Goal: Task Accomplishment & Management: Use online tool/utility

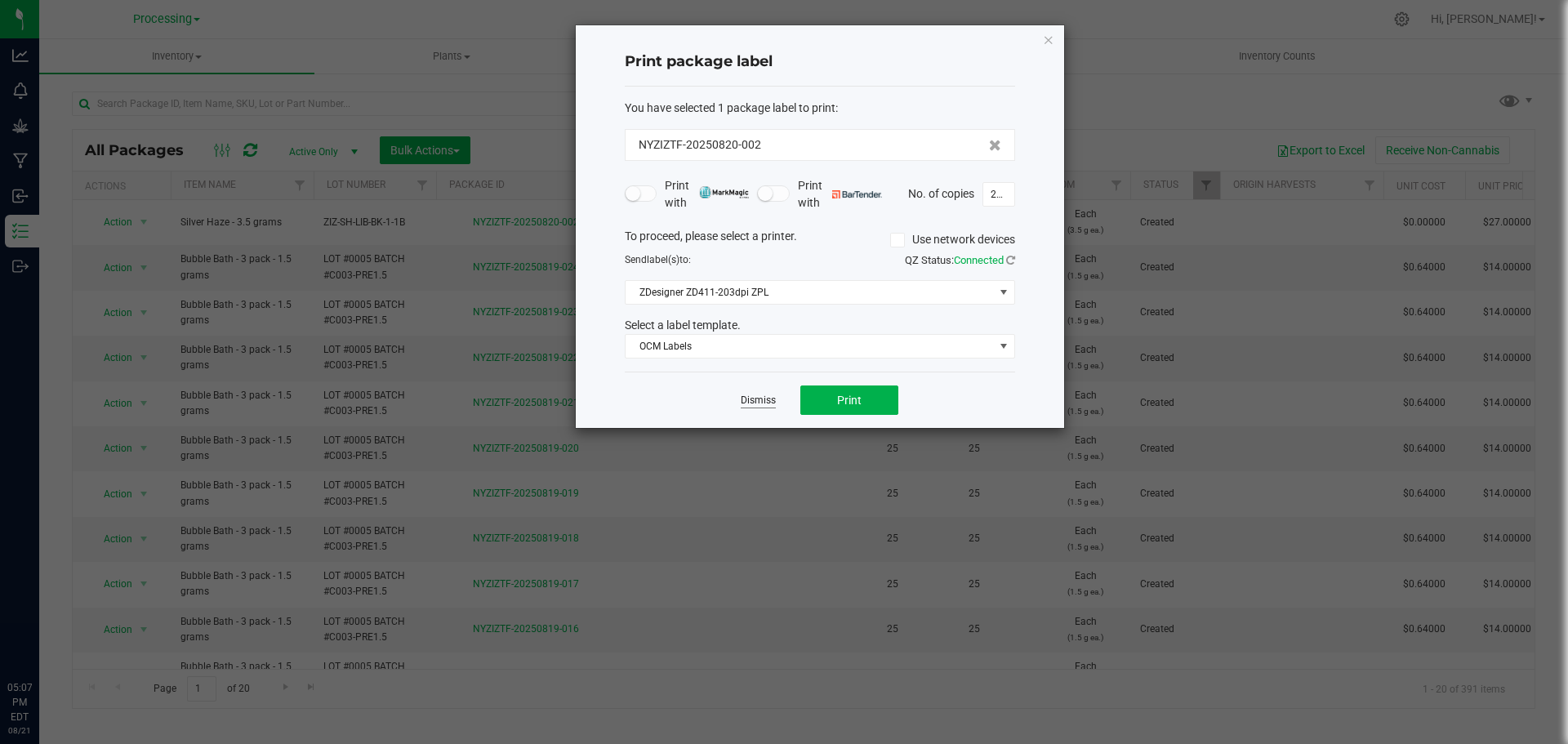
click at [771, 398] on link "Dismiss" at bounding box center [758, 400] width 35 height 14
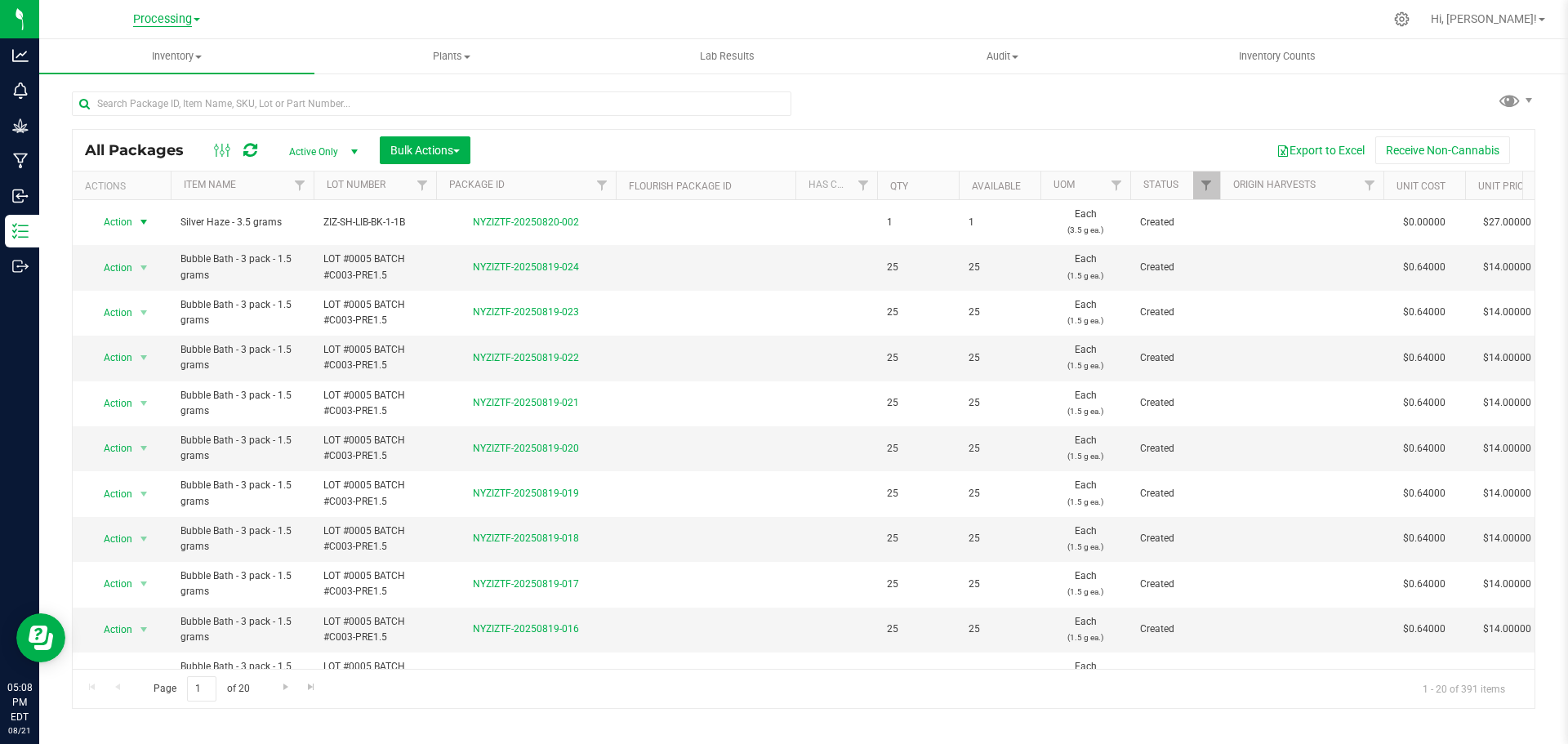
click at [189, 21] on span "Processing" at bounding box center [162, 19] width 59 height 15
click at [172, 162] on link "ZIZ NY GRW LLC (Distribution)" at bounding box center [167, 166] width 239 height 22
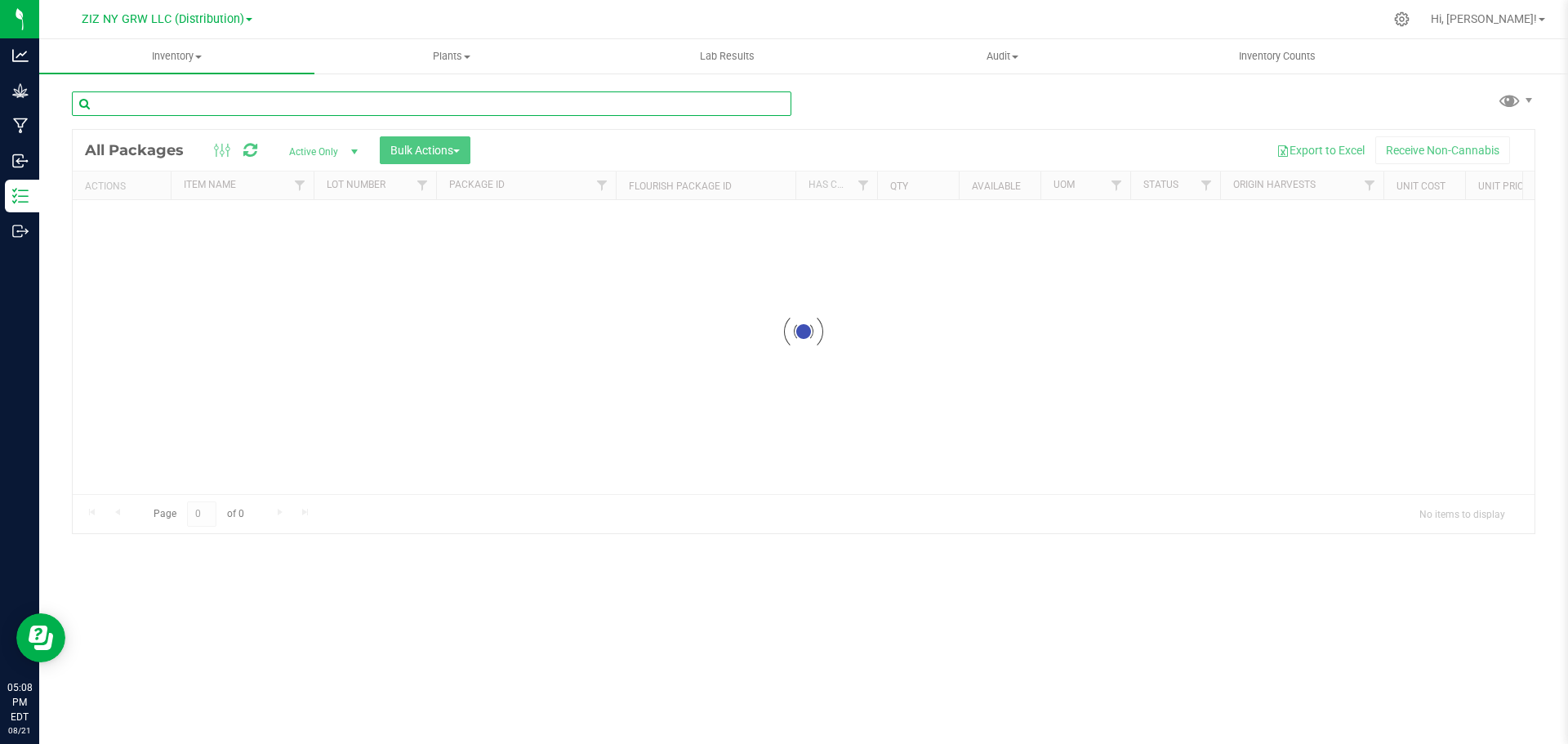
click at [225, 107] on input "text" at bounding box center [431, 103] width 719 height 24
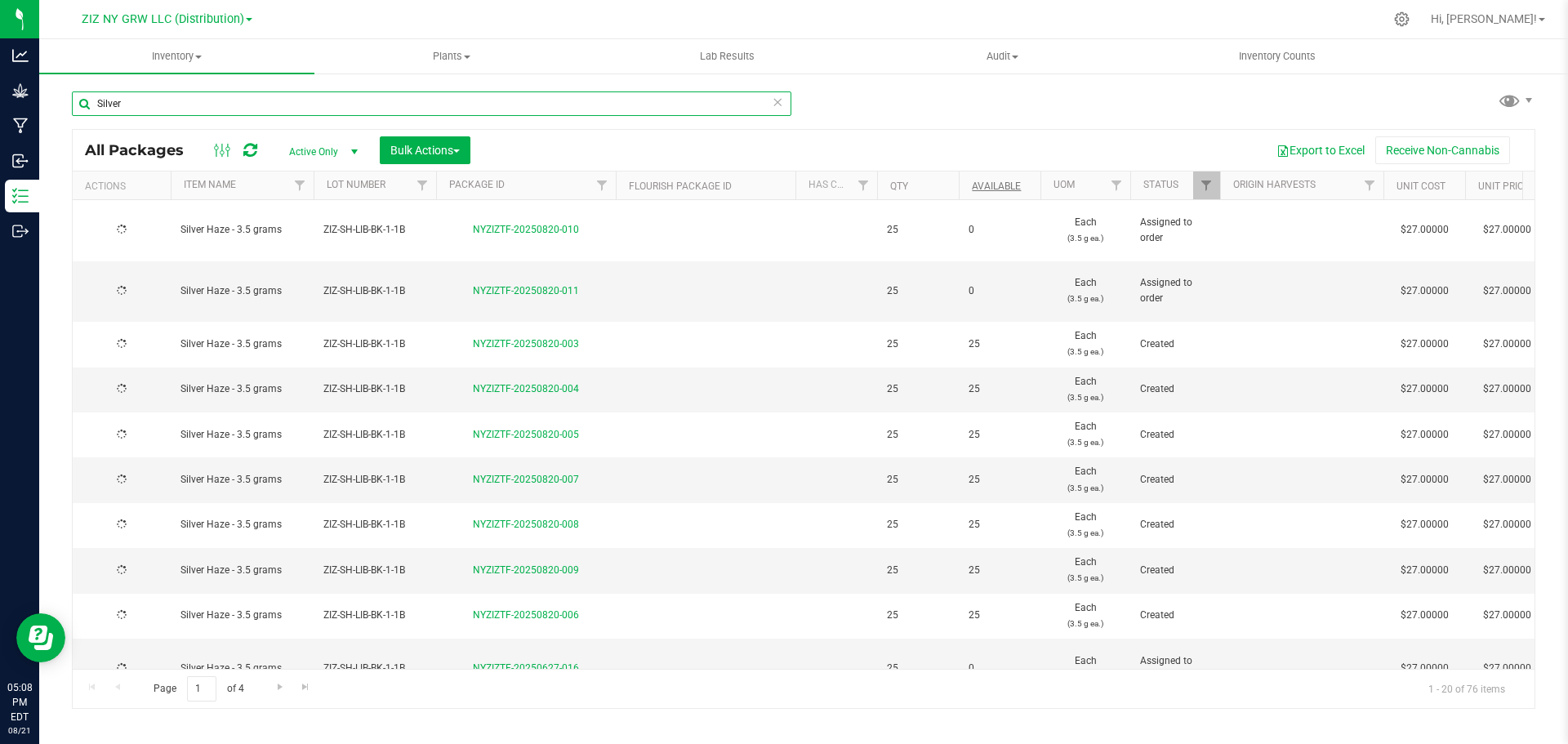
type input "Silver"
click at [994, 187] on link "Available" at bounding box center [996, 186] width 49 height 12
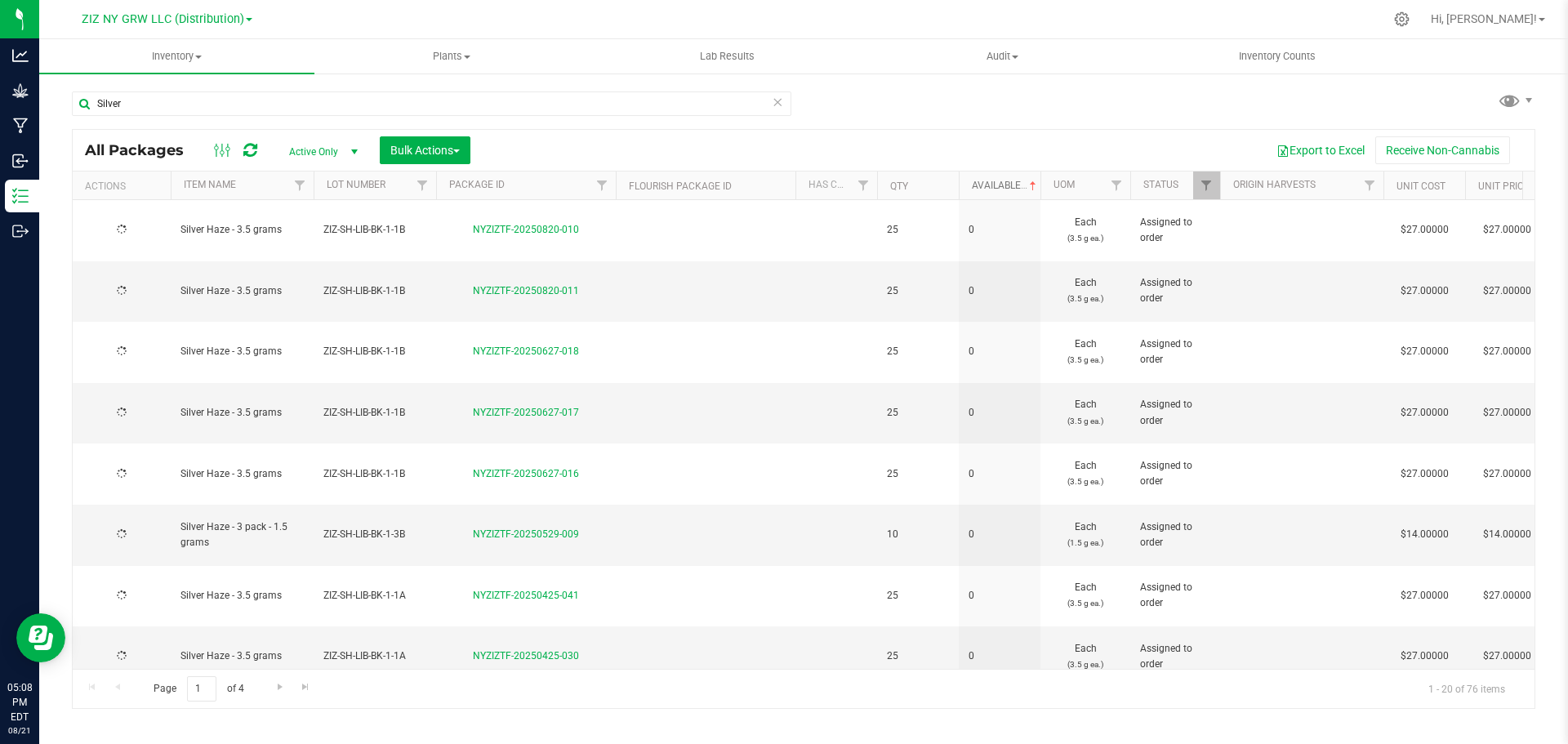
click at [994, 187] on link "Available" at bounding box center [1006, 186] width 68 height 12
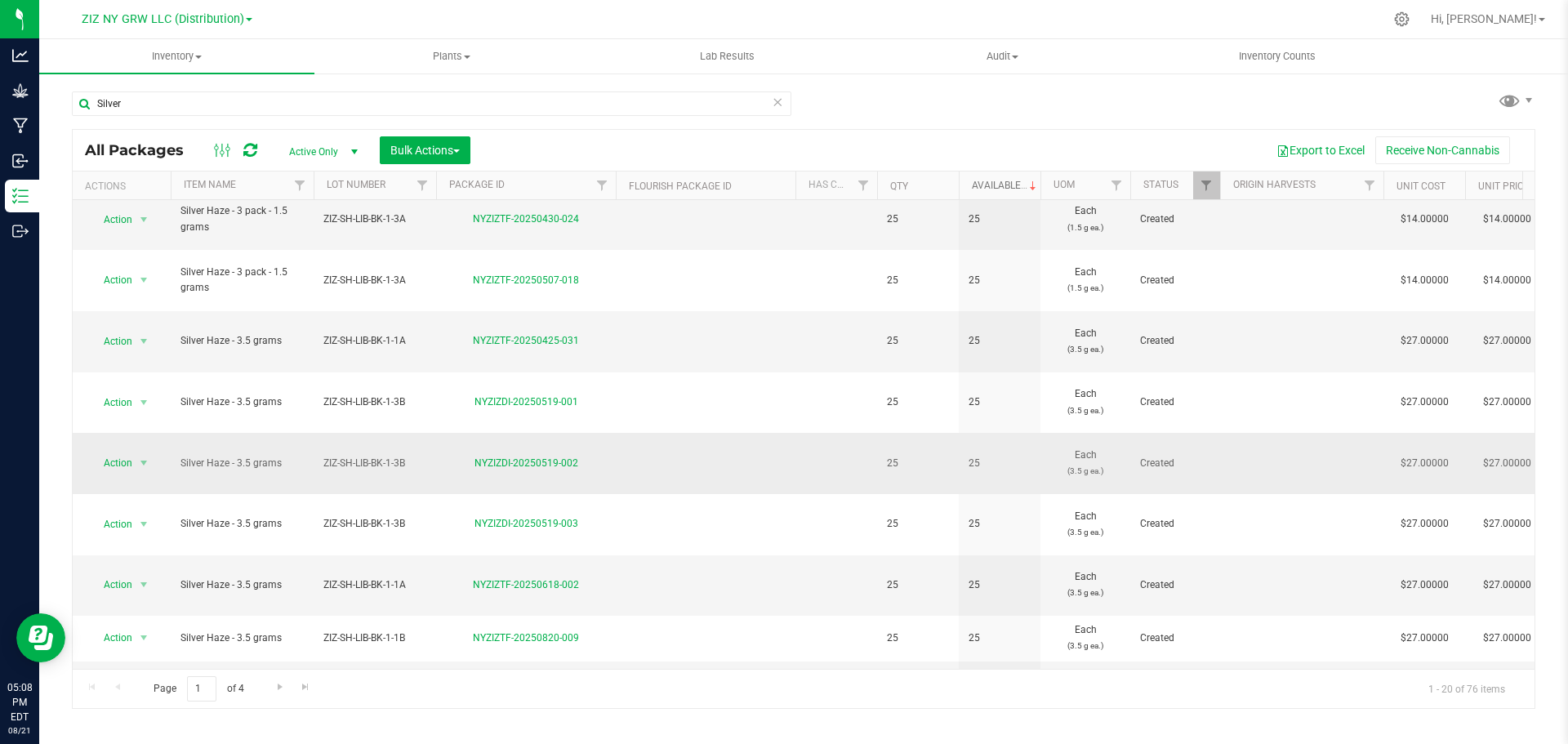
scroll to position [448, 0]
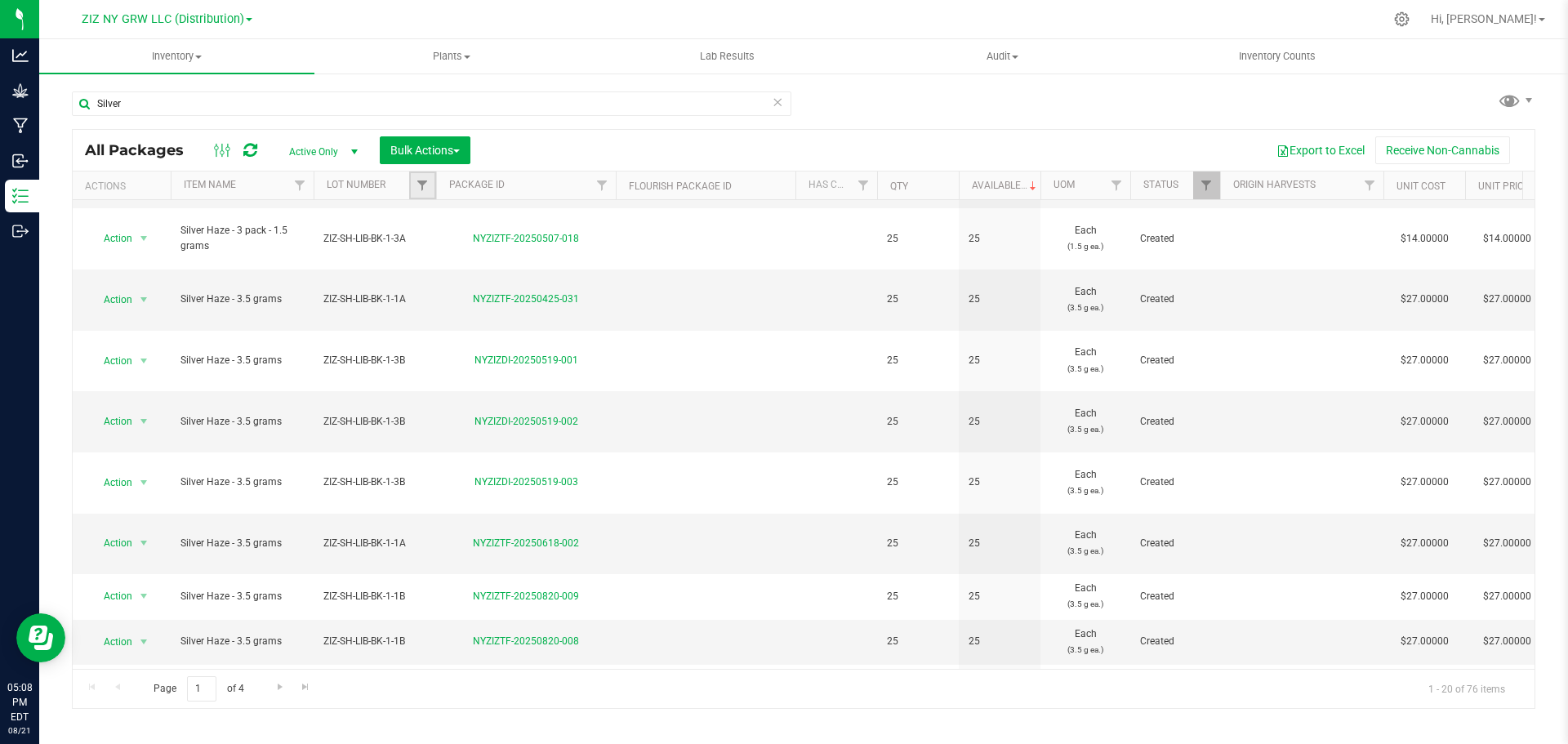
click at [431, 182] on link "Filter" at bounding box center [422, 186] width 27 height 28
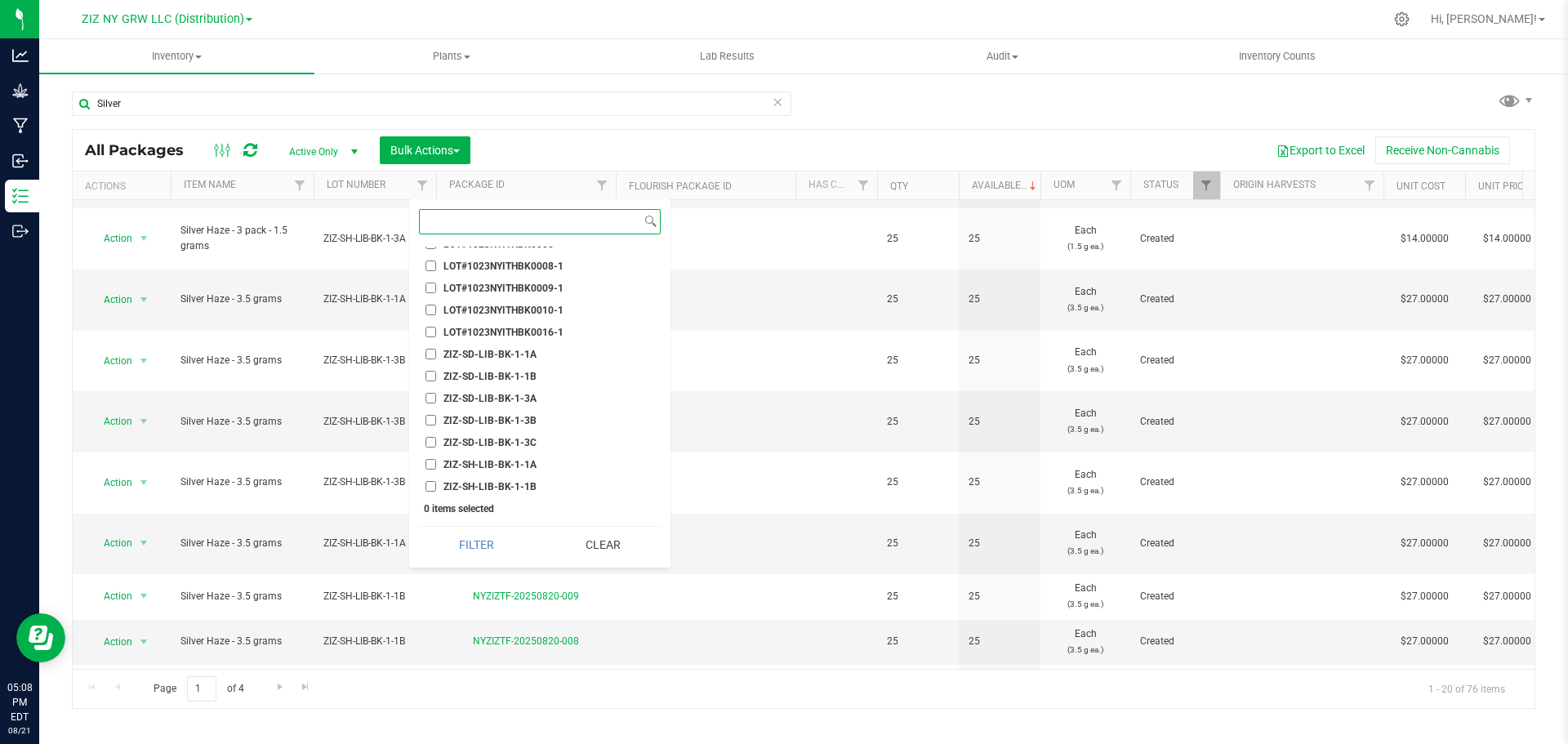
scroll to position [821, 0]
click at [517, 434] on span "ZIZ-SH-LIB-BK-1-1B" at bounding box center [490, 439] width 93 height 10
click at [436, 434] on input "ZIZ-SH-LIB-BK-1-1B" at bounding box center [430, 439] width 11 height 11
checkbox input "true"
click at [477, 538] on button "Filter" at bounding box center [476, 545] width 116 height 36
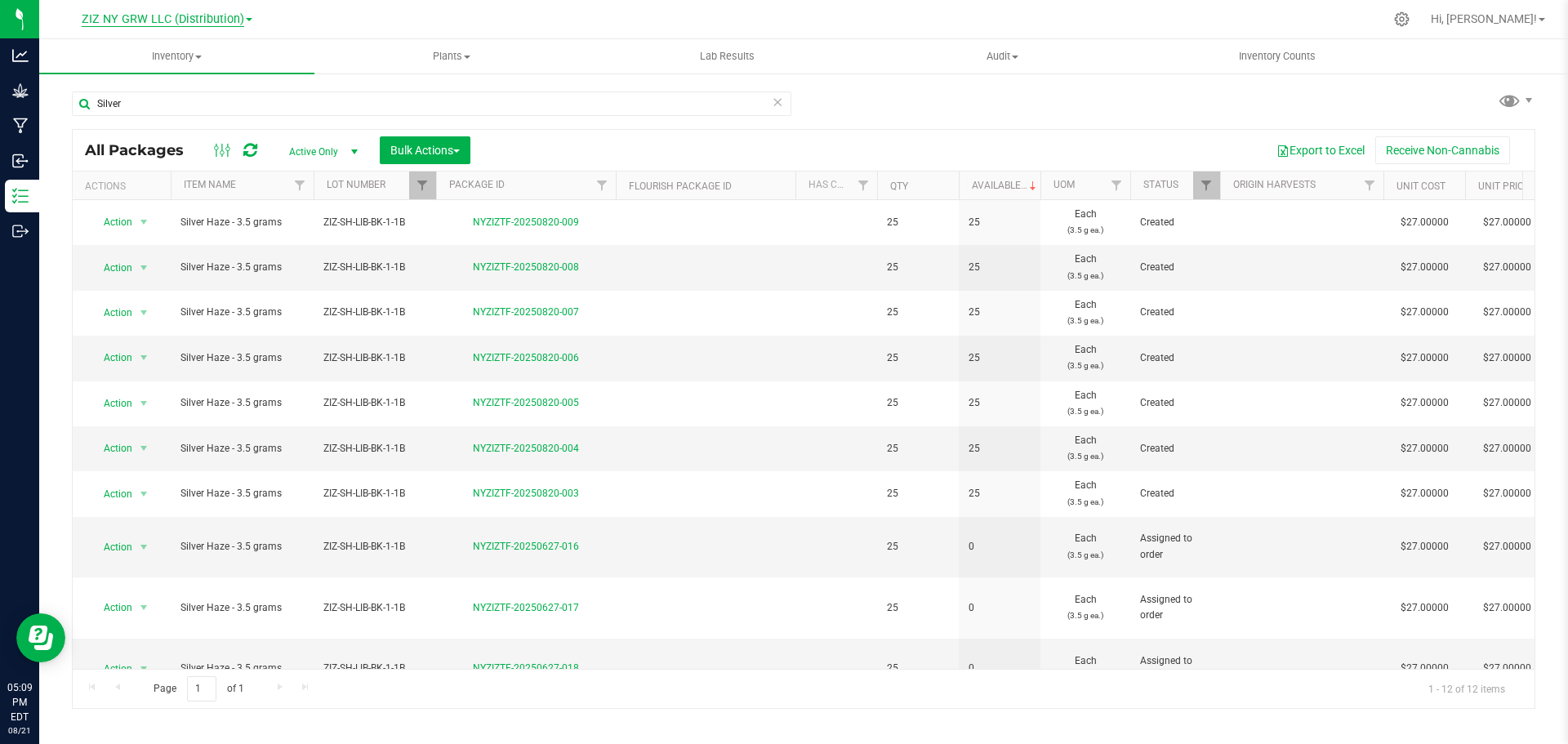
click at [214, 18] on span "ZIZ NY GRW LLC (Distribution)" at bounding box center [162, 19] width 162 height 15
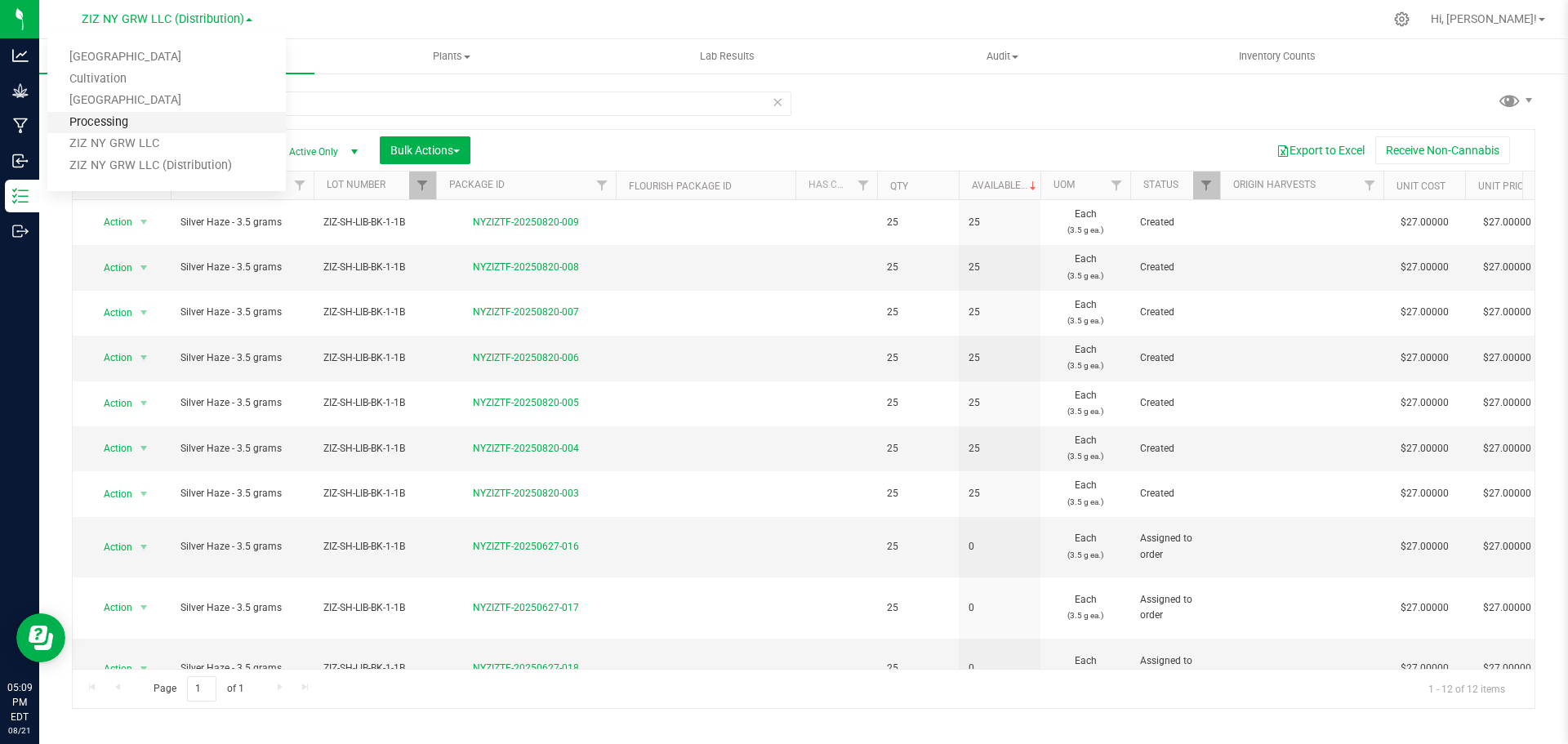
click at [134, 129] on link "Processing" at bounding box center [167, 122] width 239 height 22
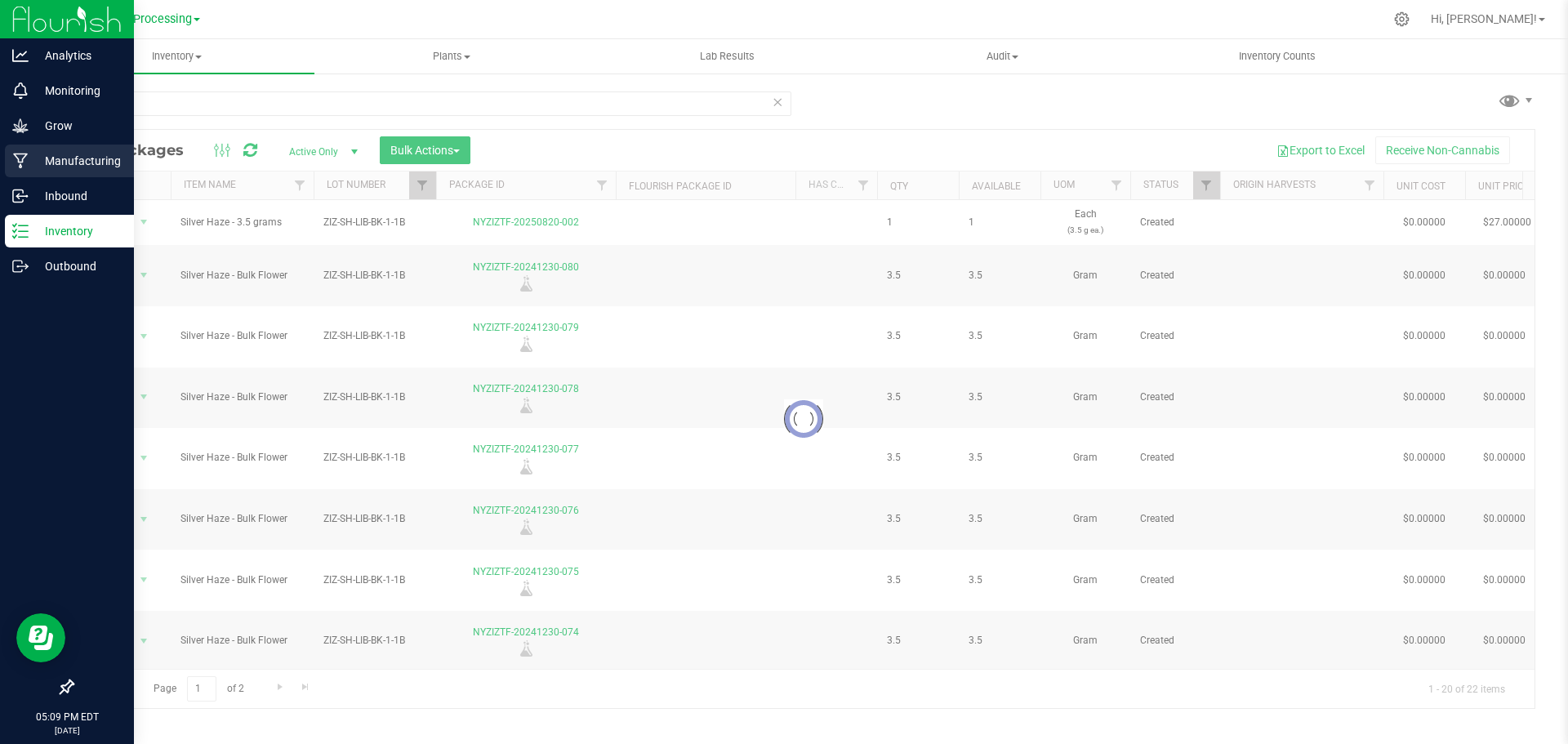
click at [40, 170] on p "Manufacturing" at bounding box center [77, 161] width 98 height 19
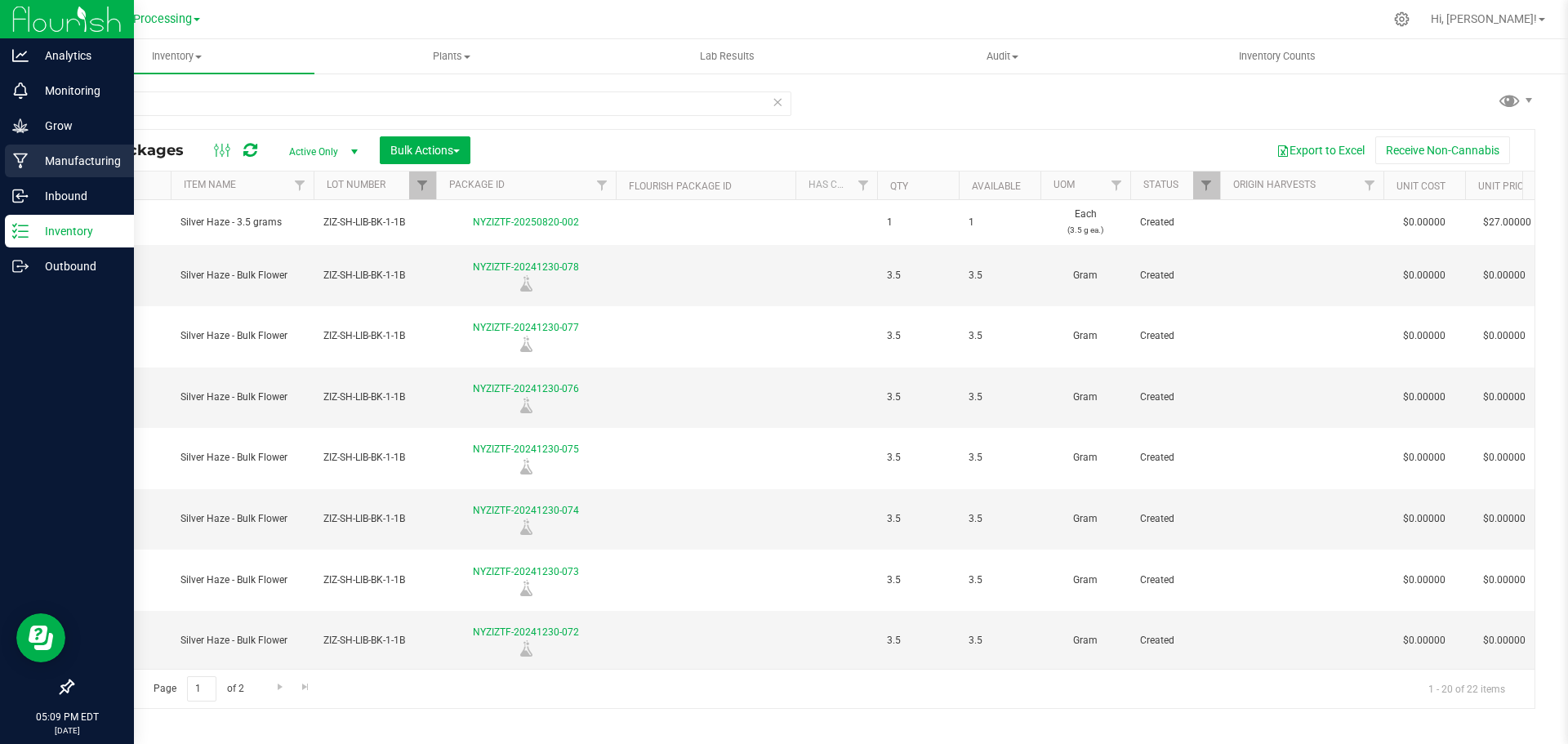
click at [69, 162] on p "Manufacturing" at bounding box center [77, 161] width 98 height 19
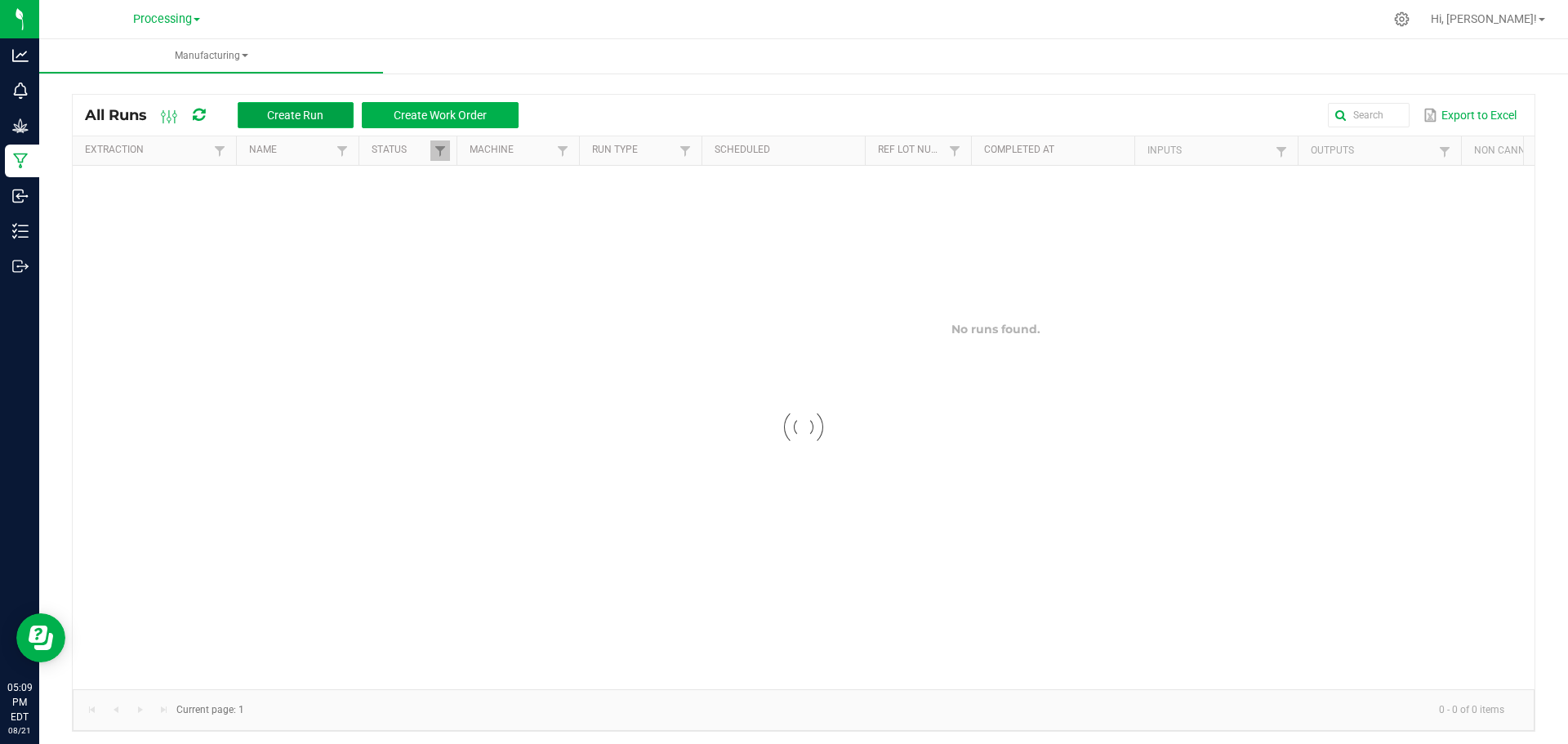
click at [320, 122] on button "Create Run" at bounding box center [295, 115] width 116 height 26
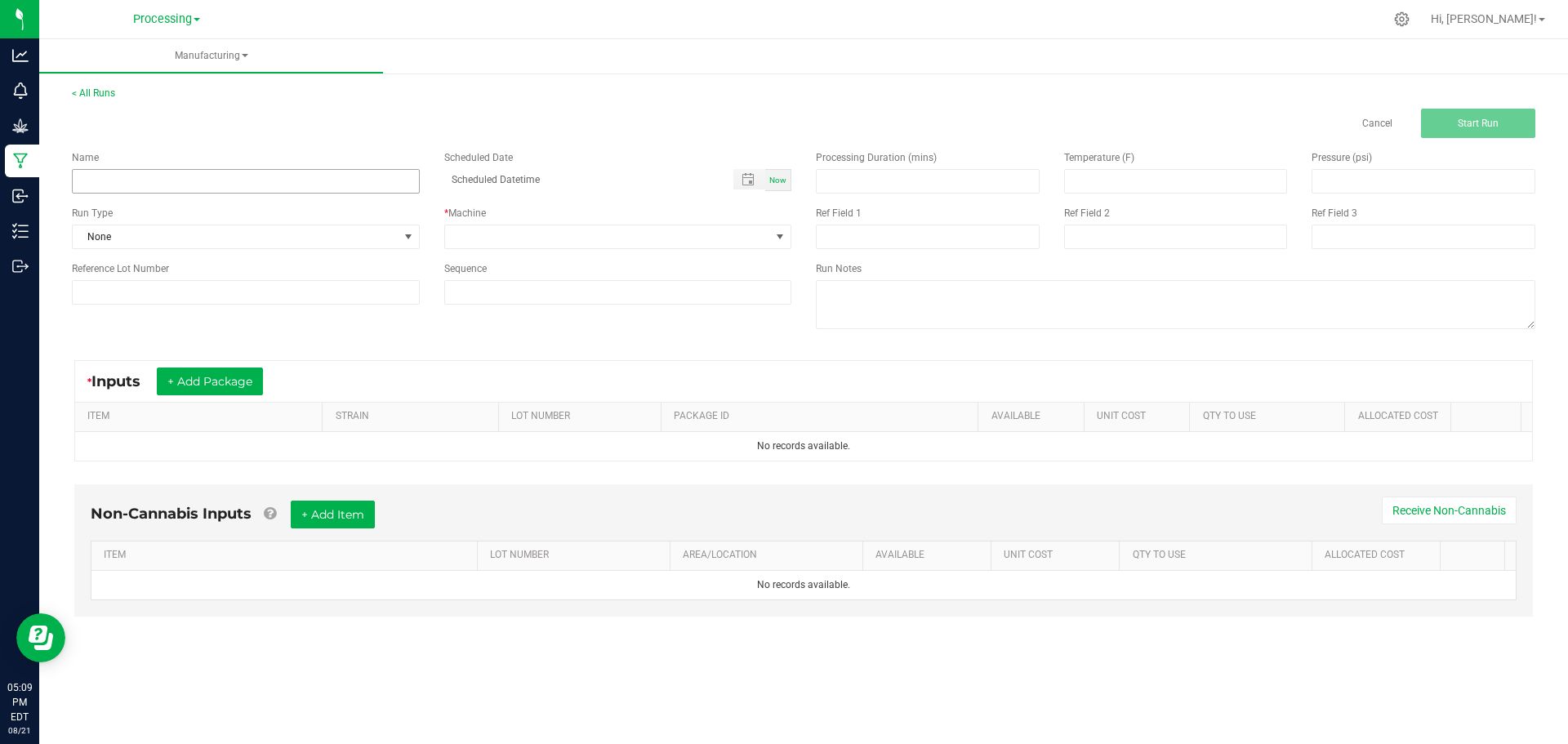
click at [325, 193] on div "Name Scheduled Date Now Run Type None * Machine Reference Lot Number Sequence" at bounding box center [431, 227] width 744 height 179
click at [329, 190] on input at bounding box center [246, 181] width 348 height 24
type input "Silver 3.5"
click at [265, 229] on span "None" at bounding box center [236, 237] width 326 height 23
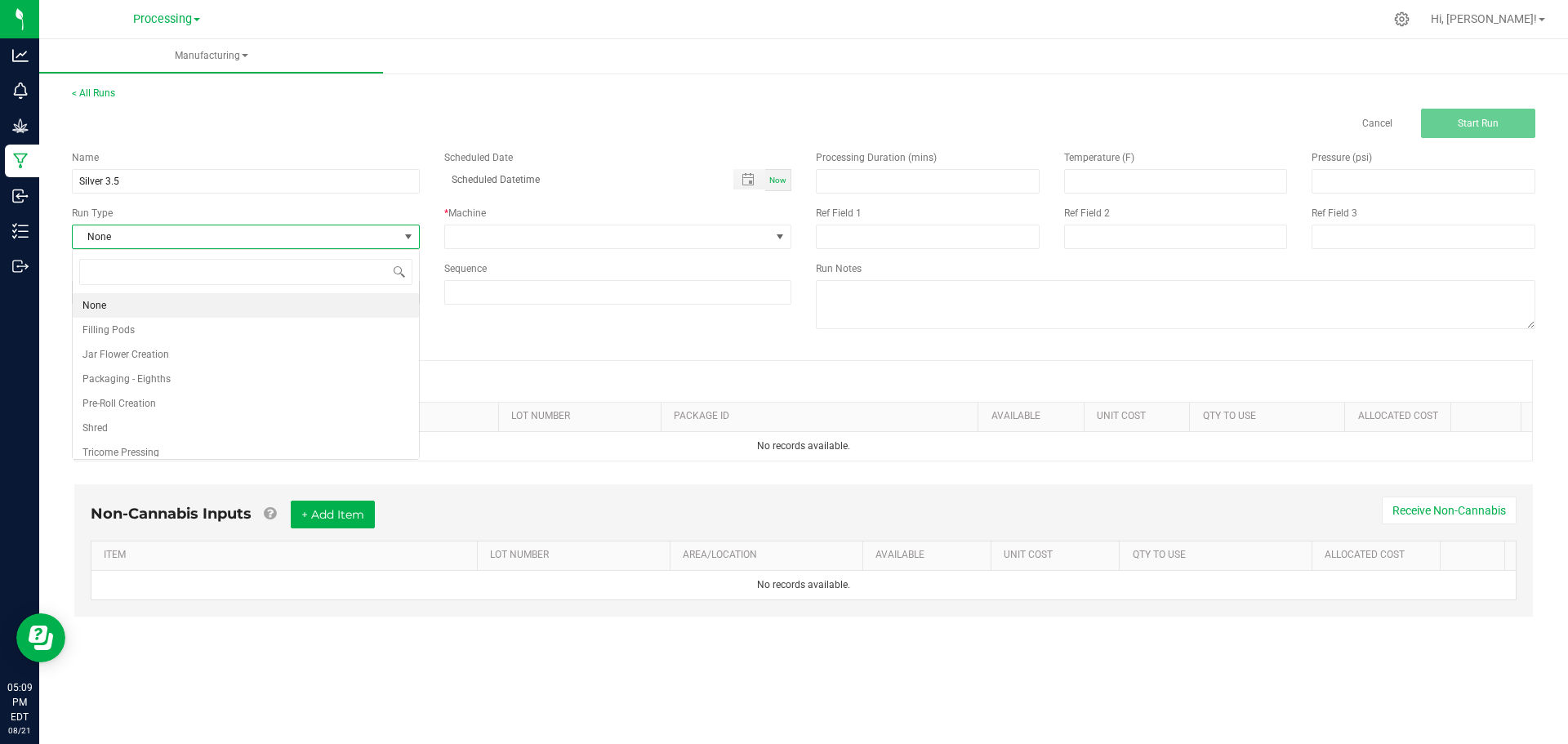
scroll to position [24, 347]
click at [244, 377] on li "Packaging - Eighths" at bounding box center [246, 379] width 347 height 24
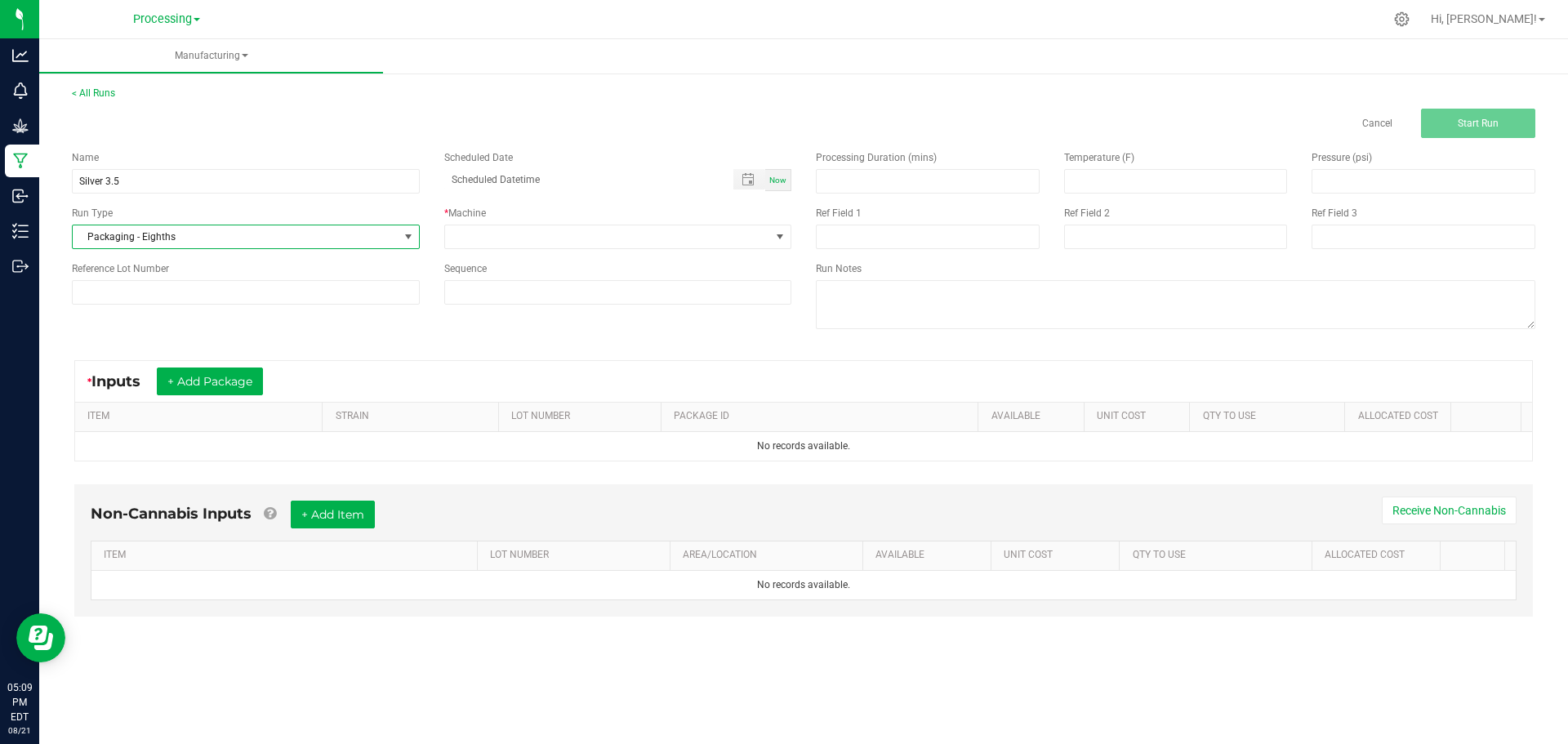
click at [783, 174] on div "Now" at bounding box center [778, 180] width 26 height 22
type input "[DATE] 5:09 PM"
click at [742, 223] on div "* Machine" at bounding box center [618, 227] width 373 height 44
click at [737, 234] on span at bounding box center [608, 237] width 326 height 23
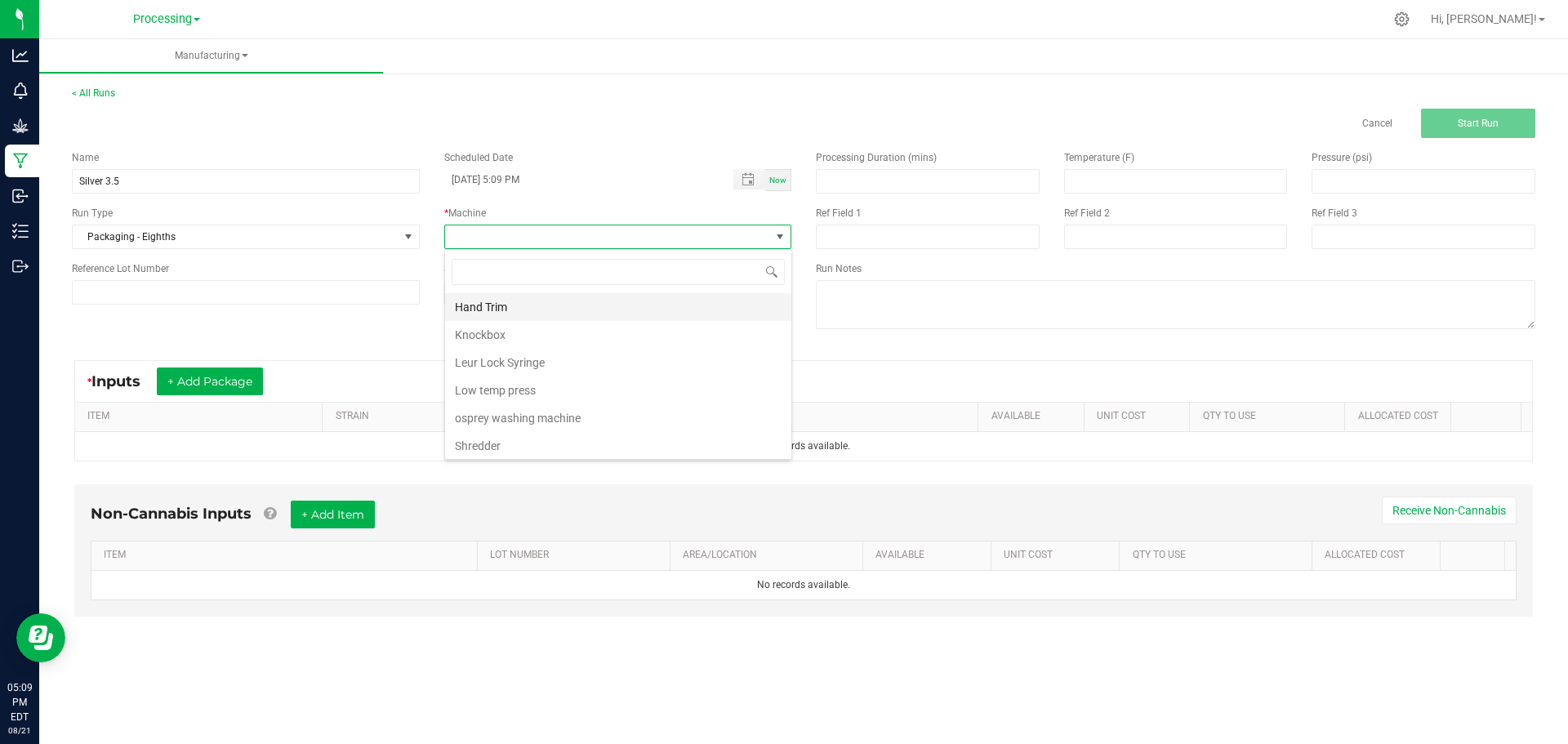
click at [596, 306] on li "Hand Trim" at bounding box center [617, 307] width 347 height 28
click at [218, 378] on button "+ Add Package" at bounding box center [209, 382] width 106 height 28
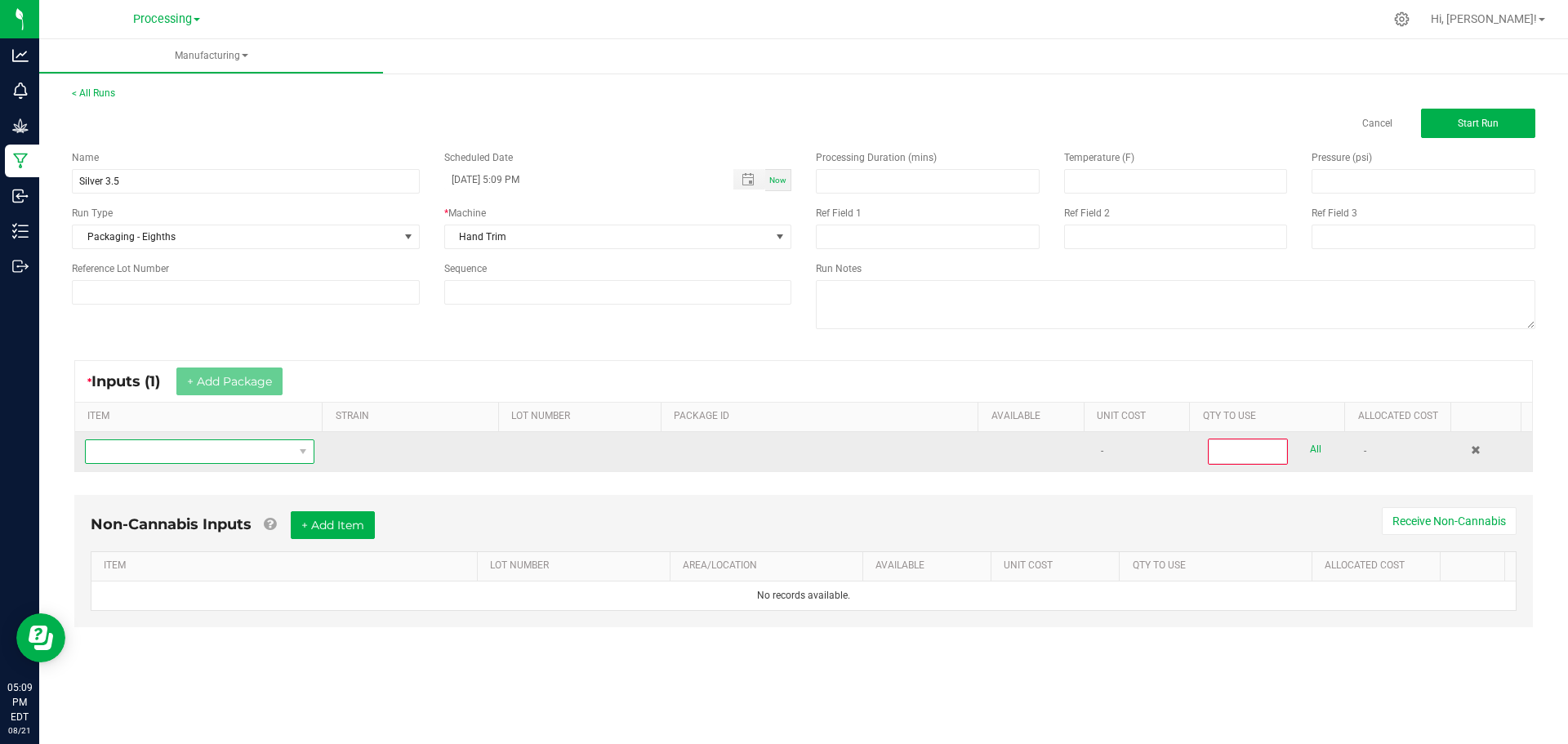
click at [231, 461] on span "NO DATA FOUND" at bounding box center [189, 452] width 208 height 23
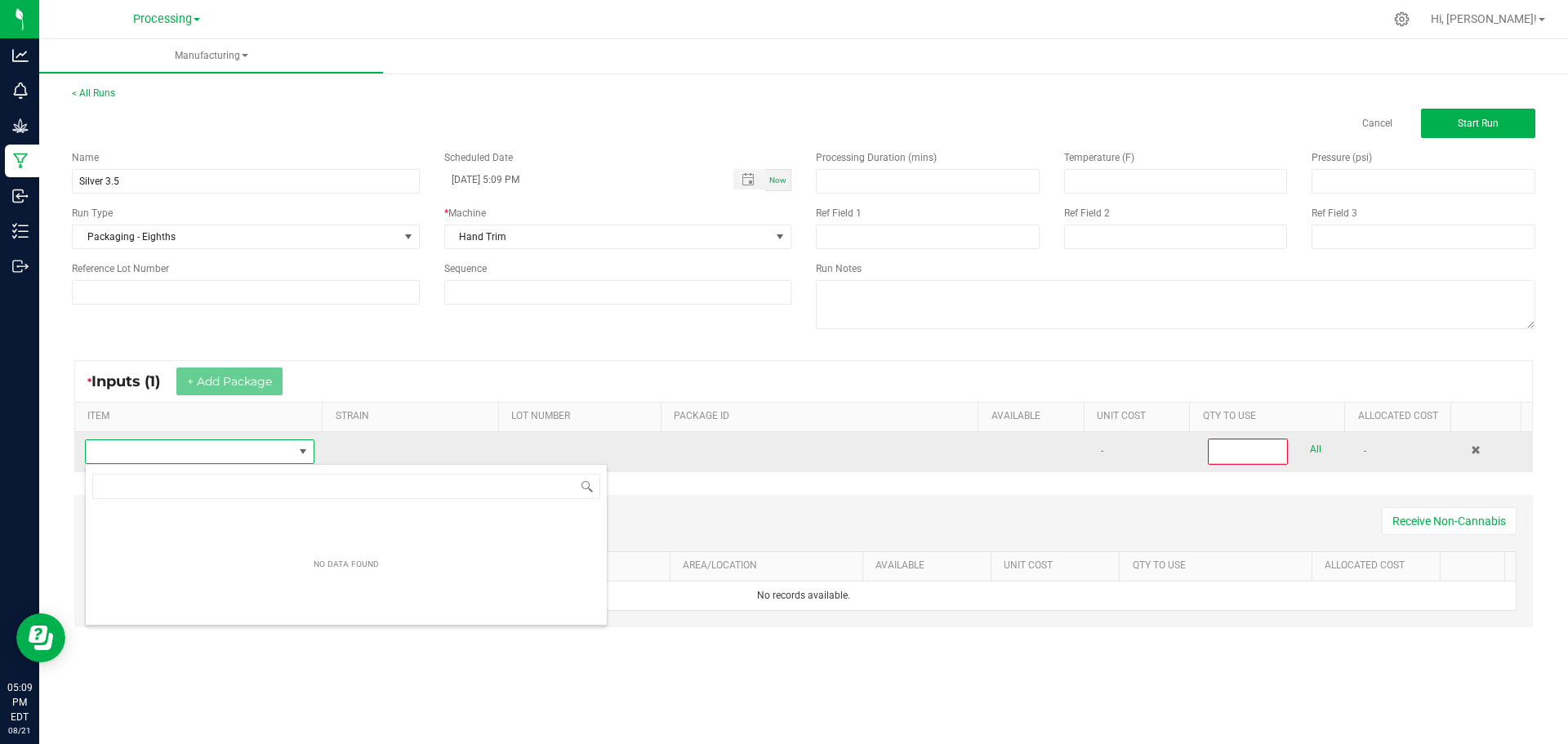
scroll to position [24, 225]
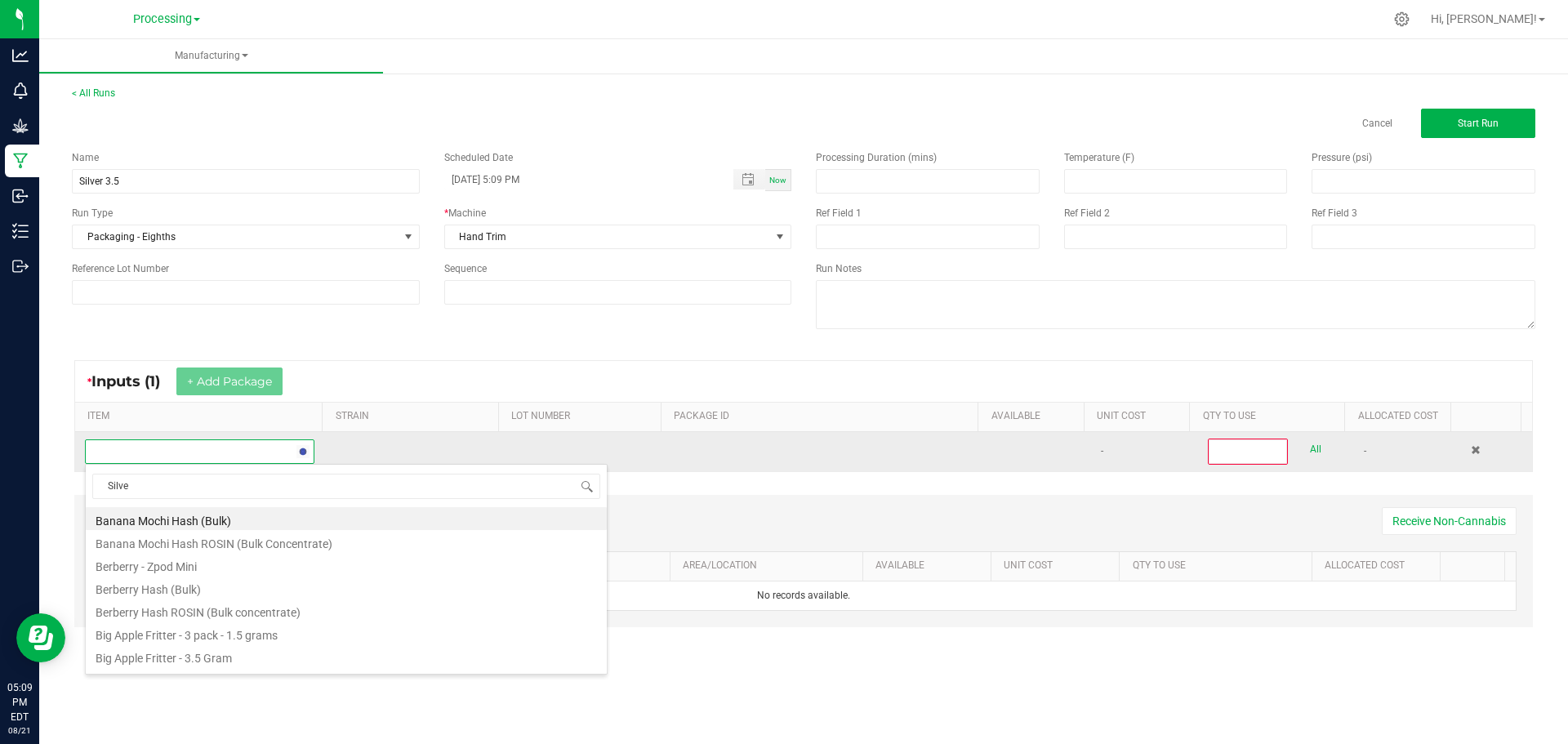
type input "Silver"
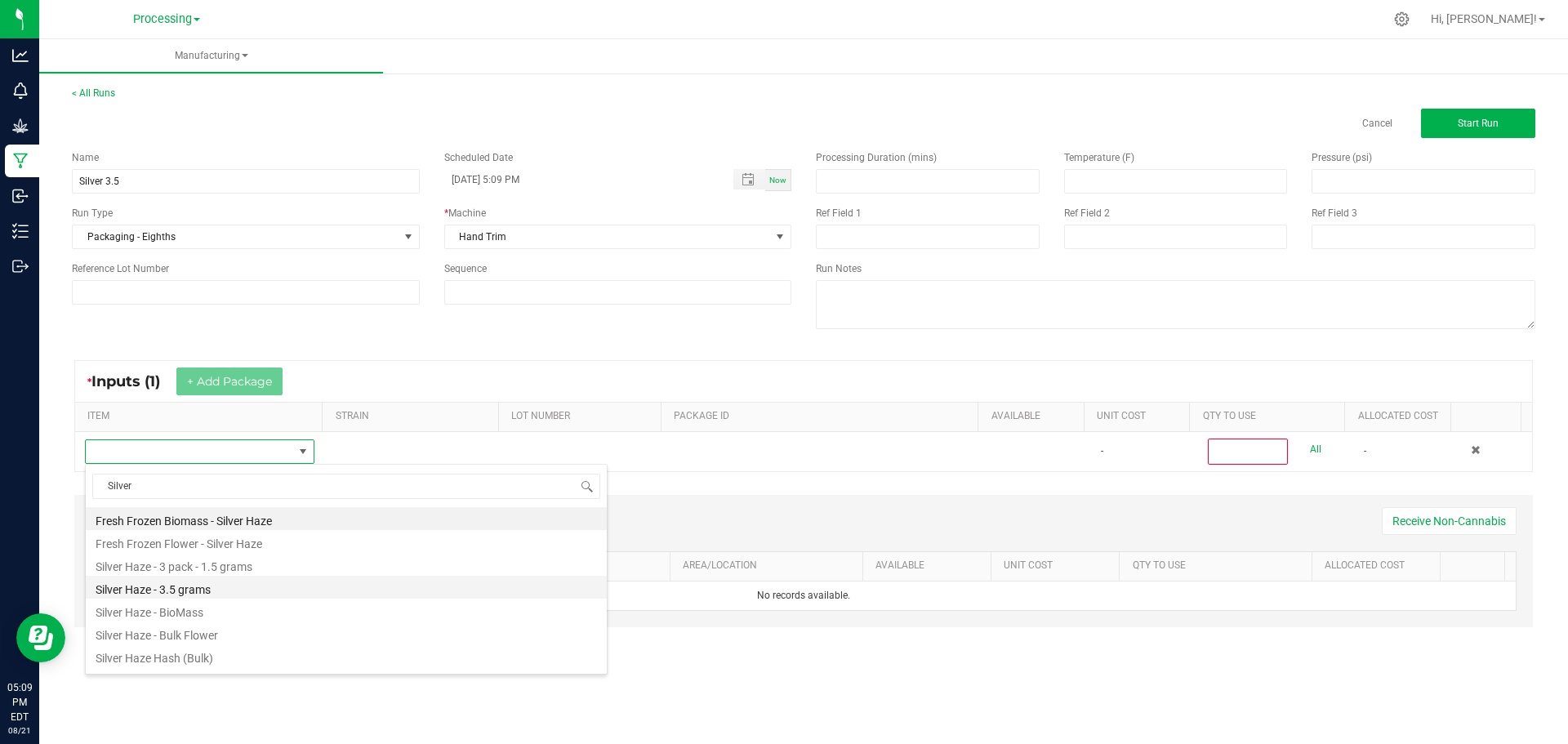
click at [234, 590] on li "Silver Haze - 3.5 grams" at bounding box center [346, 588] width 521 height 23
type input "0"
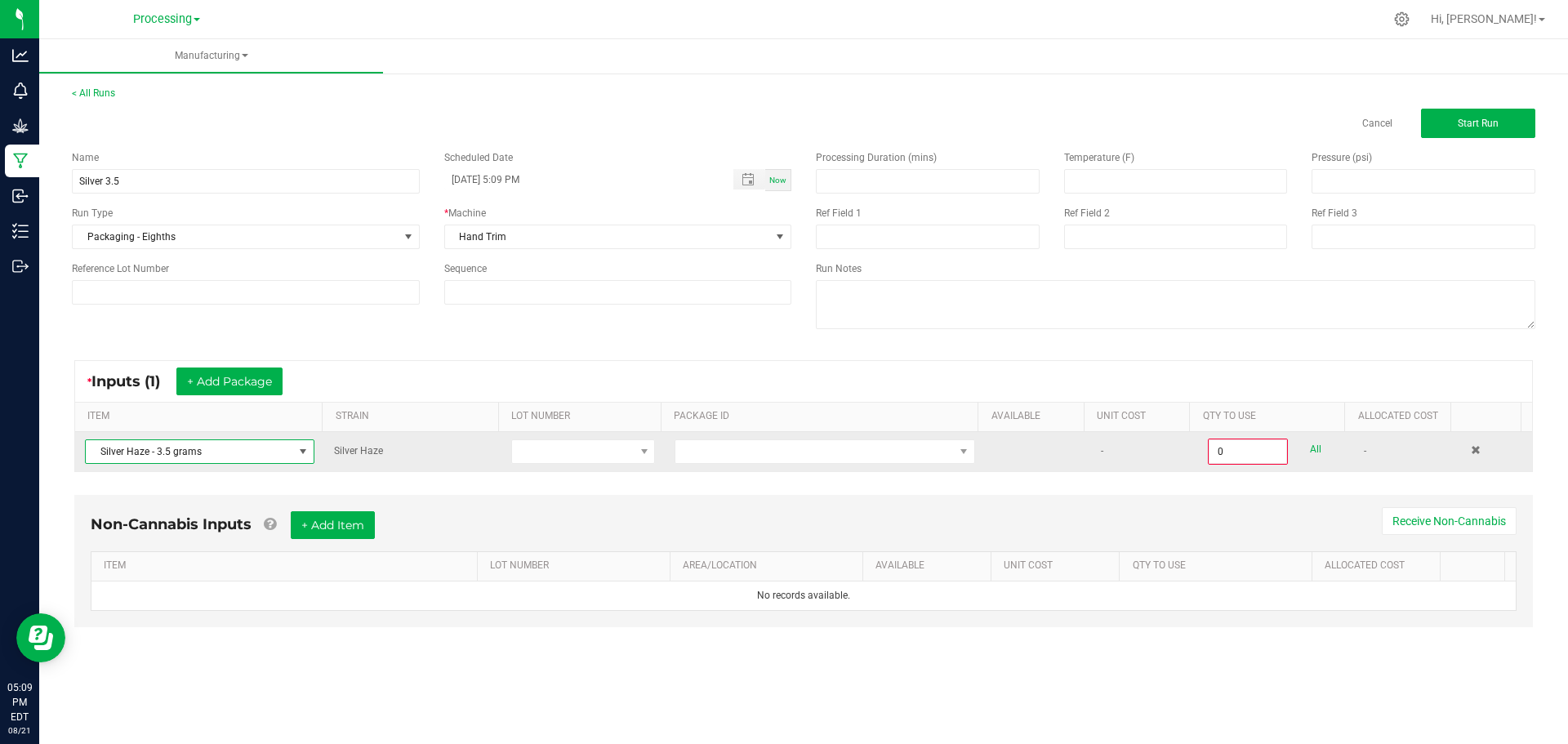
click at [310, 448] on span at bounding box center [302, 452] width 20 height 23
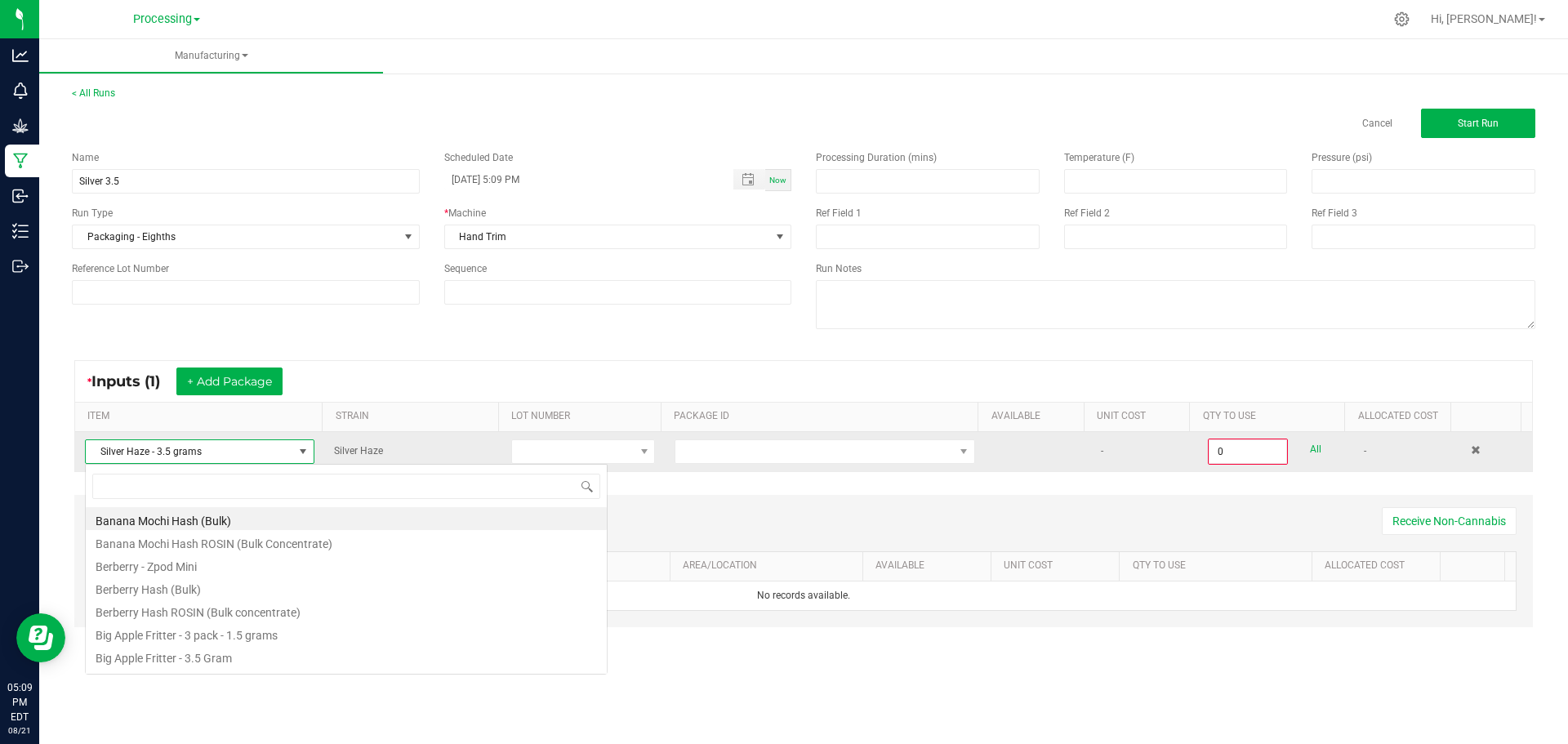
scroll to position [24, 227]
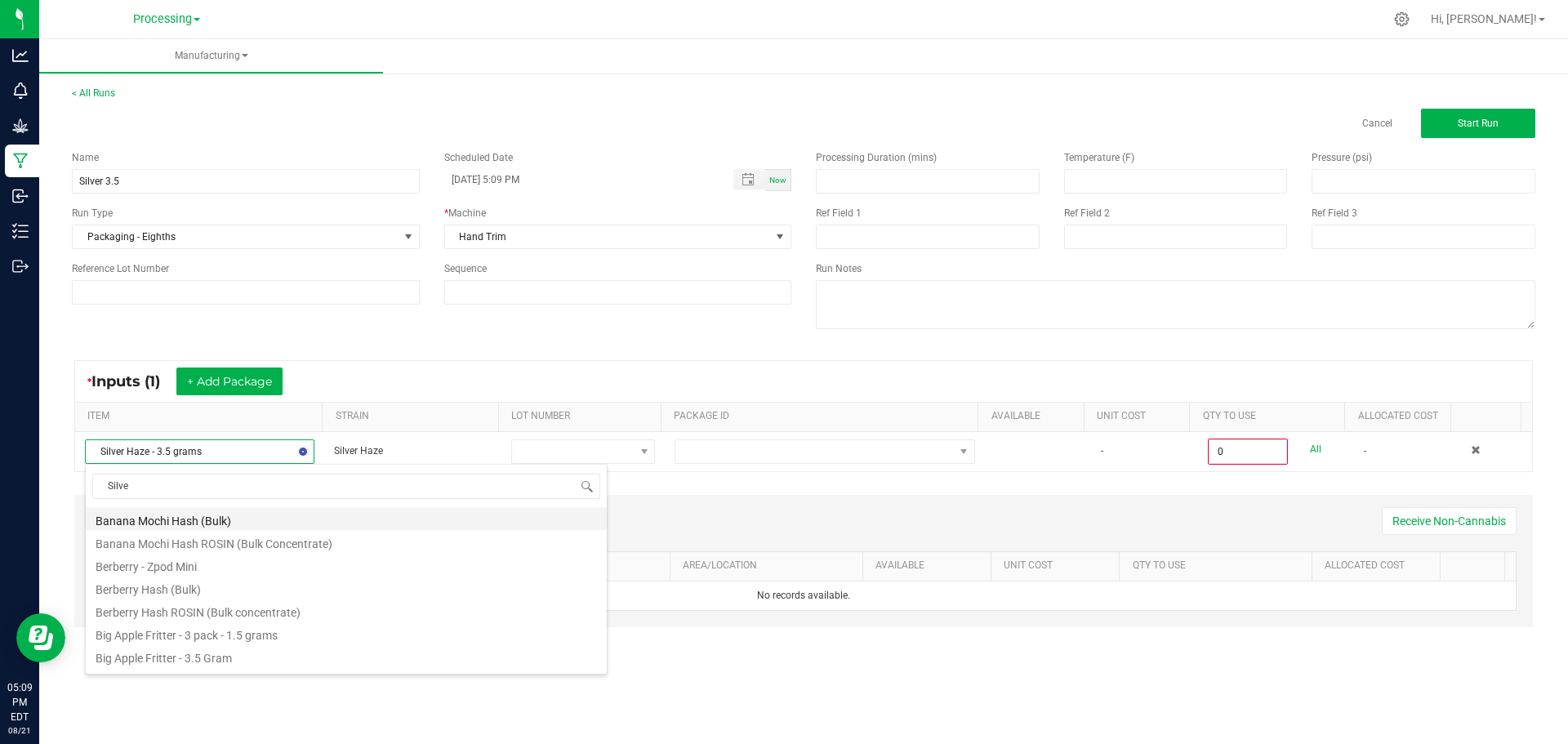
type input "Silver"
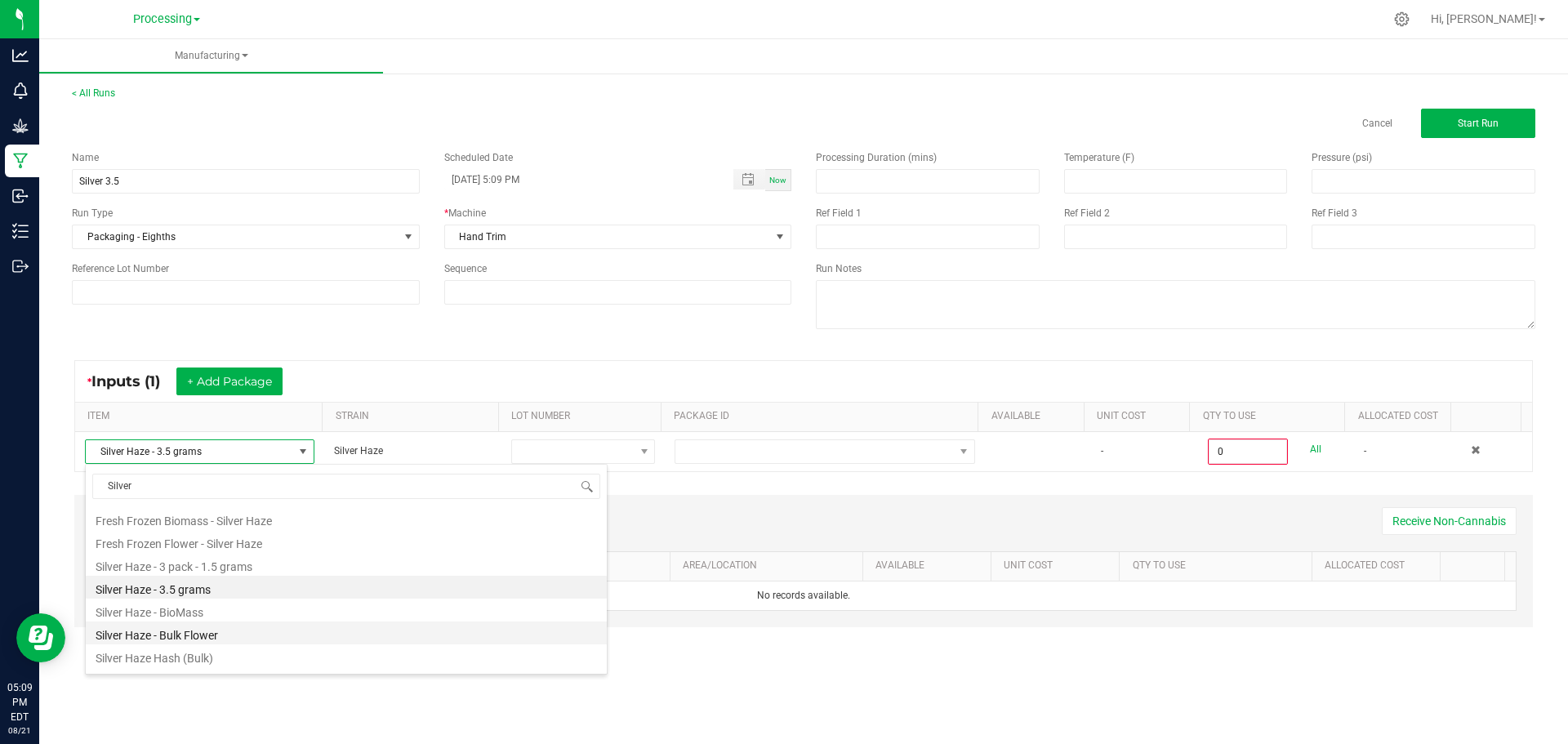
click at [235, 634] on li "Silver Haze - Bulk Flower" at bounding box center [346, 633] width 521 height 23
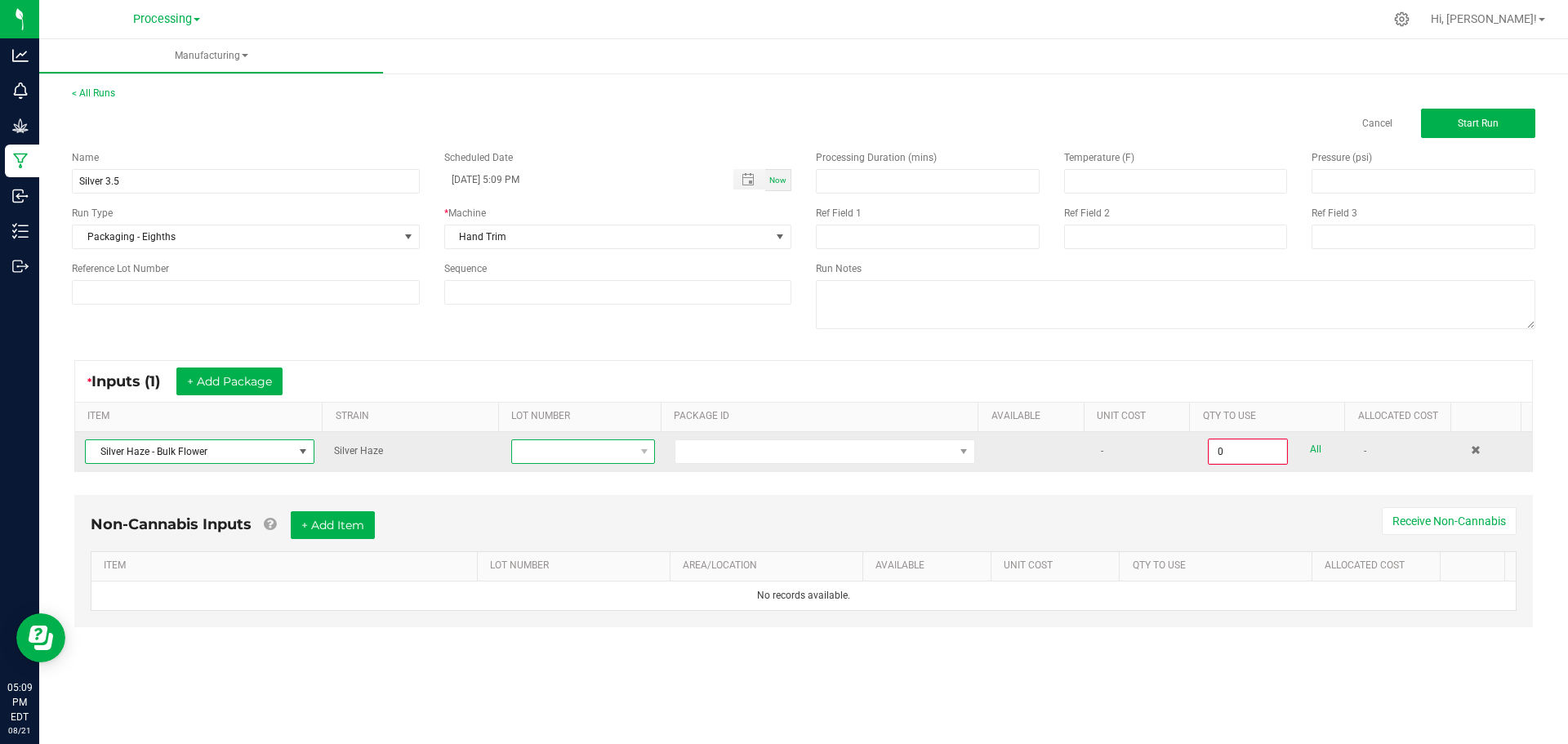
click at [643, 460] on span at bounding box center [644, 452] width 20 height 23
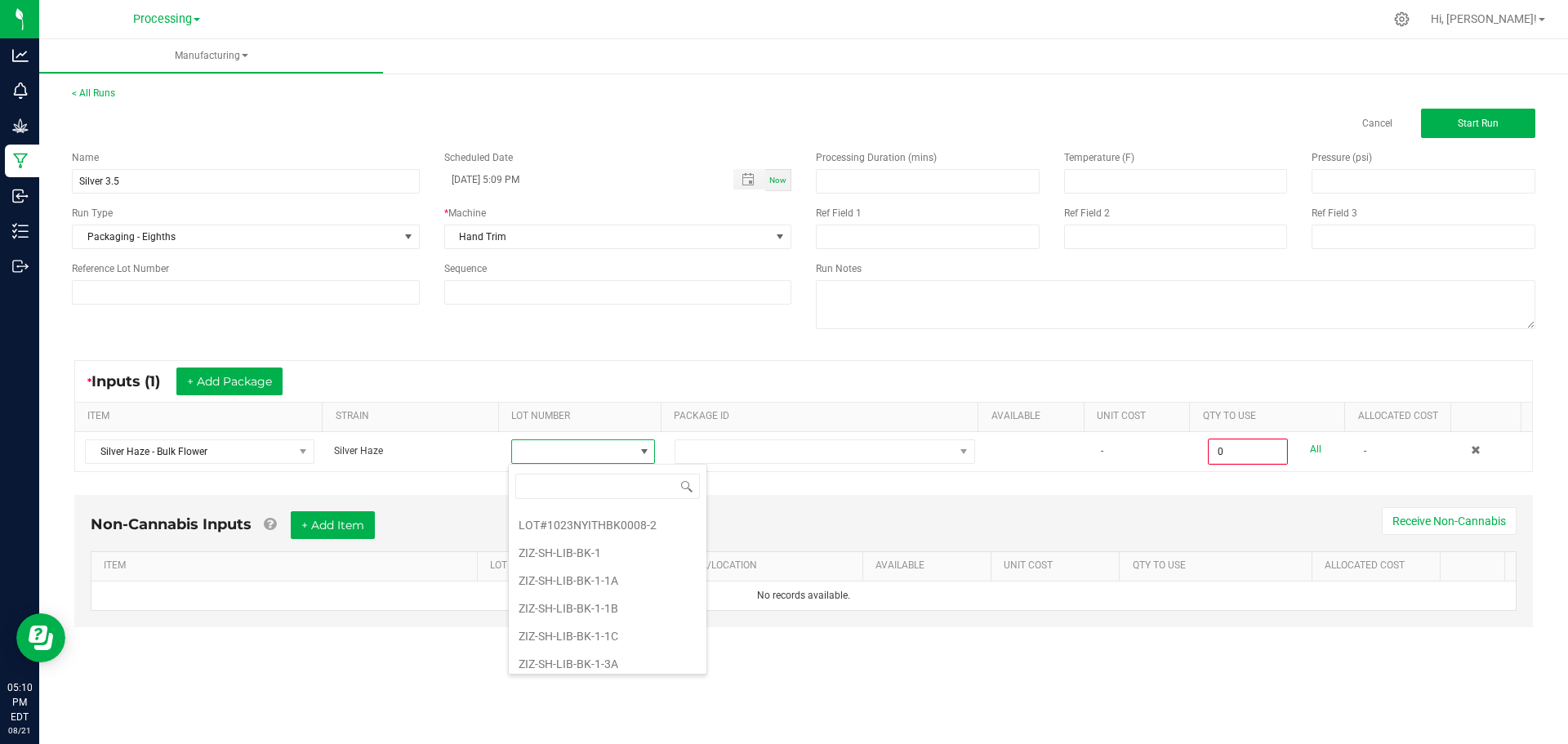
scroll to position [163, 0]
click at [615, 580] on li "ZIZ-SH-LIB-BK-1-1B" at bounding box center [608, 580] width 198 height 28
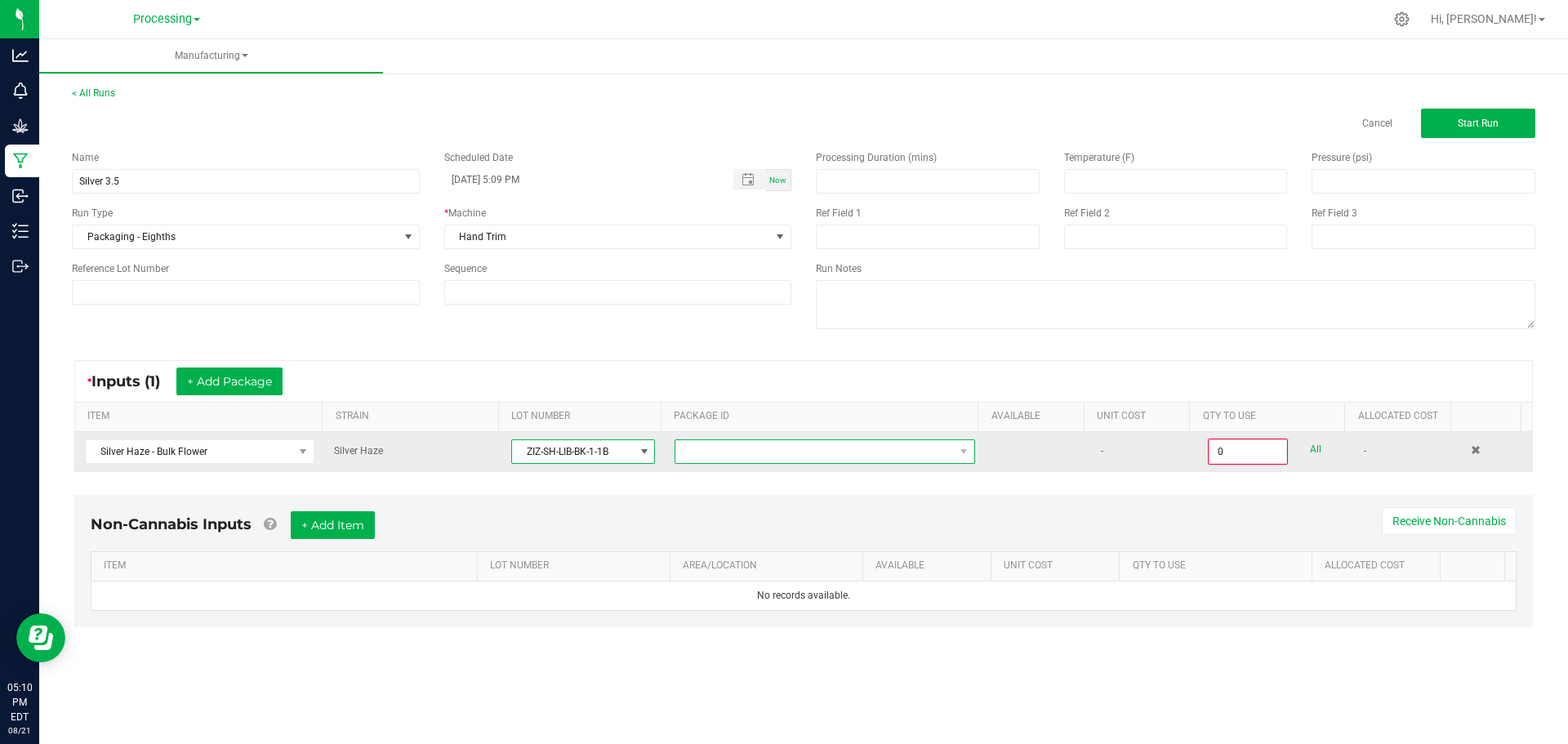
click at [801, 457] on span at bounding box center [815, 452] width 279 height 23
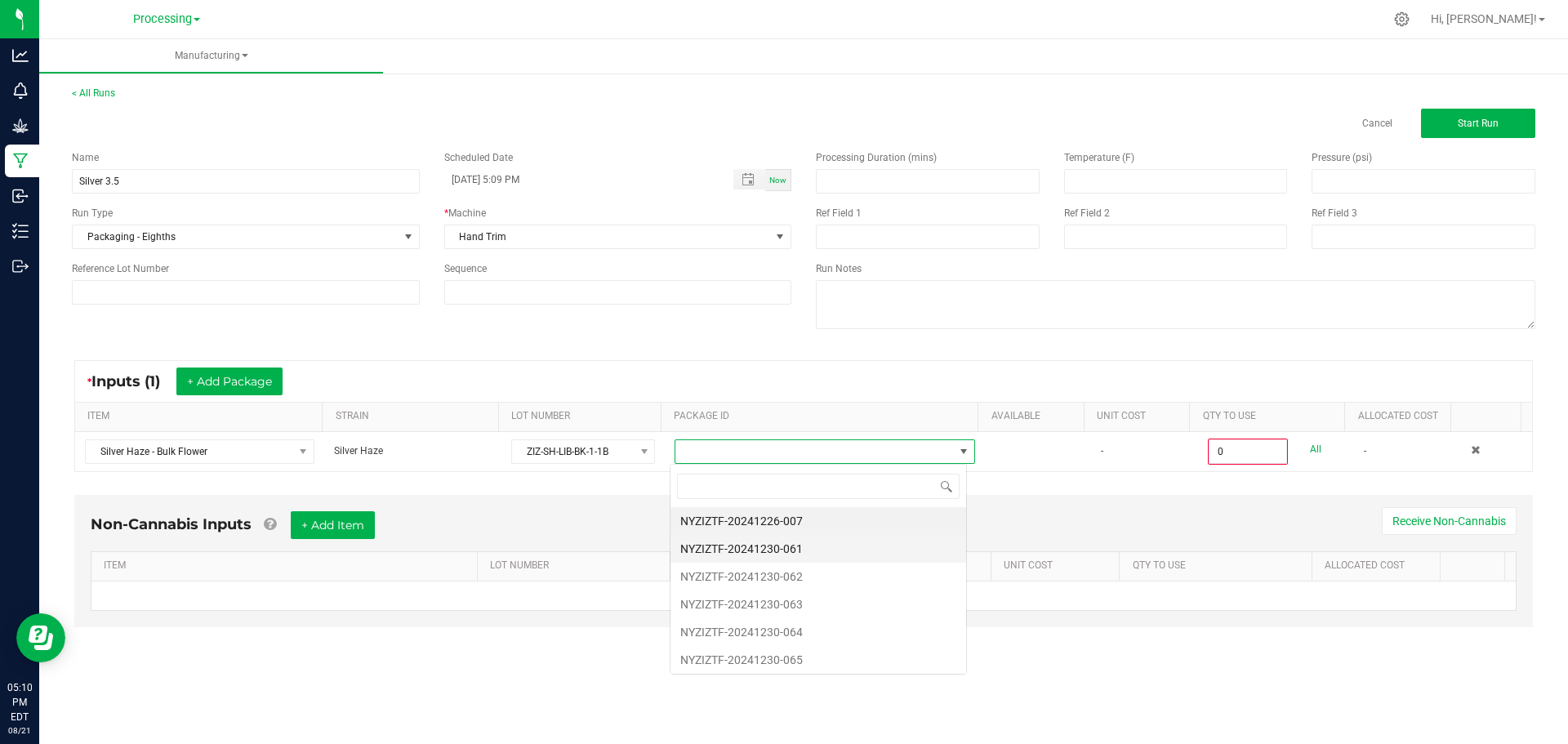
scroll to position [24, 298]
click at [841, 517] on li "NYZIZTF-20241226-007" at bounding box center [818, 521] width 295 height 28
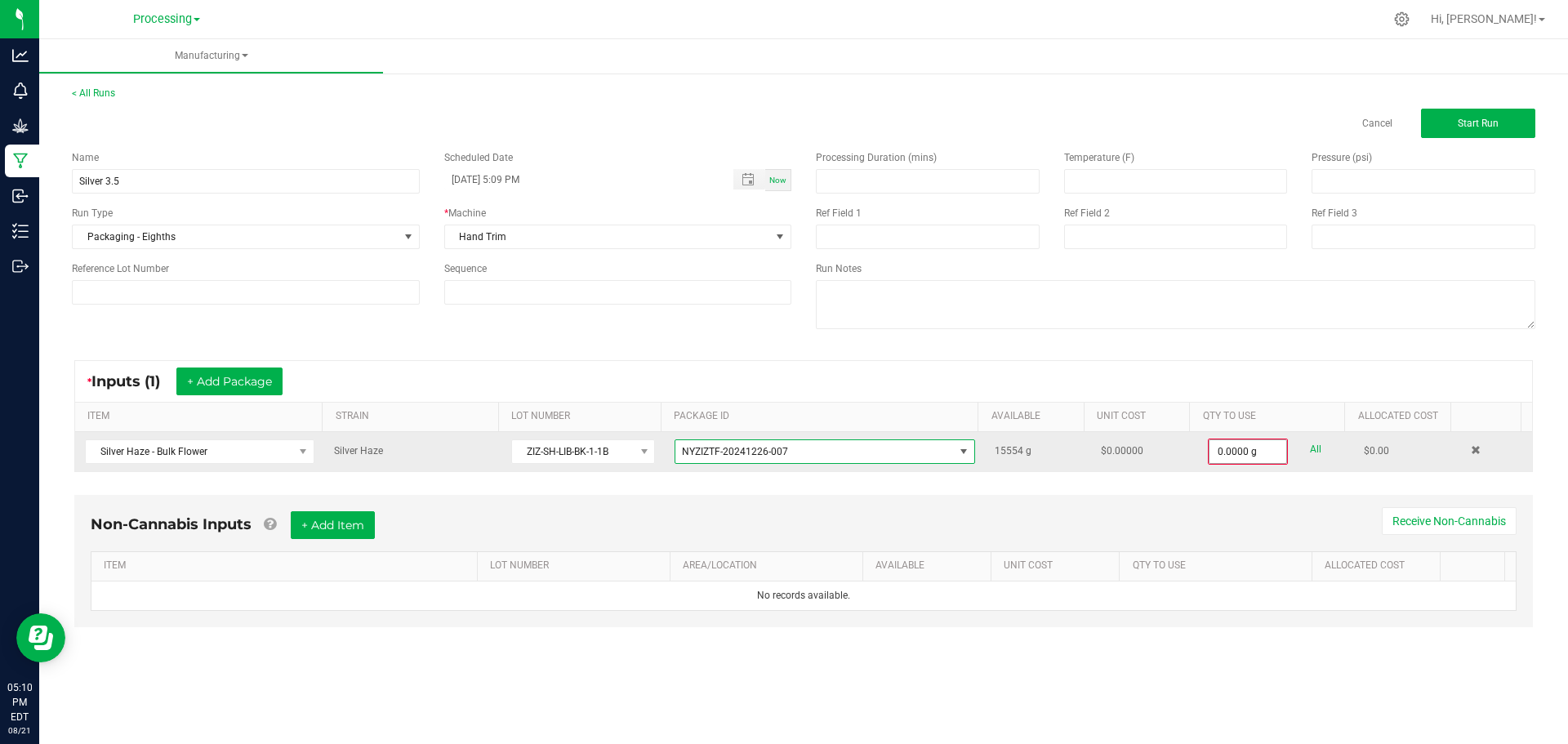
click at [1245, 457] on input "0.0000 g" at bounding box center [1248, 452] width 77 height 23
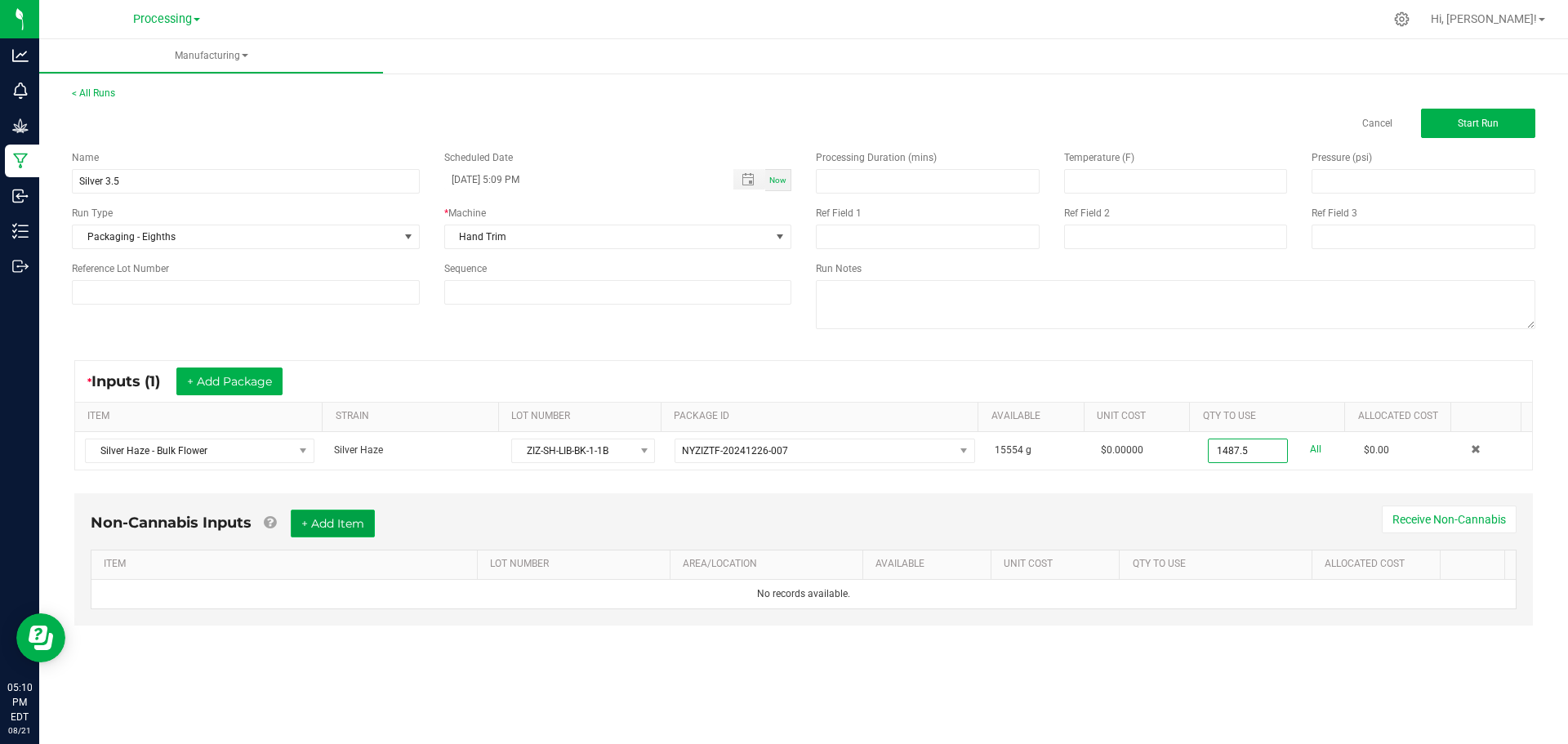
type input "1487.5000 g"
click at [333, 524] on button "+ Add Item" at bounding box center [332, 524] width 84 height 28
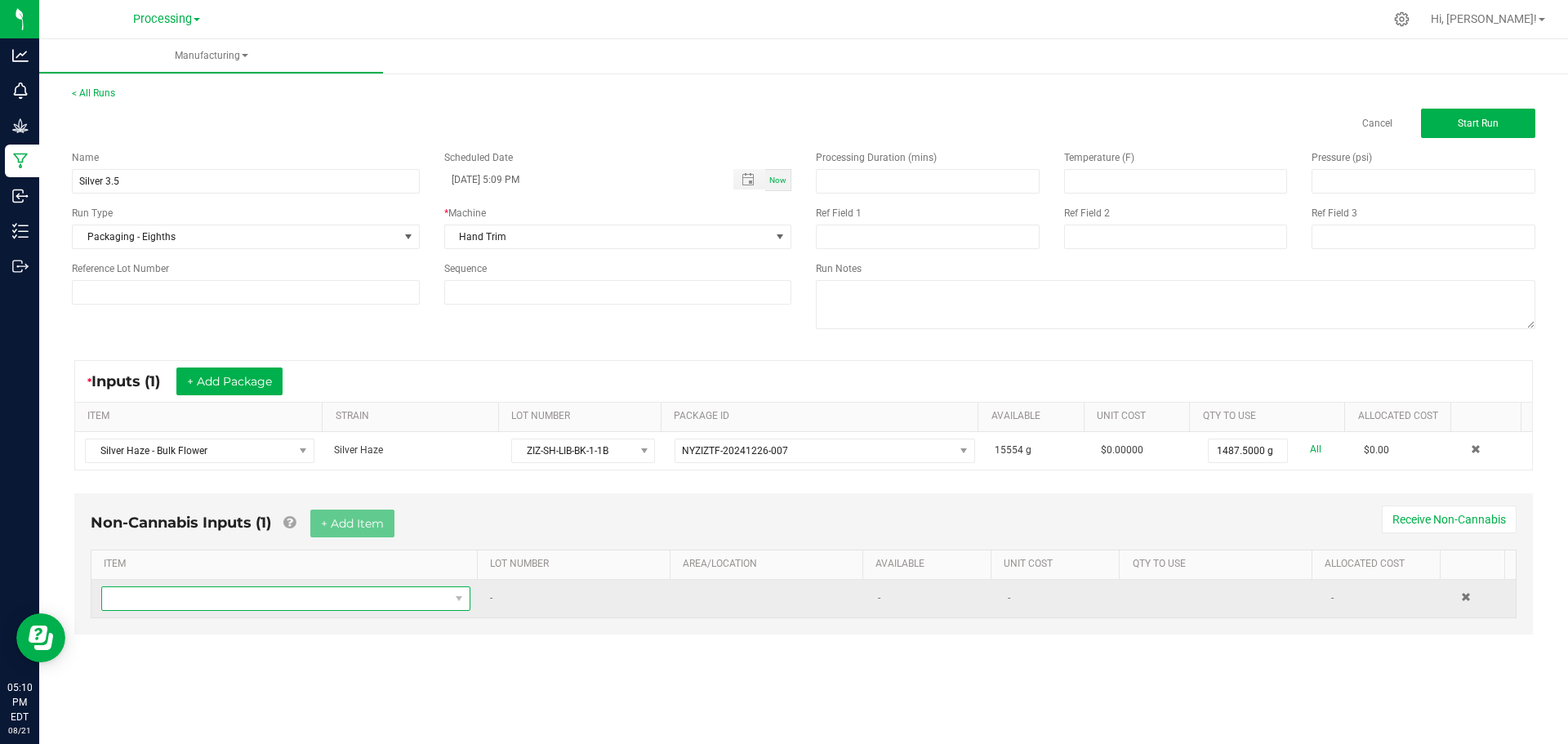
click at [339, 609] on span "NO DATA FOUND" at bounding box center [275, 599] width 347 height 23
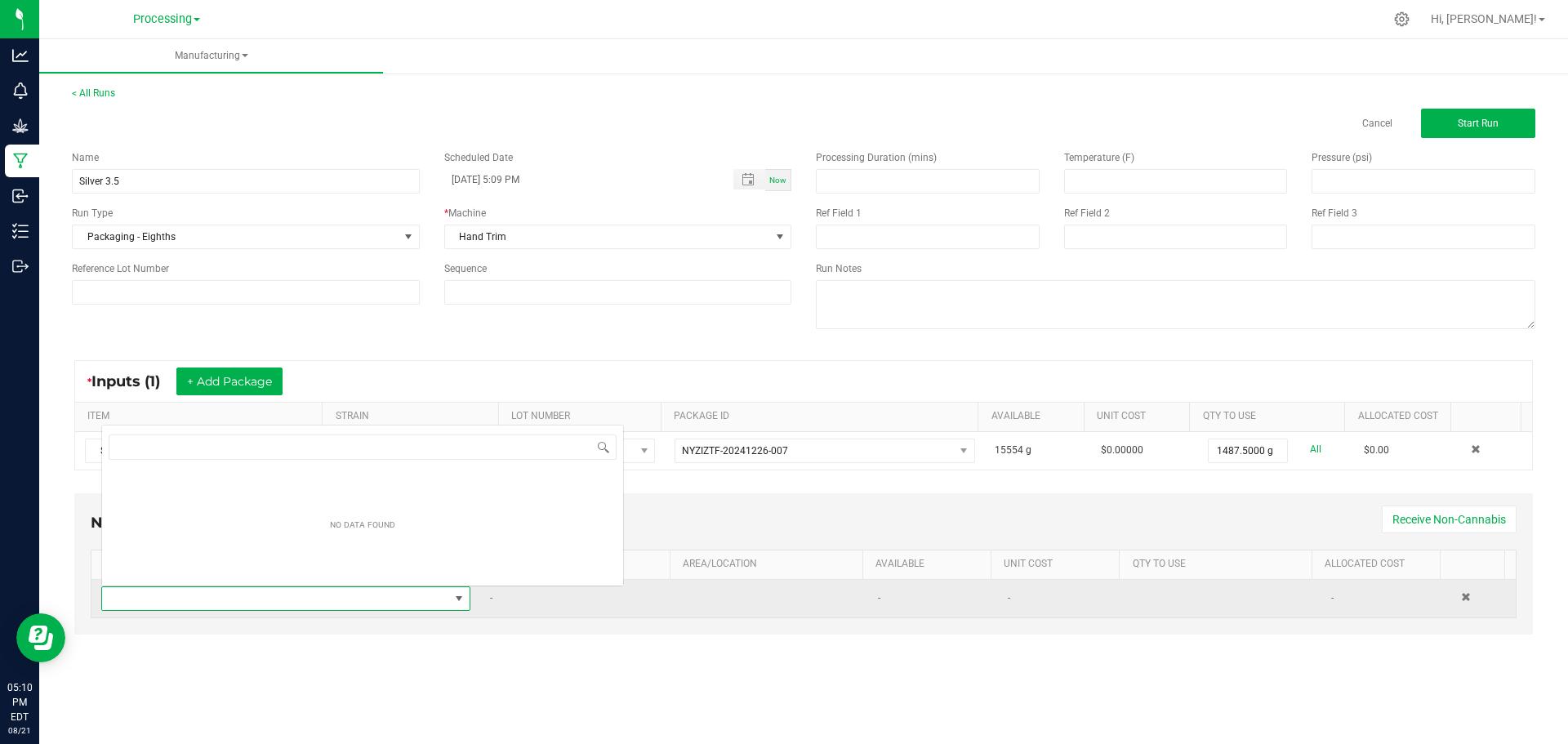
scroll to position [24, 362]
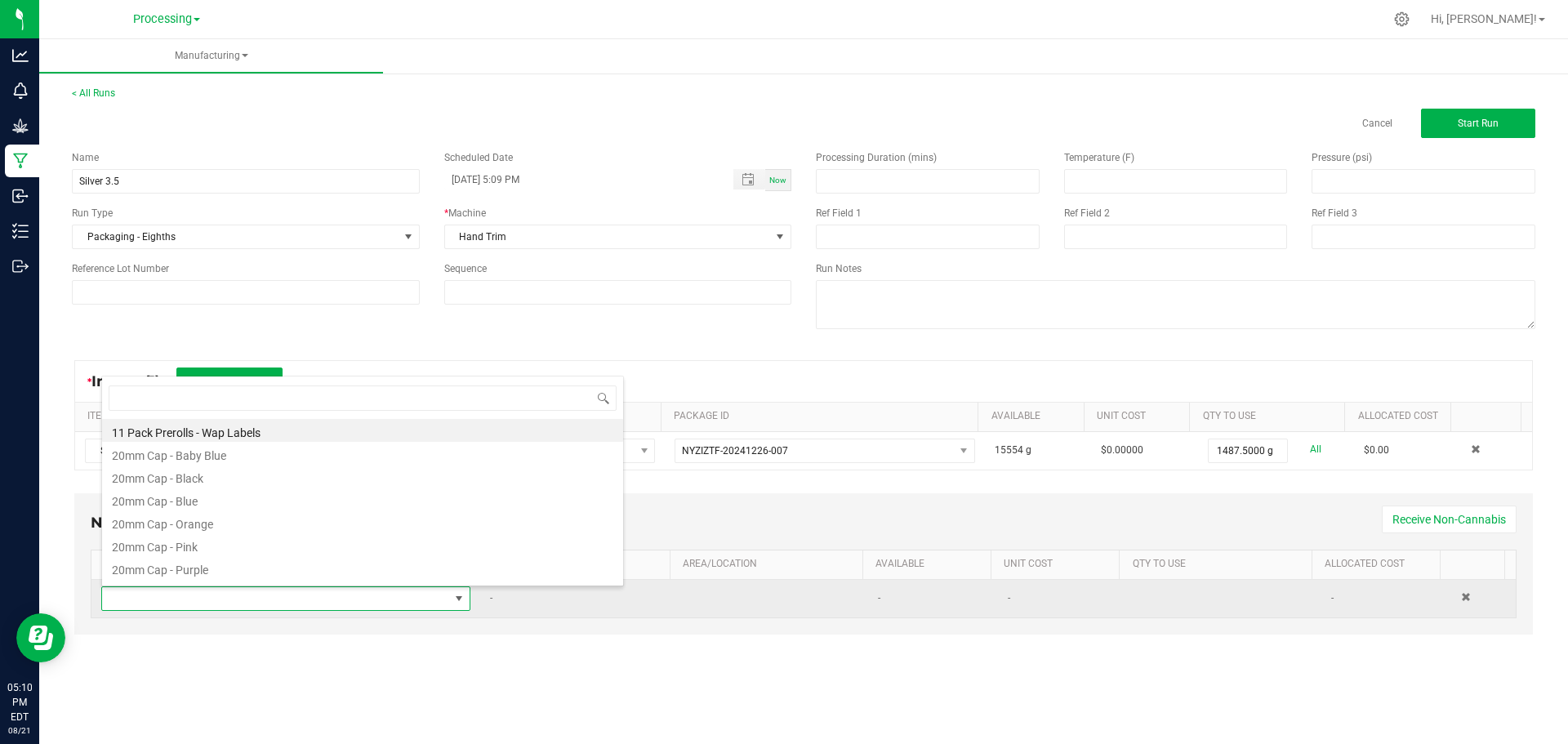
click at [370, 601] on span at bounding box center [275, 599] width 347 height 23
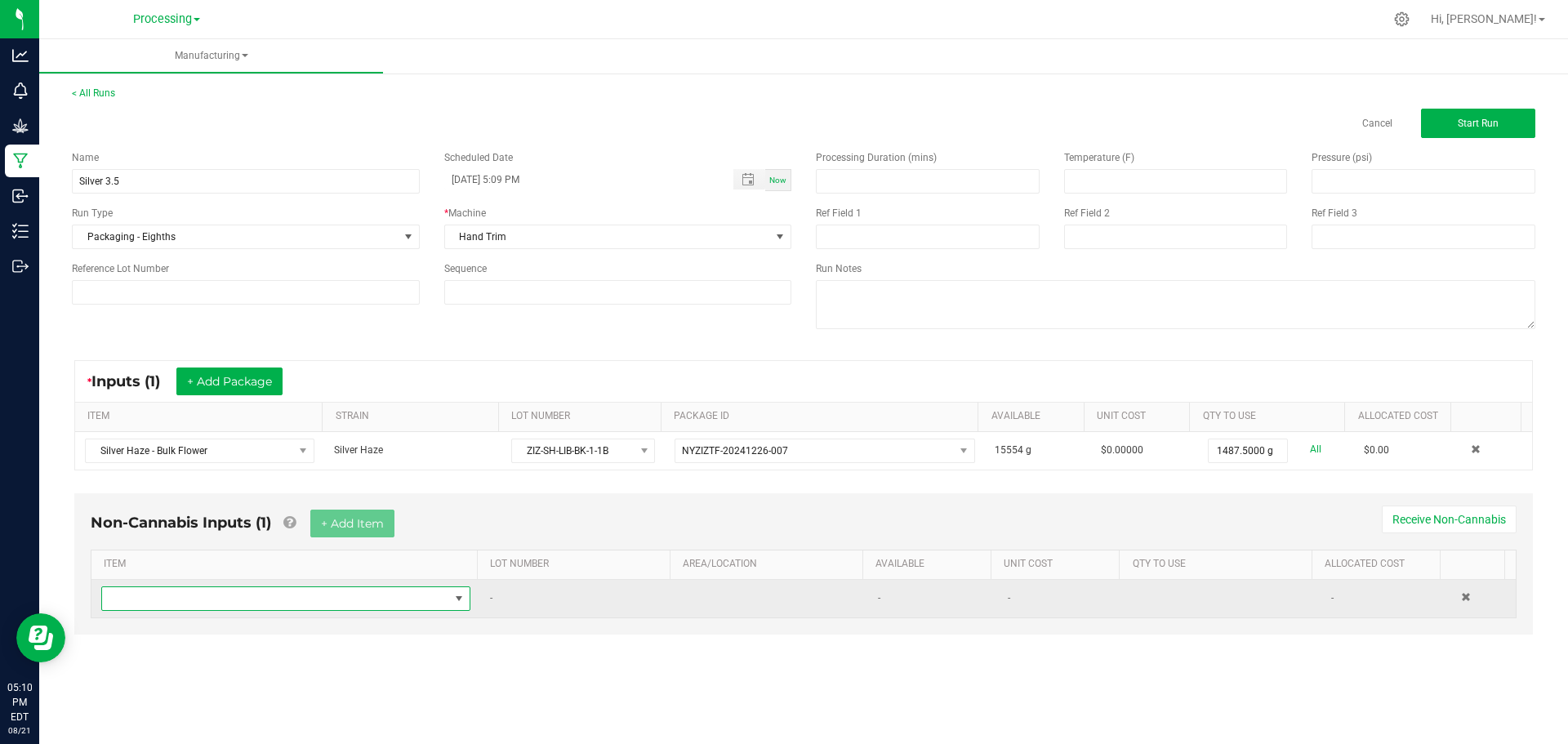
click at [445, 604] on span "NO DATA FOUND" at bounding box center [275, 599] width 347 height 23
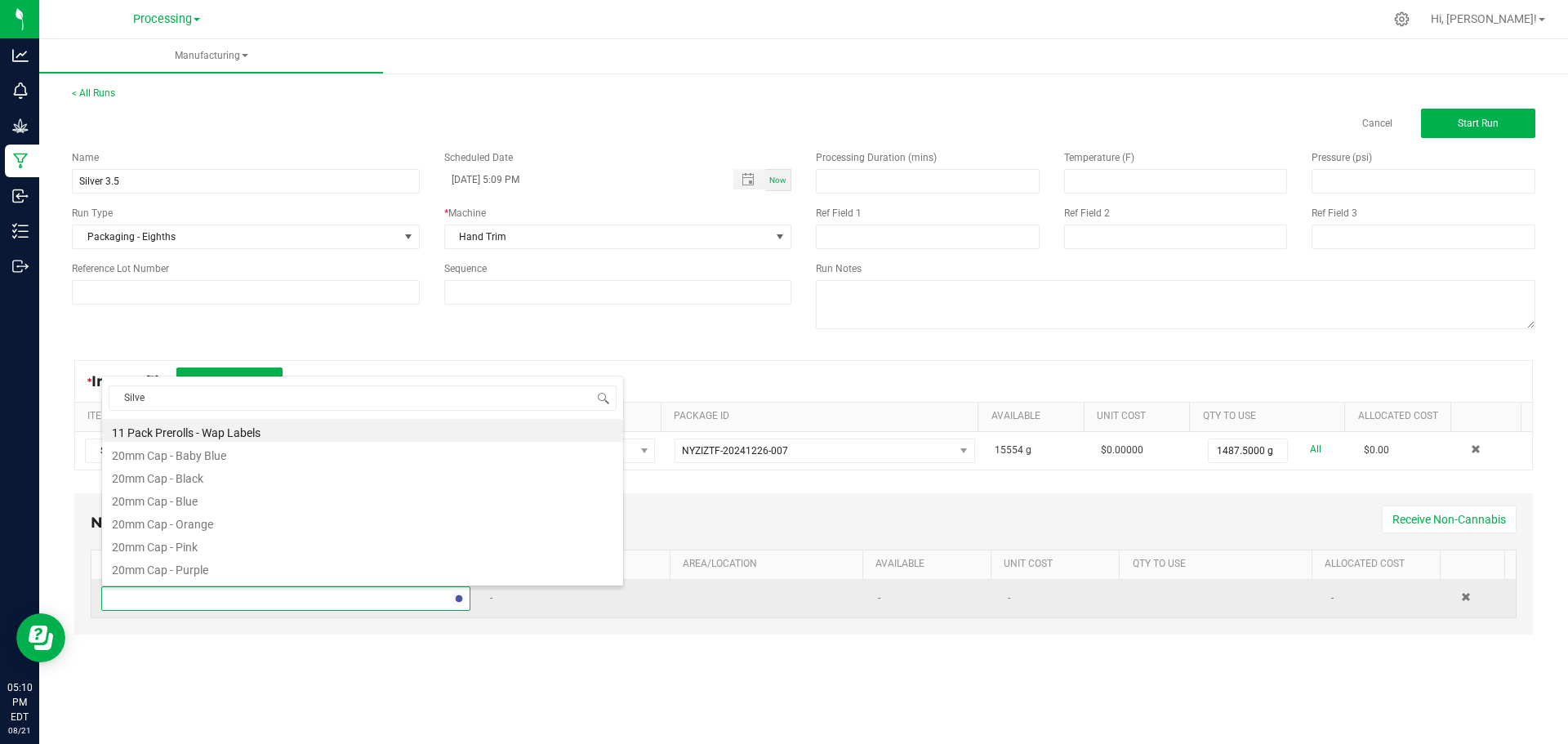
type input "Silver"
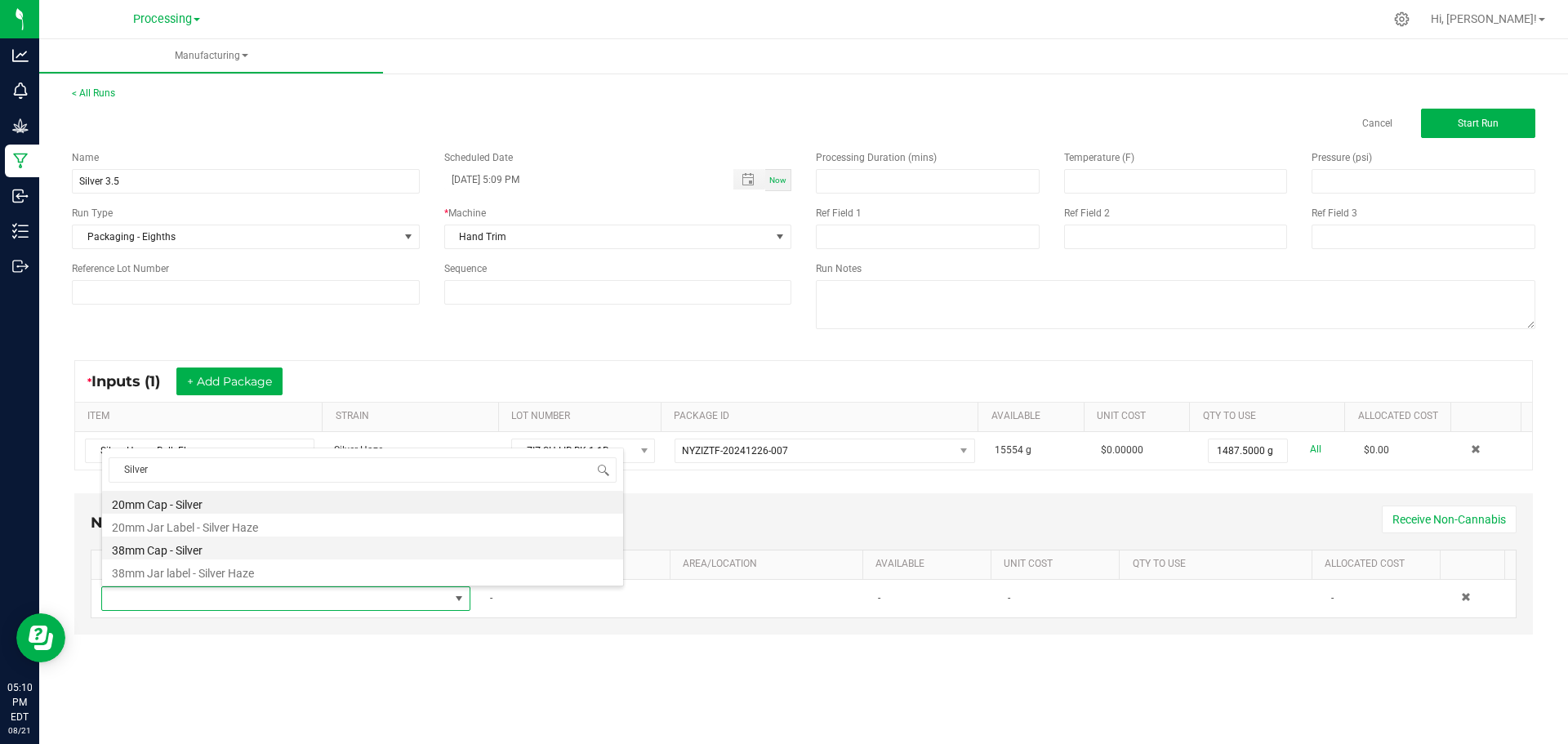
click at [217, 548] on li "38mm Cap - Silver" at bounding box center [362, 549] width 521 height 23
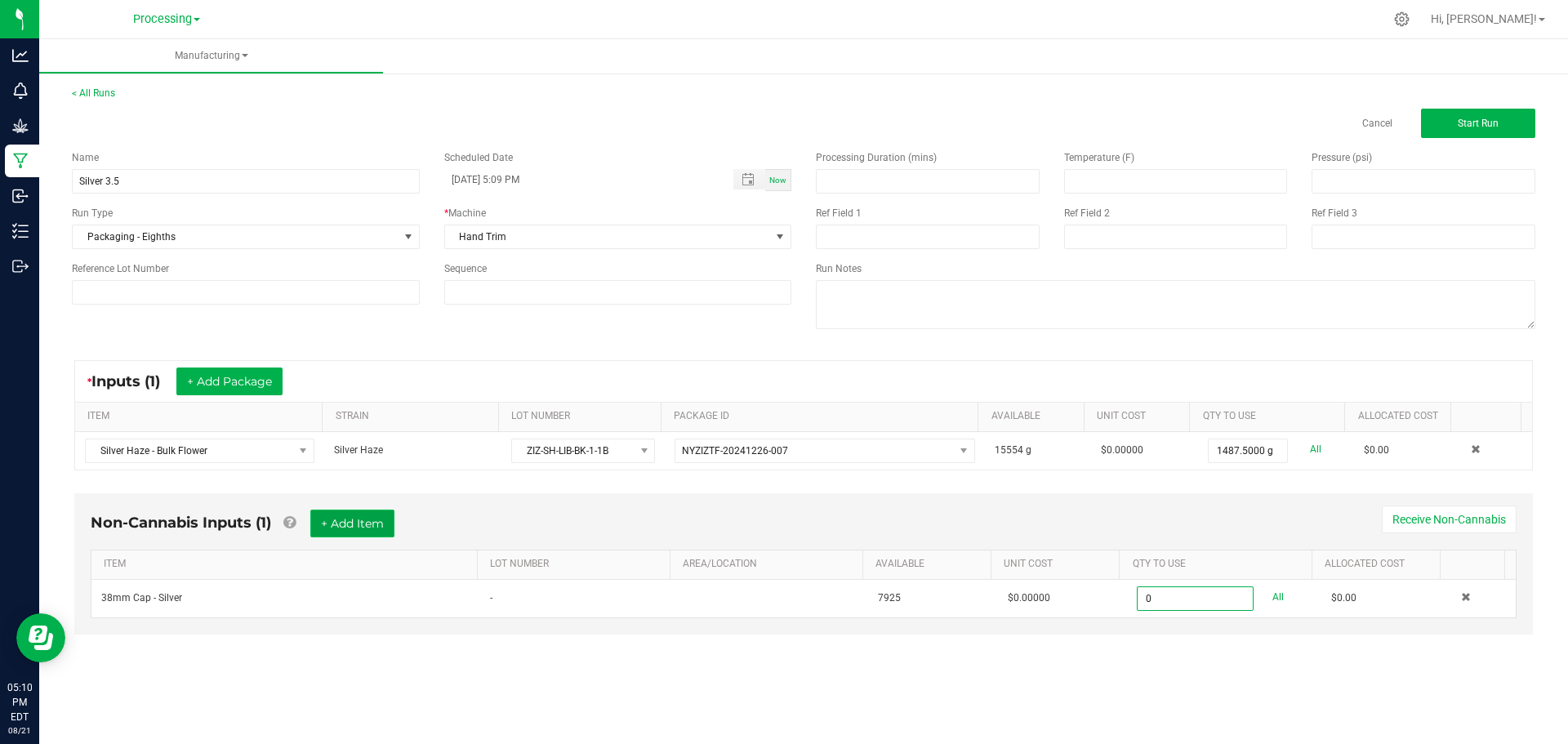
type input "0 ea"
click at [363, 525] on button "+ Add Item" at bounding box center [352, 524] width 84 height 28
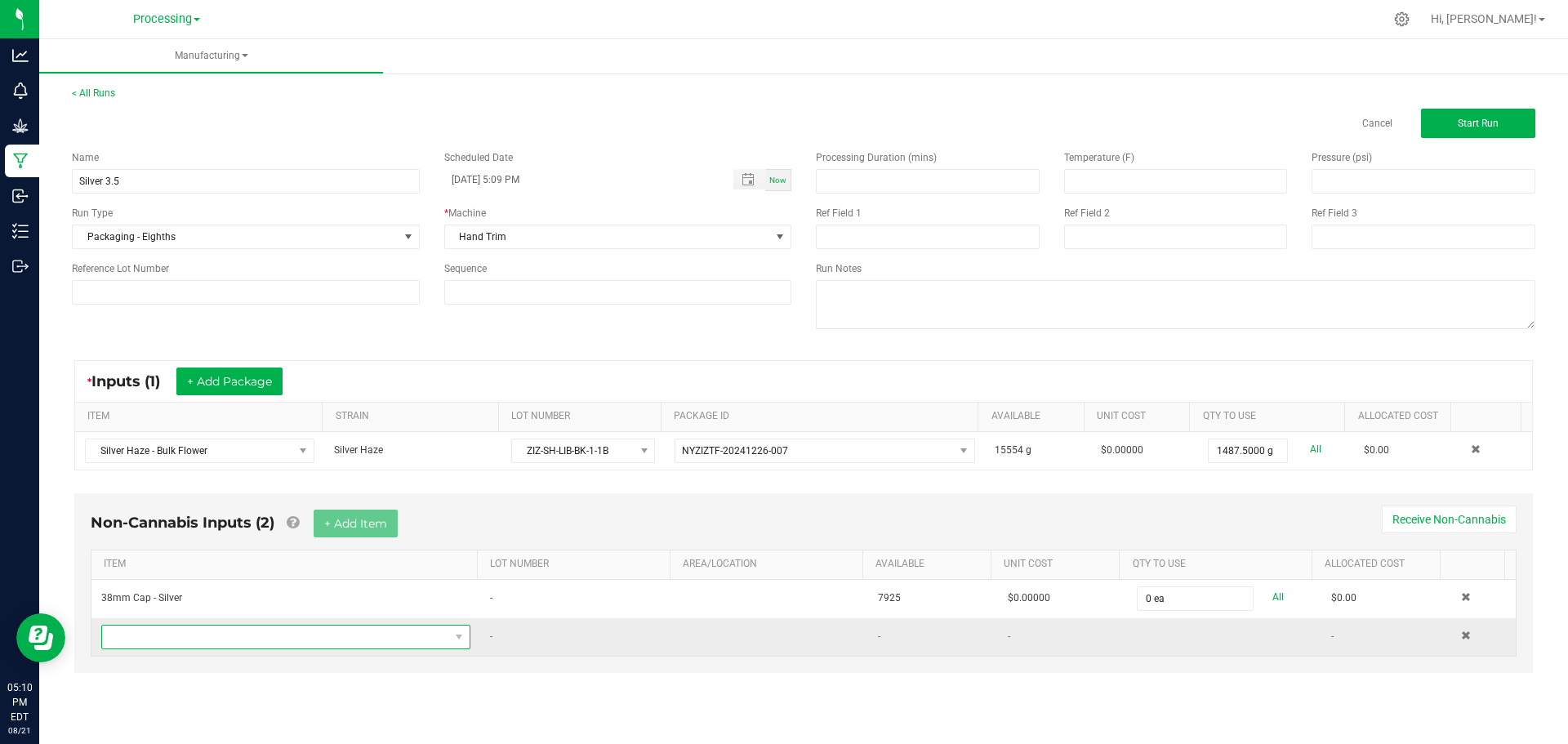
click at [261, 646] on span "NO DATA FOUND" at bounding box center [275, 637] width 347 height 23
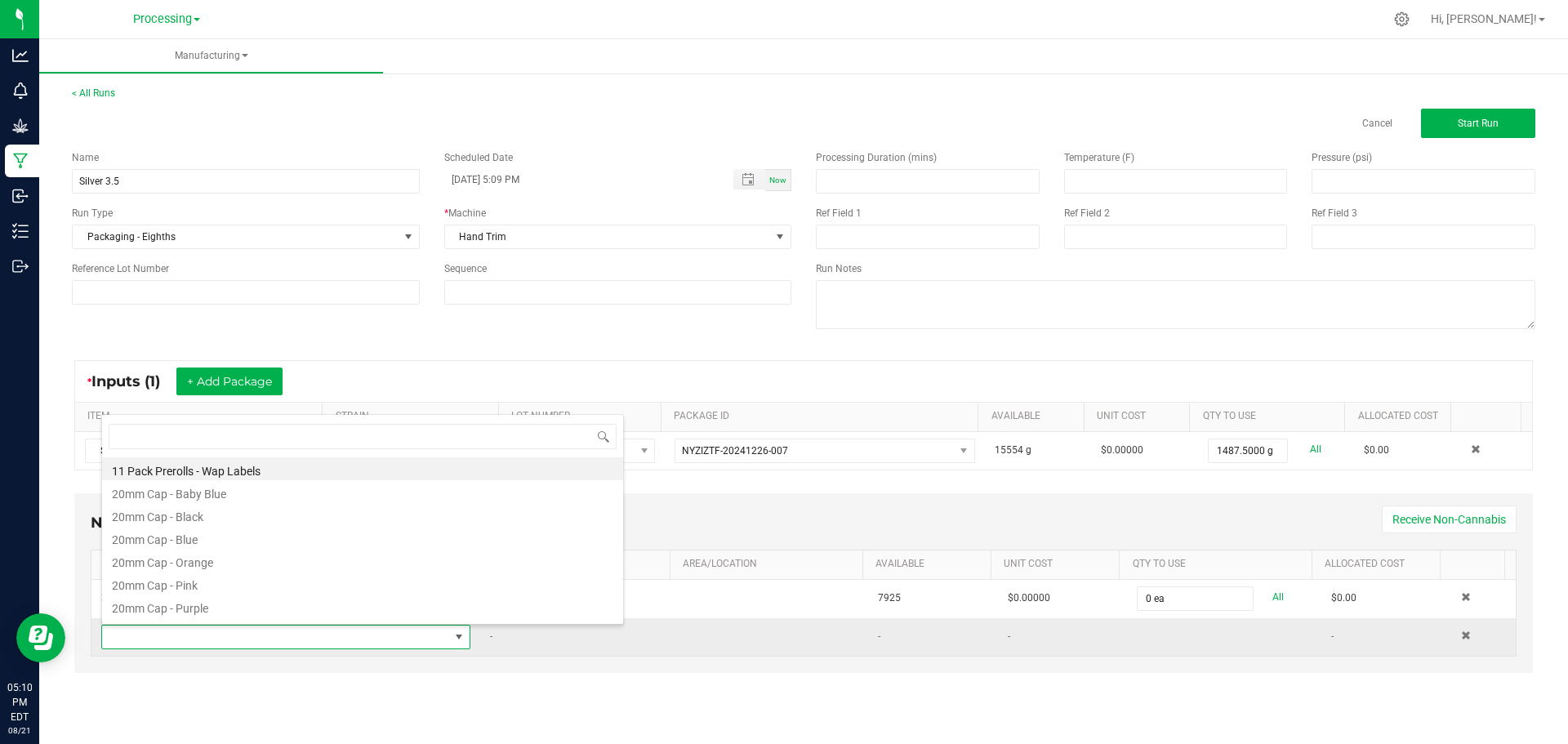
scroll to position [0, 0]
type input "Jar"
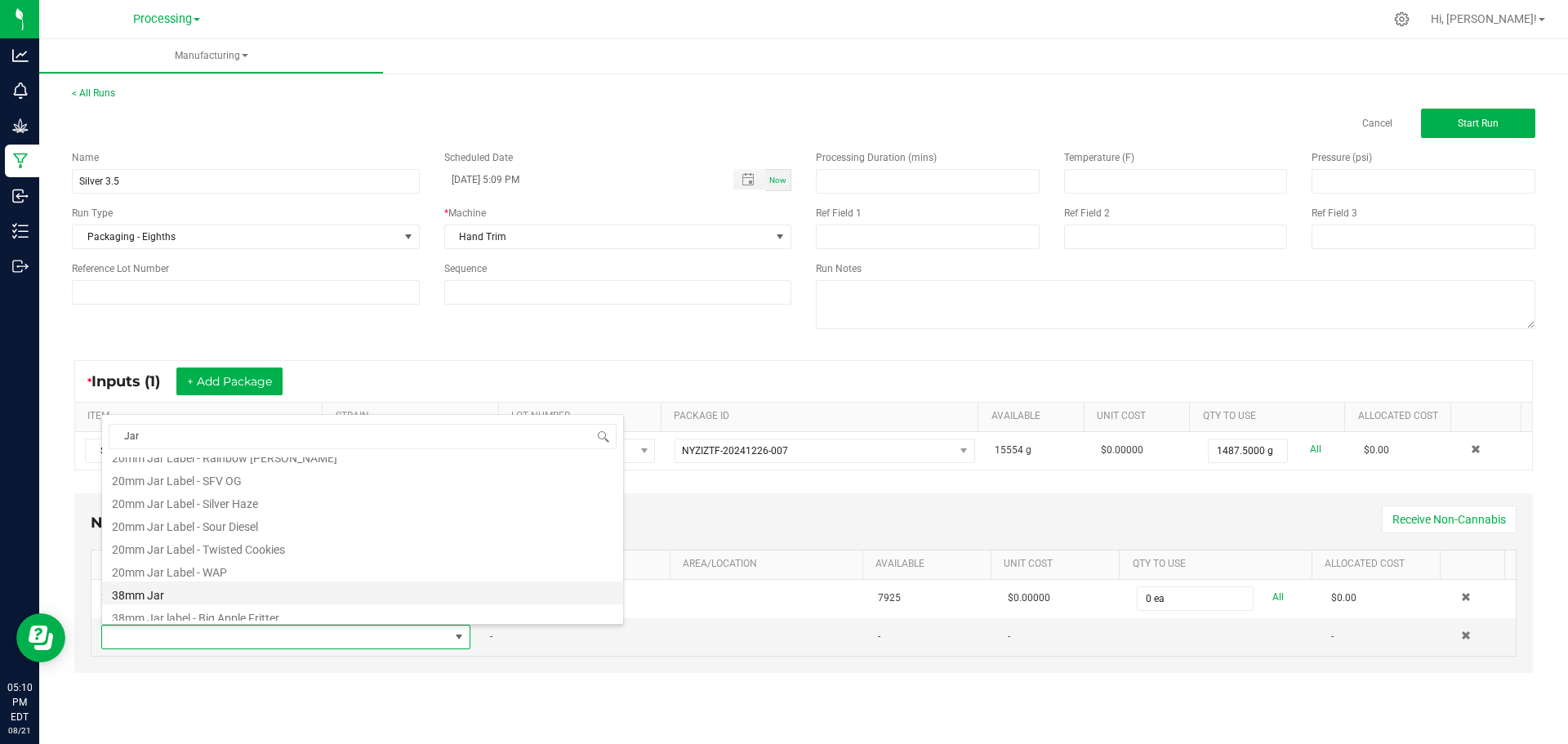
click at [206, 593] on li "38mm Jar" at bounding box center [362, 593] width 521 height 23
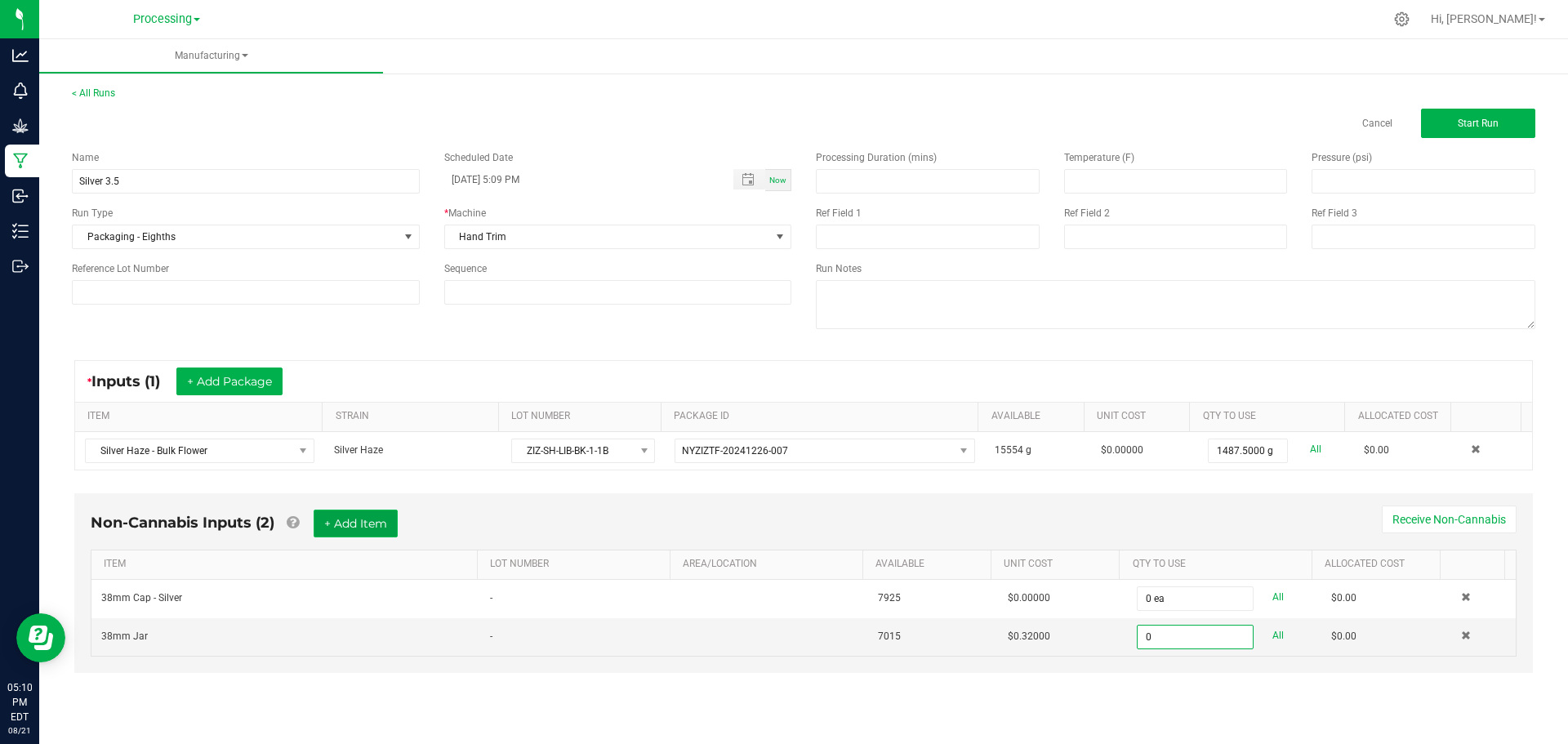
type input "0 ea"
click at [347, 526] on button "+ Add Item" at bounding box center [355, 524] width 84 height 28
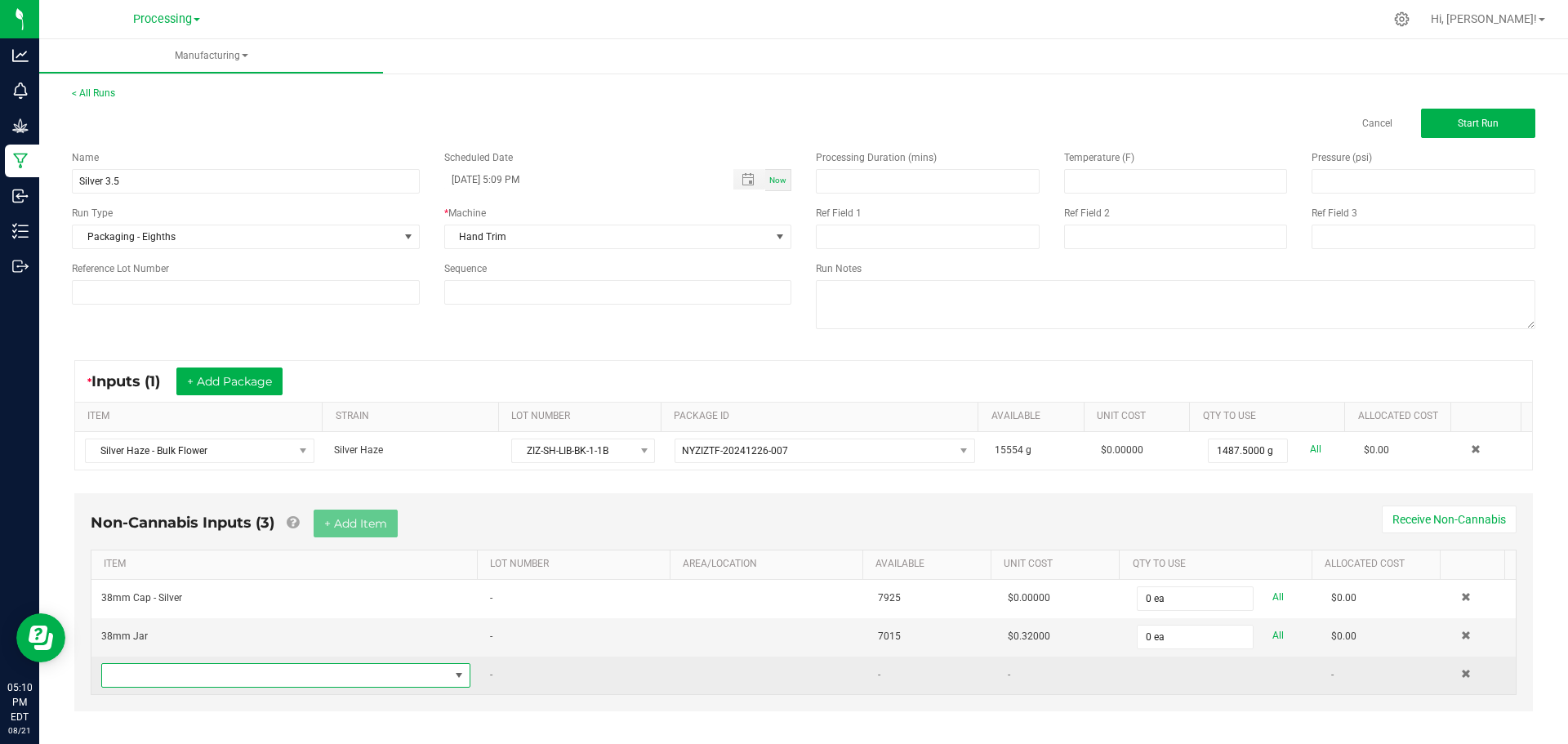
click at [228, 681] on span "NO DATA FOUND" at bounding box center [275, 676] width 347 height 23
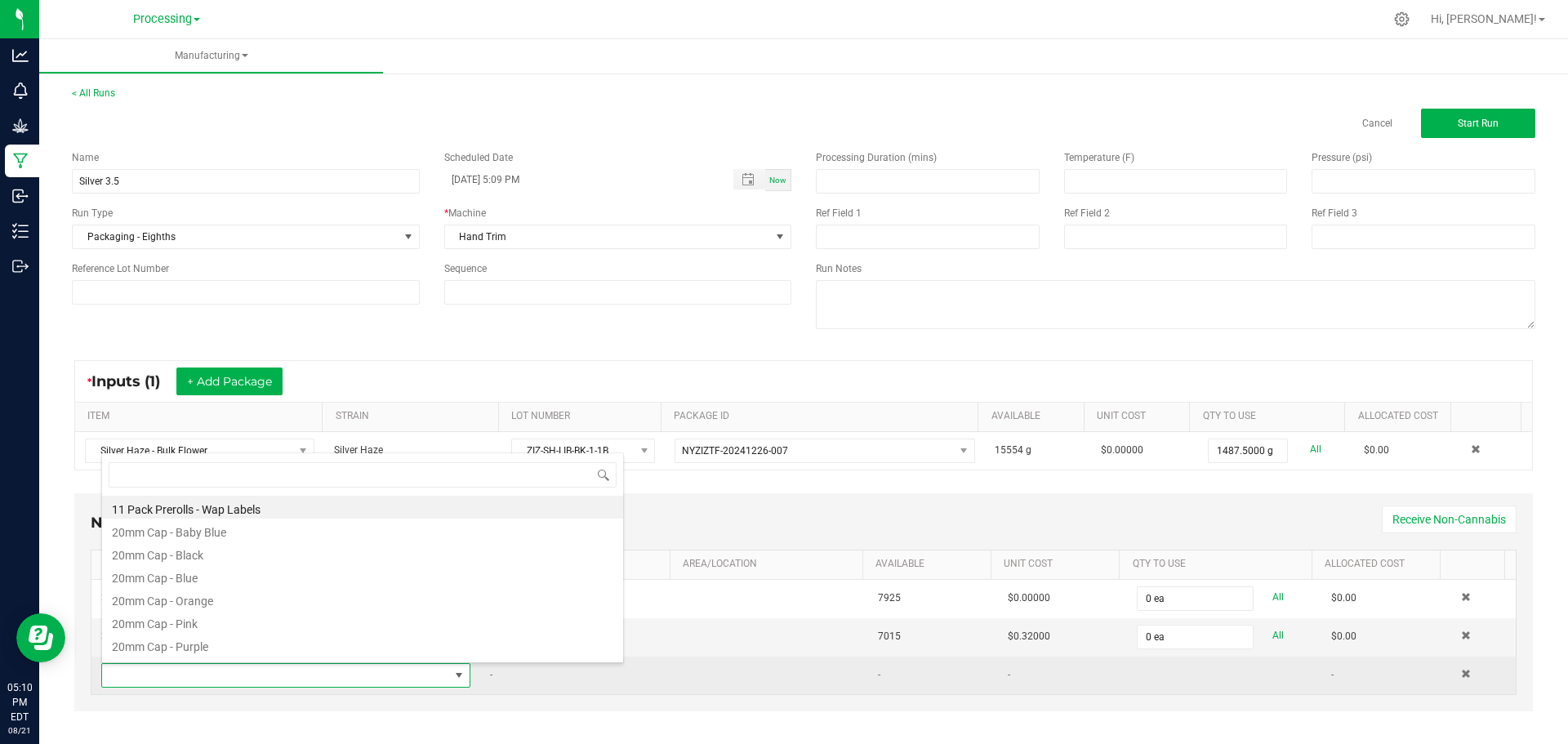
scroll to position [24, 359]
click at [228, 681] on span at bounding box center [275, 676] width 347 height 23
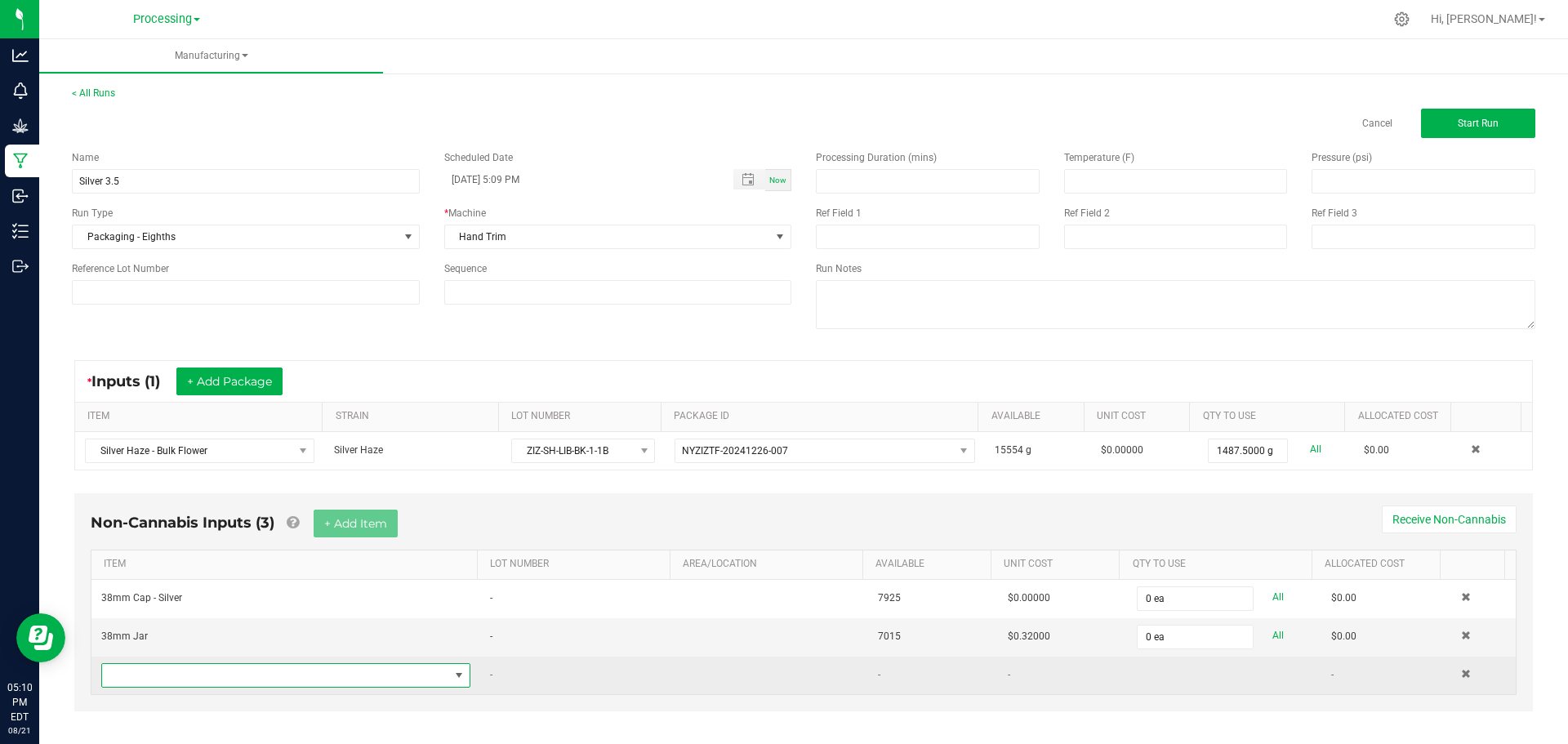
click at [228, 681] on span "NO DATA FOUND" at bounding box center [275, 676] width 347 height 23
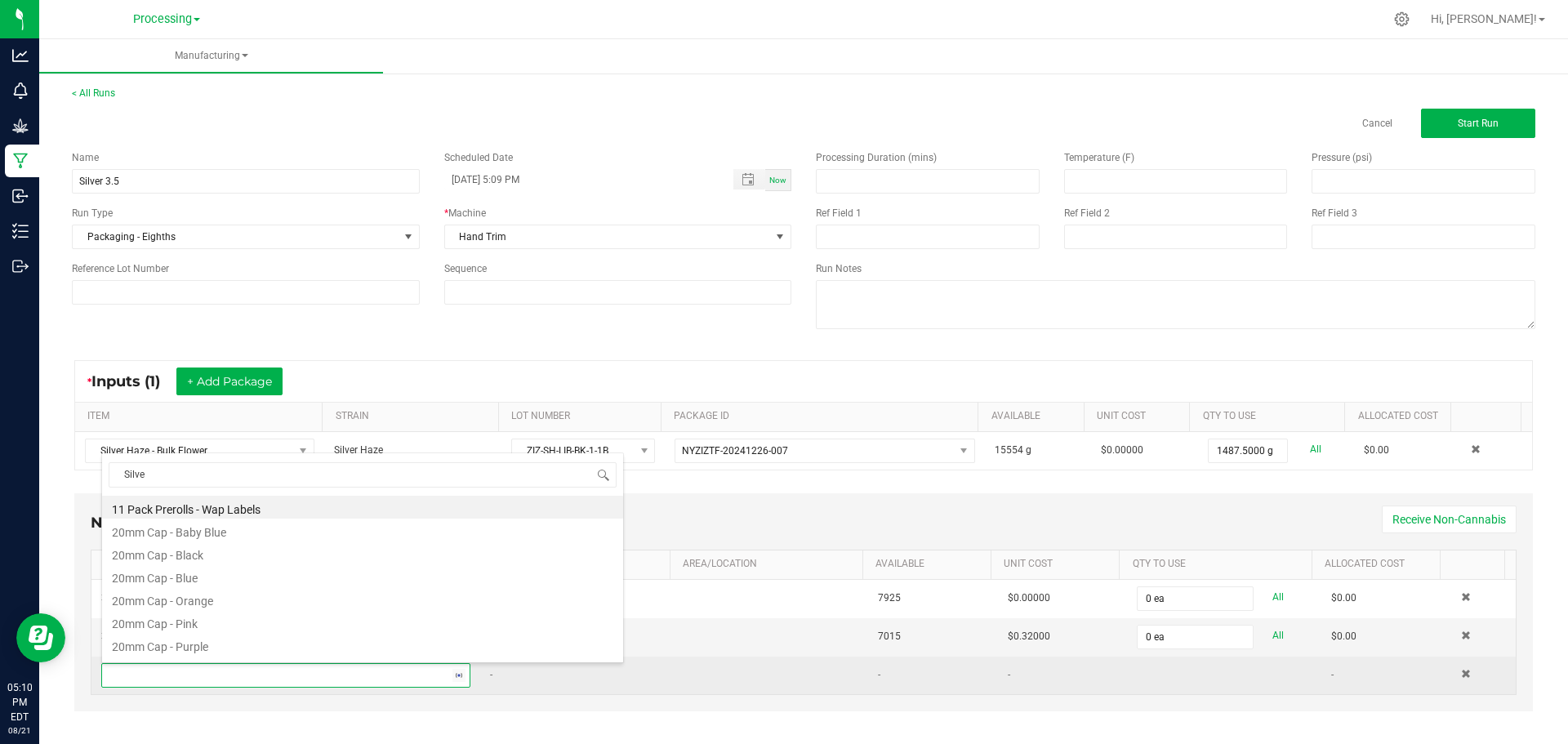
type input "Silver"
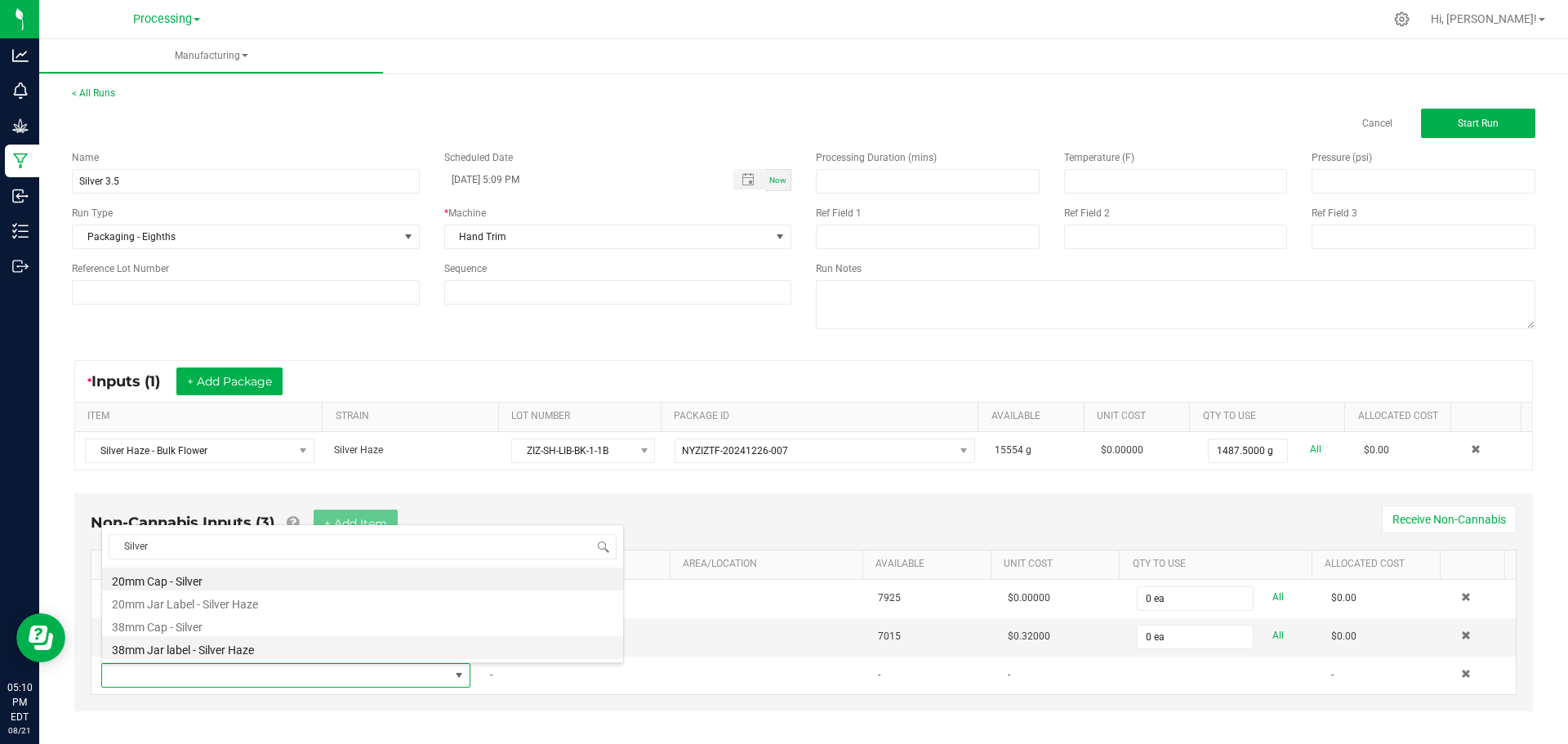
click at [244, 651] on li "38mm Jar label - Silver Haze" at bounding box center [362, 648] width 521 height 23
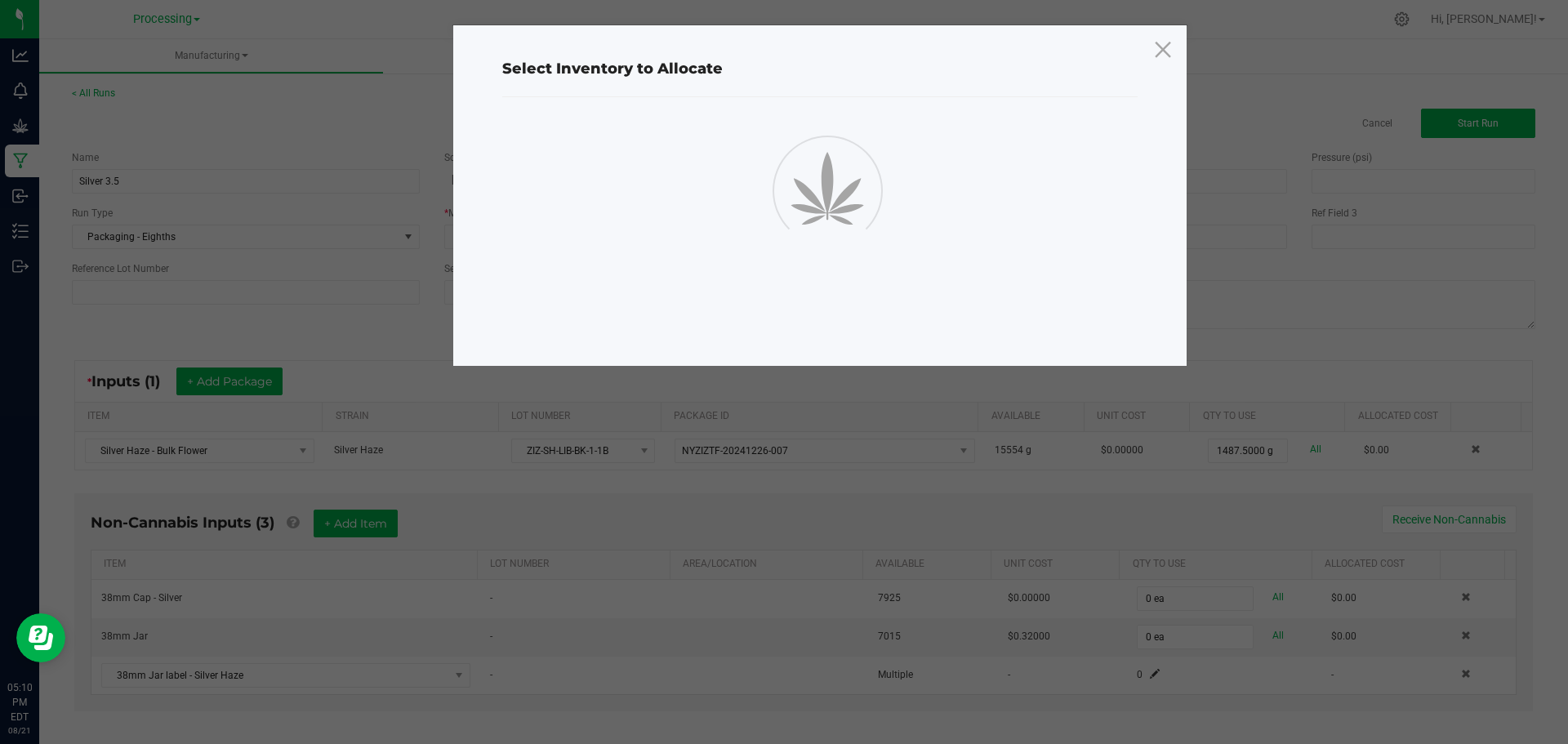
drag, startPoint x: 388, startPoint y: 524, endPoint x: 396, endPoint y: 514, distance: 12.8
click at [396, 514] on ngb-modal-window "Select Inventory to Allocate" at bounding box center [790, 372] width 1581 height 744
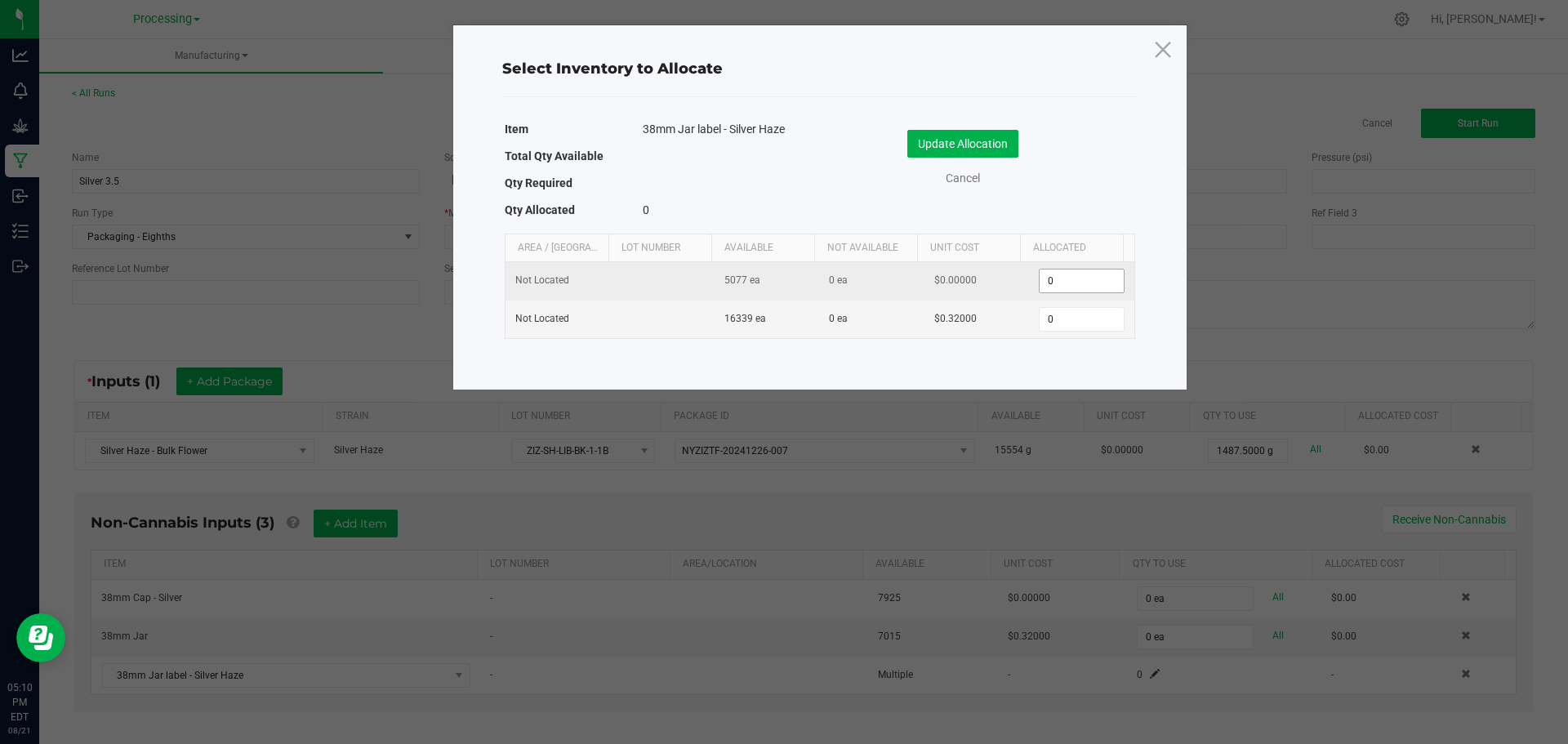
click at [1062, 283] on input "0" at bounding box center [1082, 282] width 83 height 23
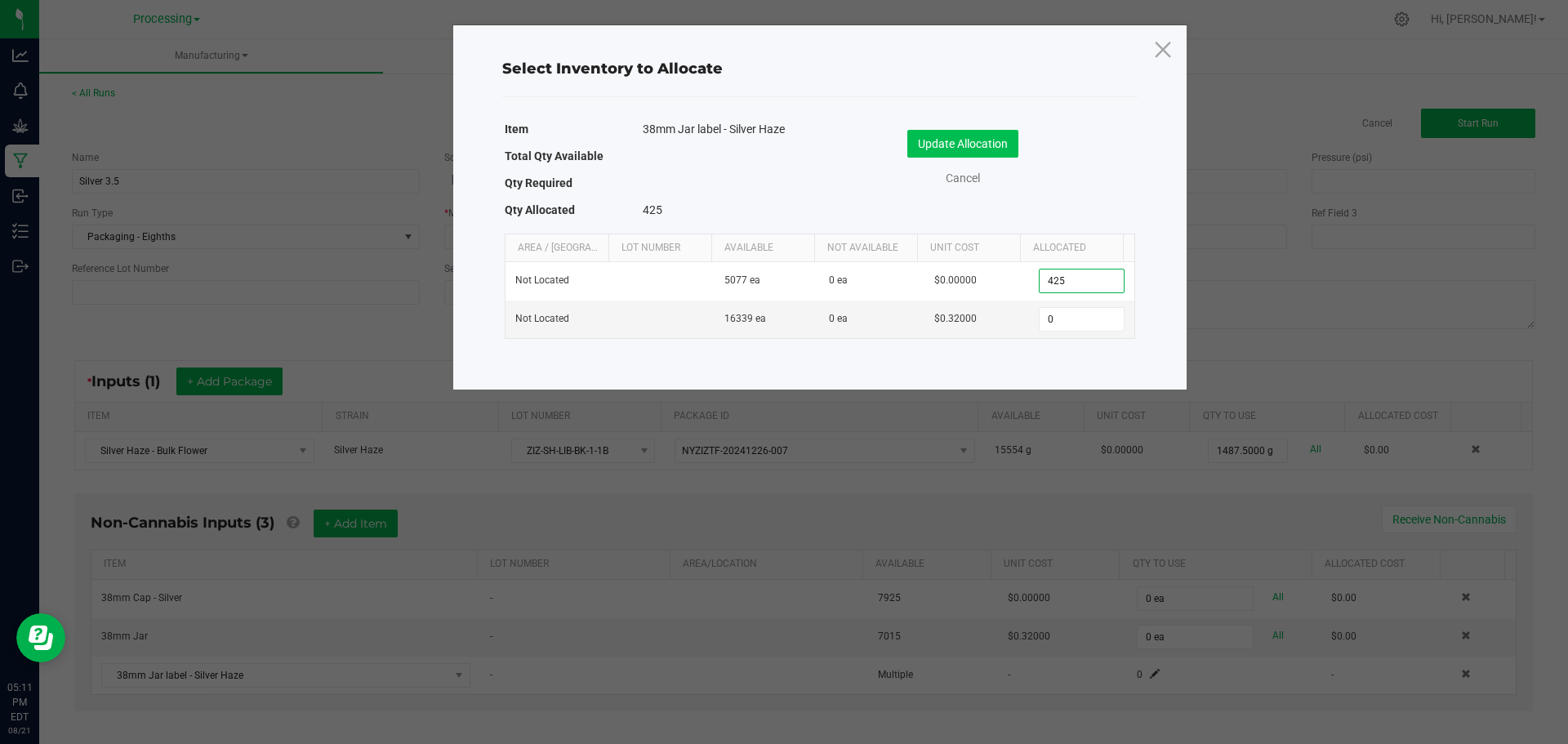
type input "425"
click at [985, 144] on button "Update Allocation" at bounding box center [962, 144] width 111 height 28
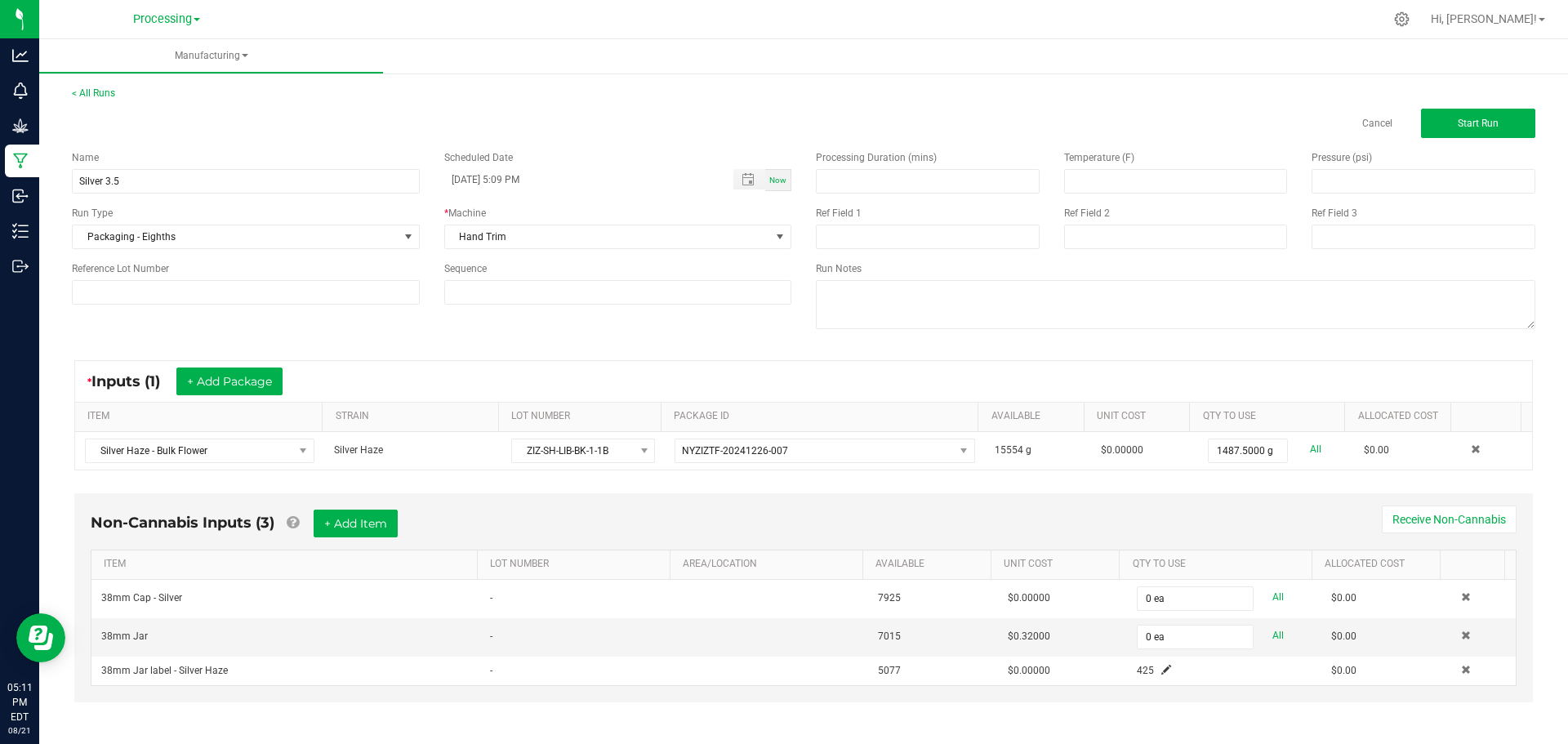
scroll to position [6, 0]
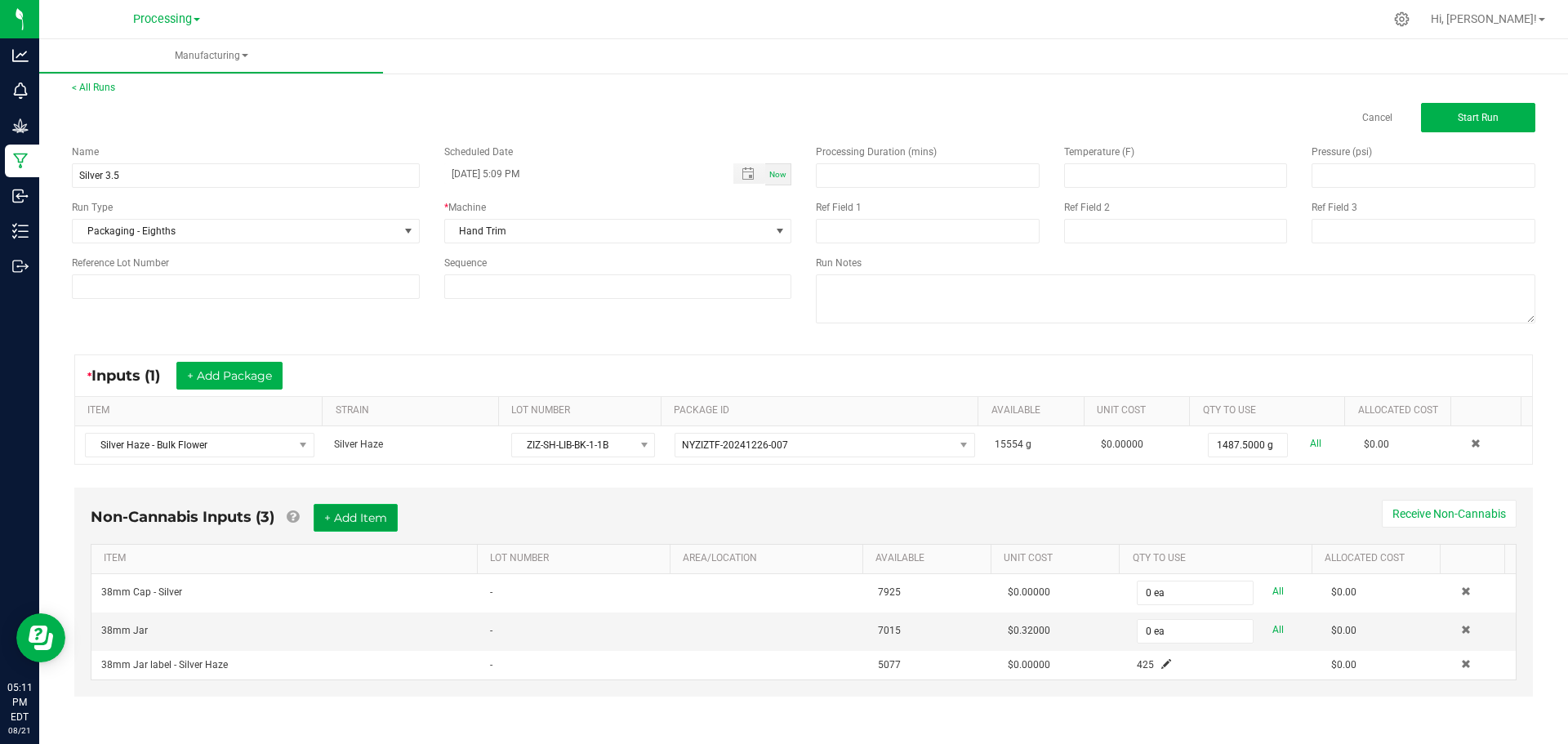
click at [355, 519] on button "+ Add Item" at bounding box center [355, 518] width 84 height 28
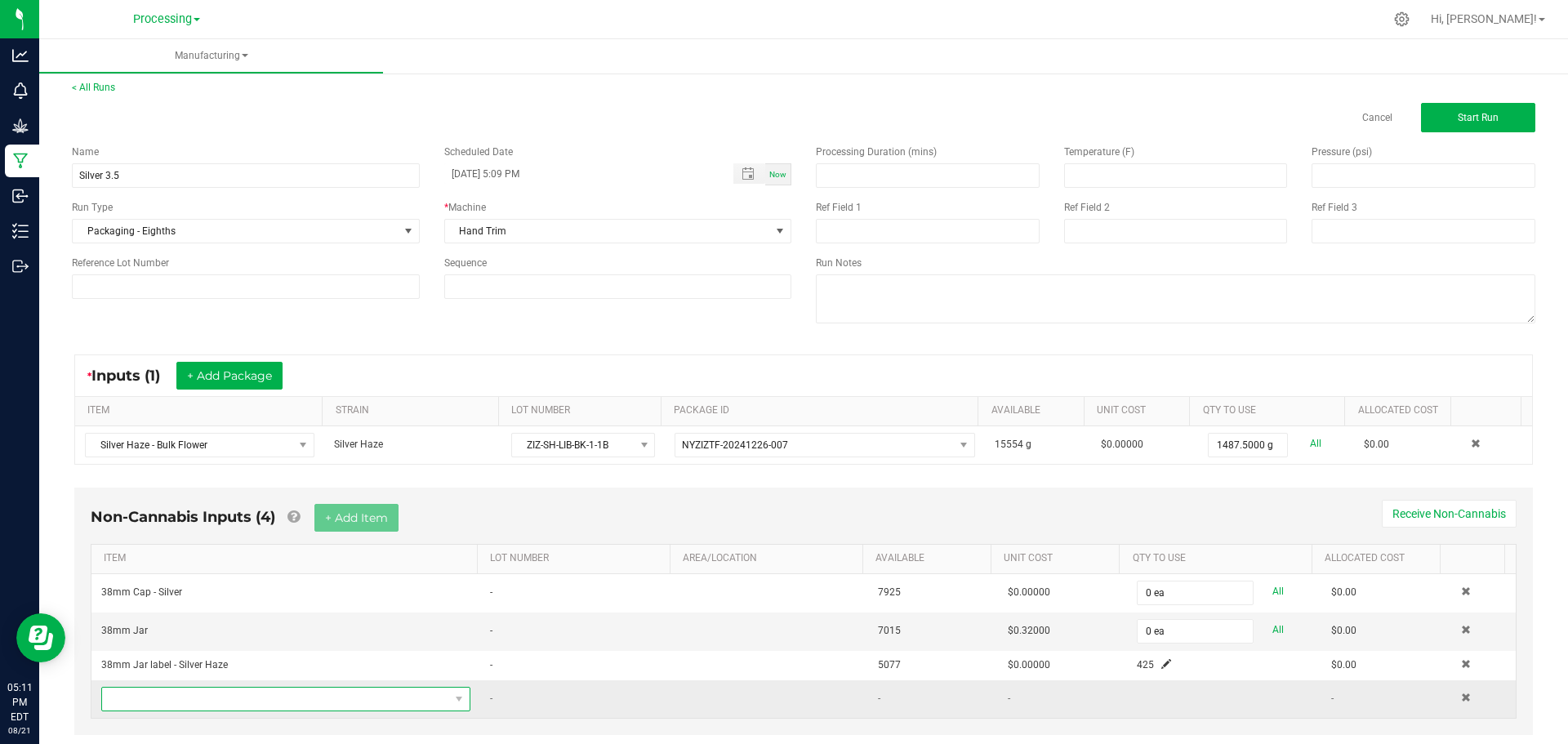
click at [310, 696] on span "NO DATA FOUND" at bounding box center [275, 699] width 347 height 23
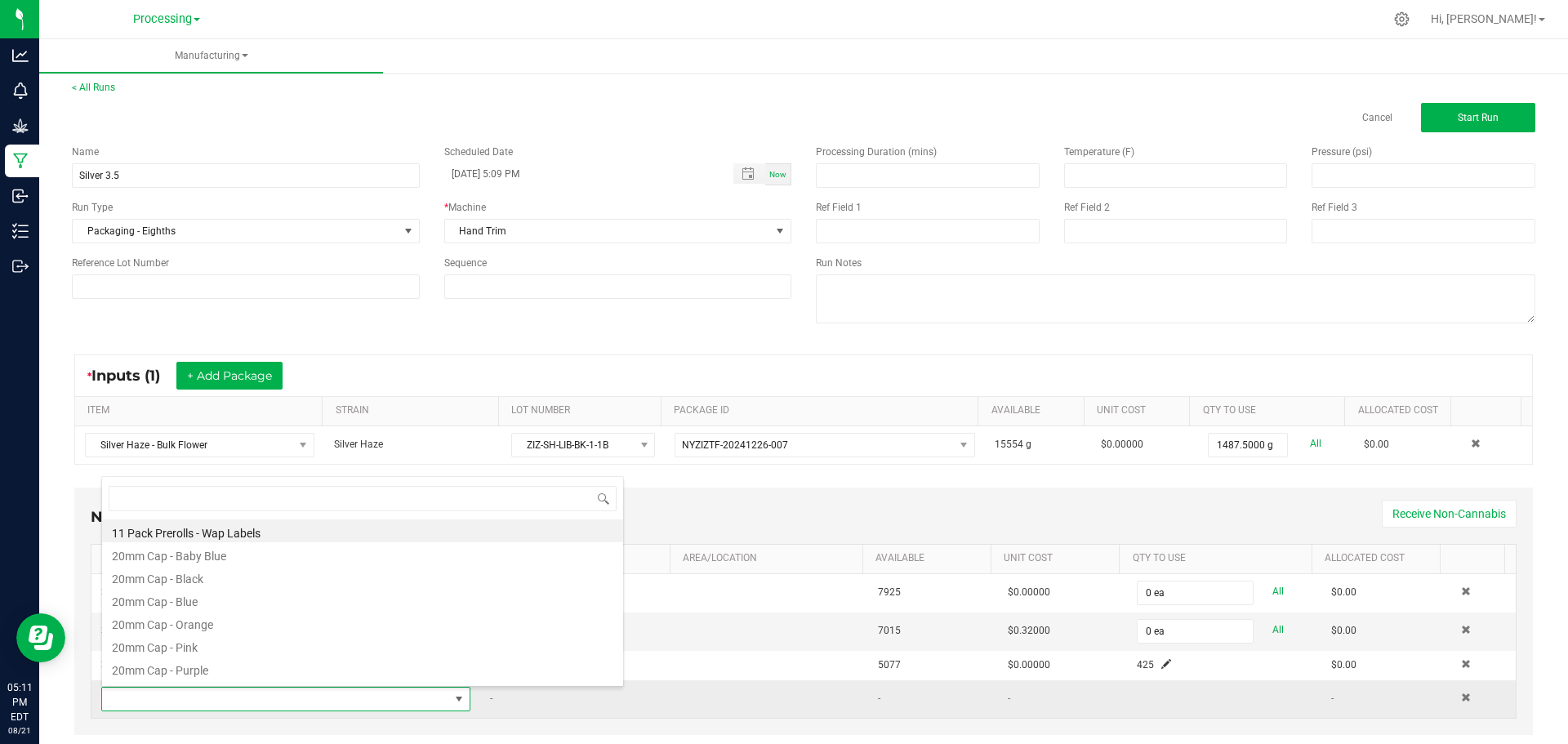
scroll to position [0, 0]
type input "Shrink"
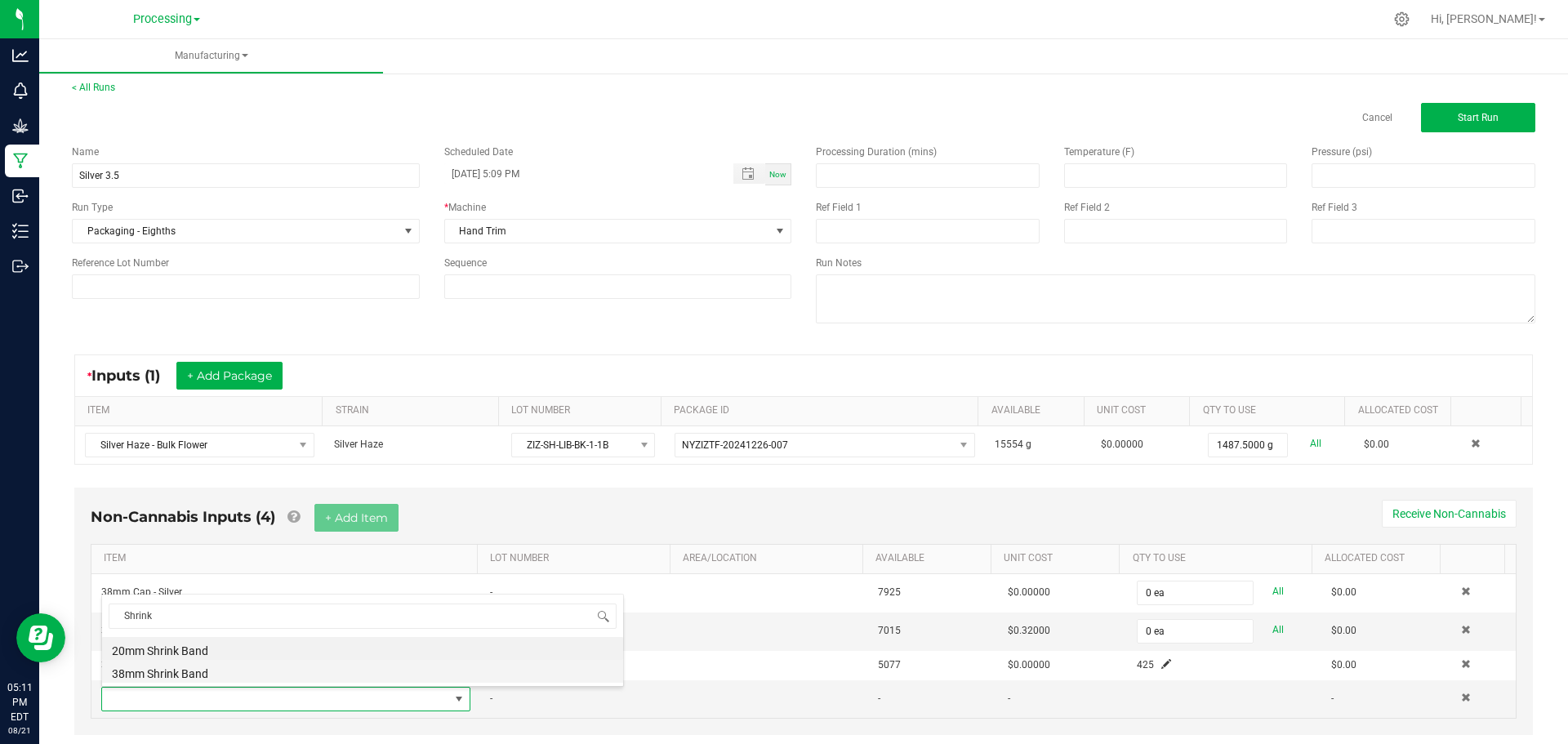
click at [245, 680] on li "38mm Shrink Band" at bounding box center [362, 672] width 521 height 23
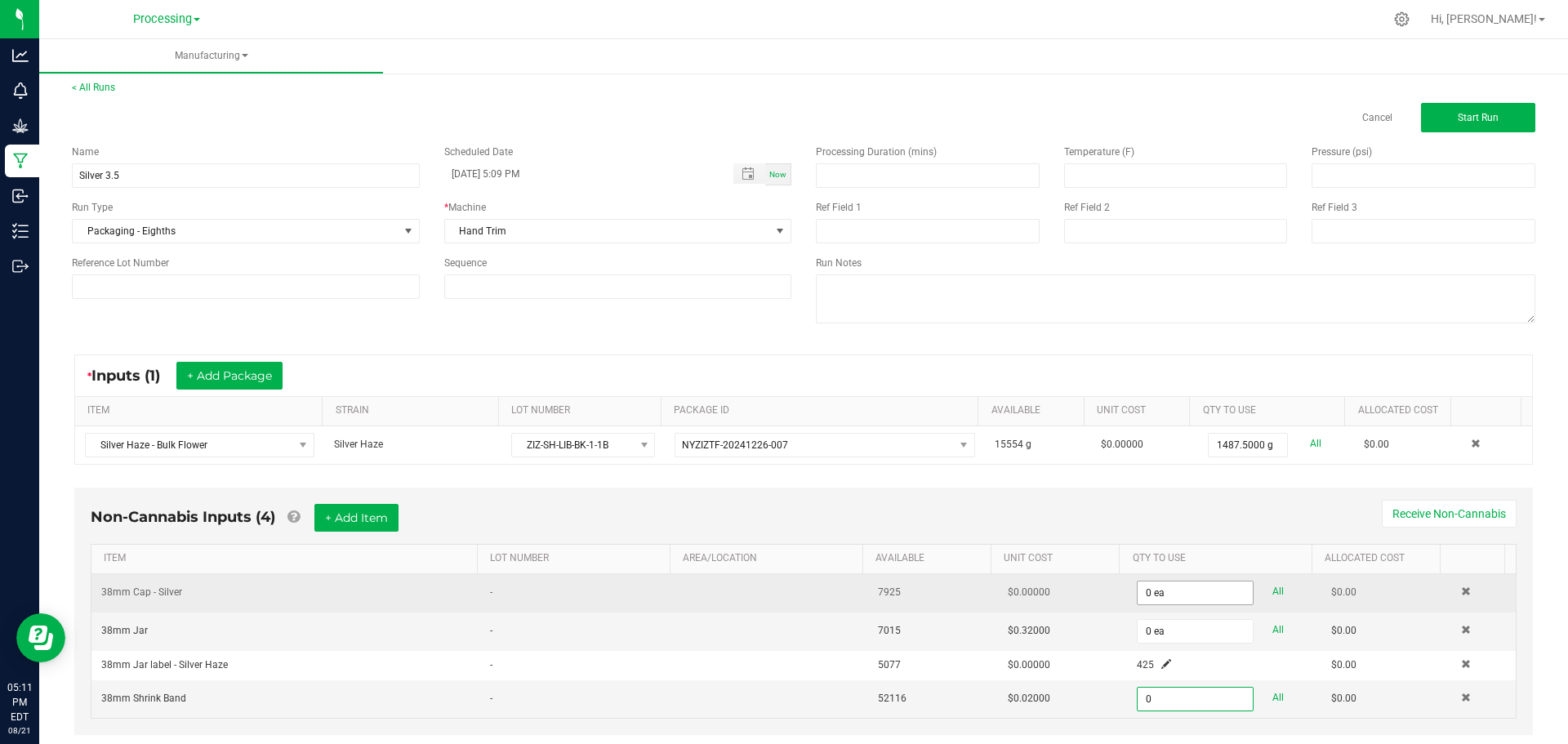
type input "0"
type input "0 ea"
click at [1153, 592] on input "0" at bounding box center [1195, 593] width 115 height 23
click at [1153, 591] on input "4" at bounding box center [1195, 593] width 115 height 23
type input "425"
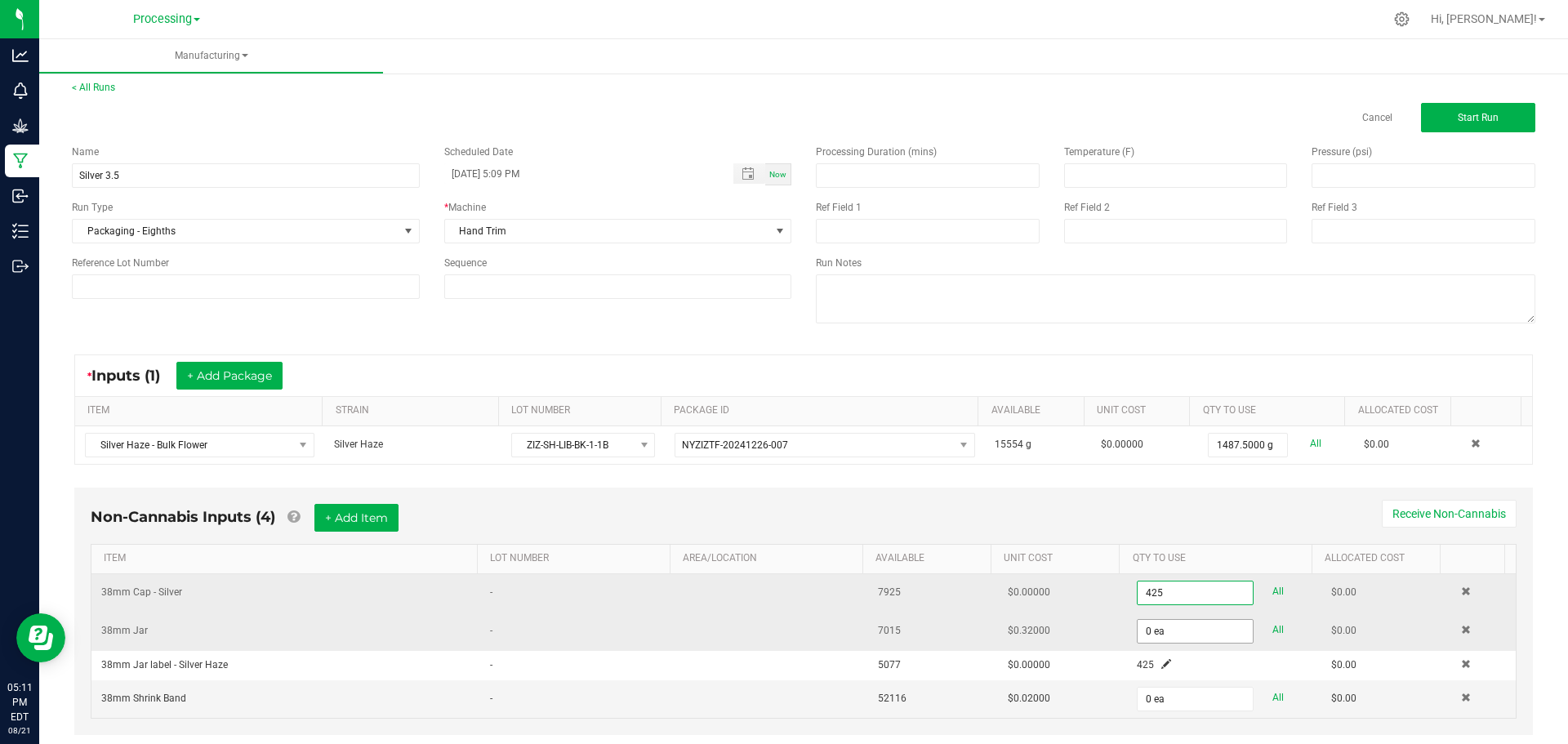
click at [1170, 629] on input "0 ea" at bounding box center [1195, 631] width 115 height 23
type input "0"
type input "425 ea"
click at [1165, 624] on input "4 ea" at bounding box center [1195, 631] width 115 height 23
type input "425"
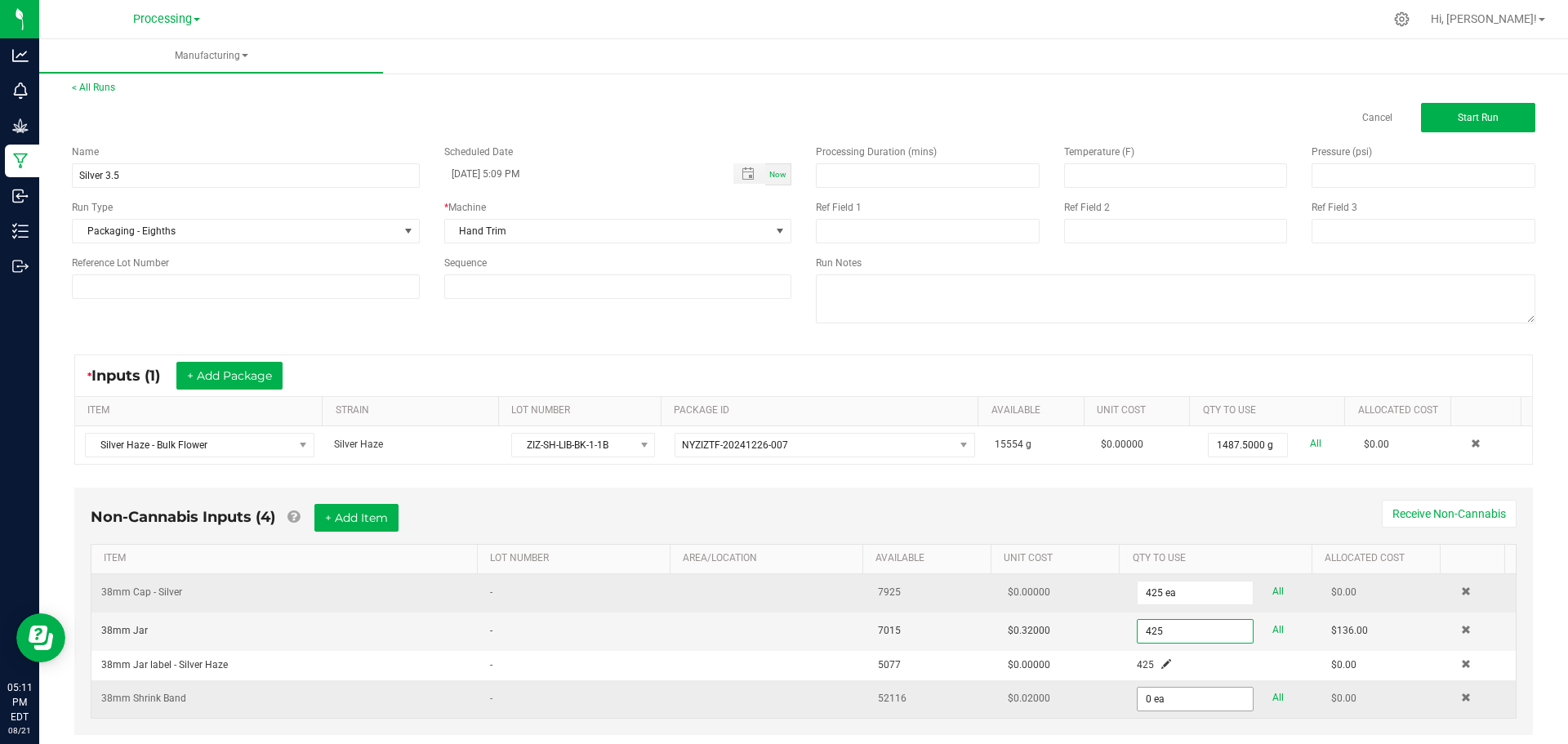
type input "0"
type input "425 ea"
click at [1154, 701] on input "0" at bounding box center [1195, 699] width 115 height 23
type input "425 ea"
click at [1421, 128] on button "Start Run" at bounding box center [1479, 118] width 115 height 29
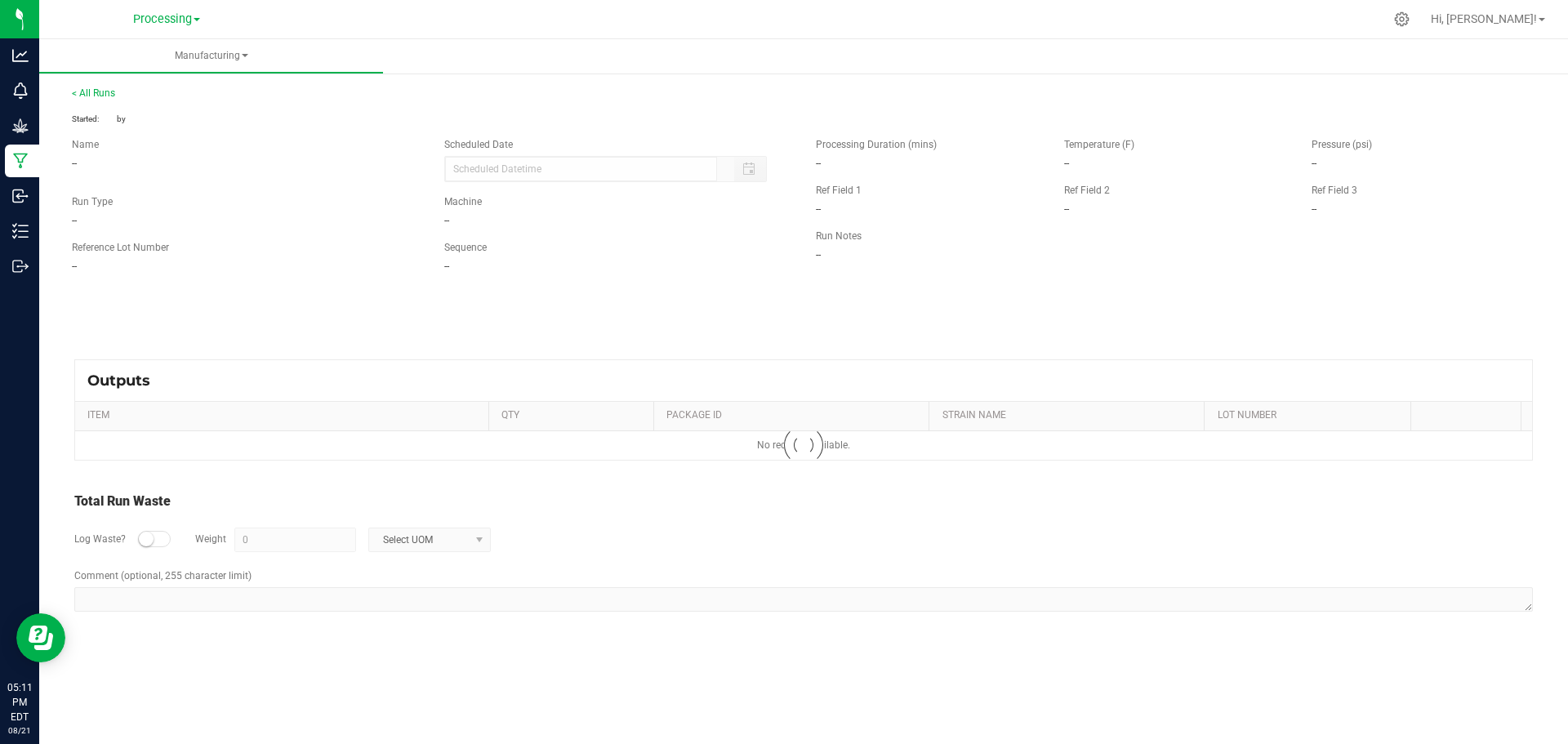
type input "[DATE] 5:09 PM"
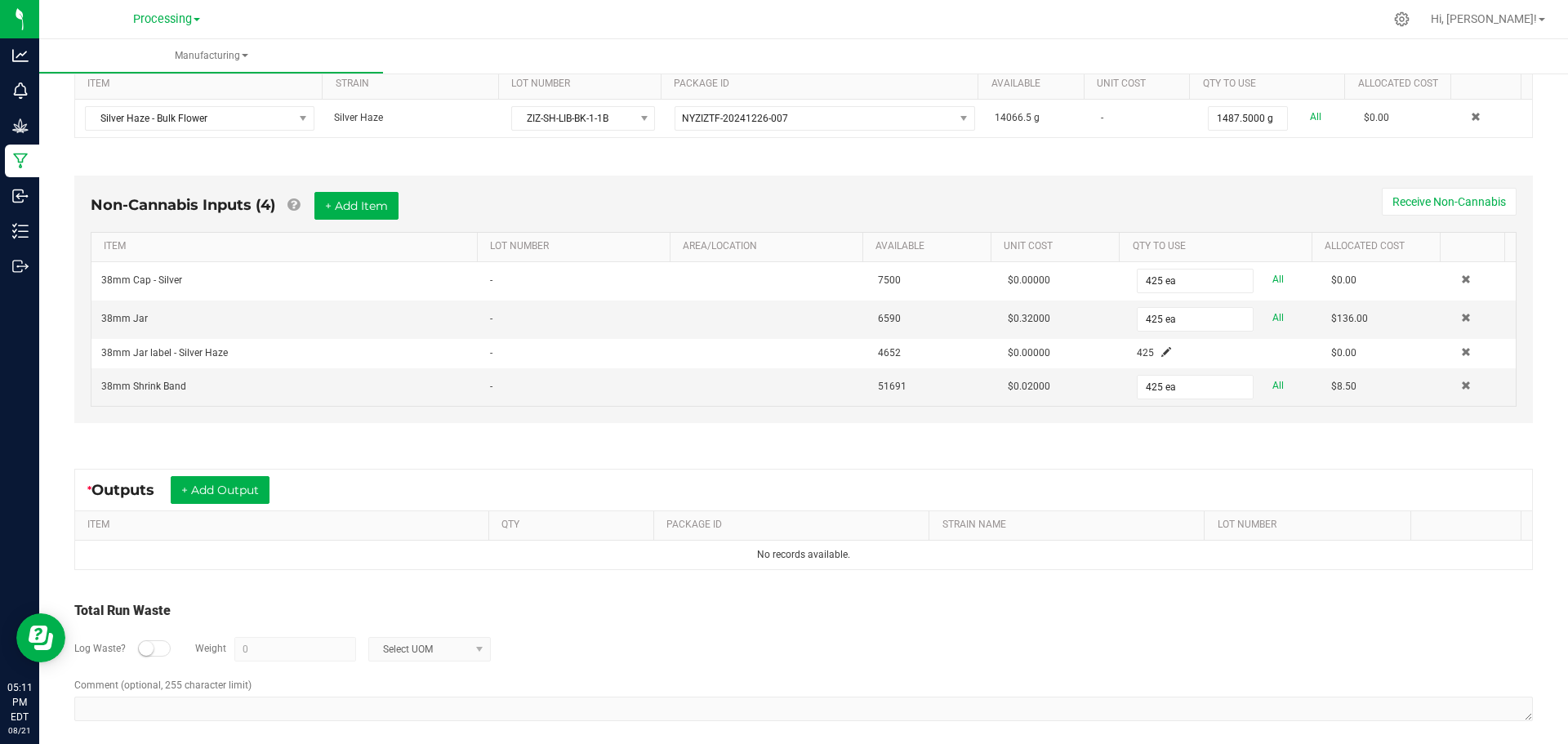
scroll to position [366, 0]
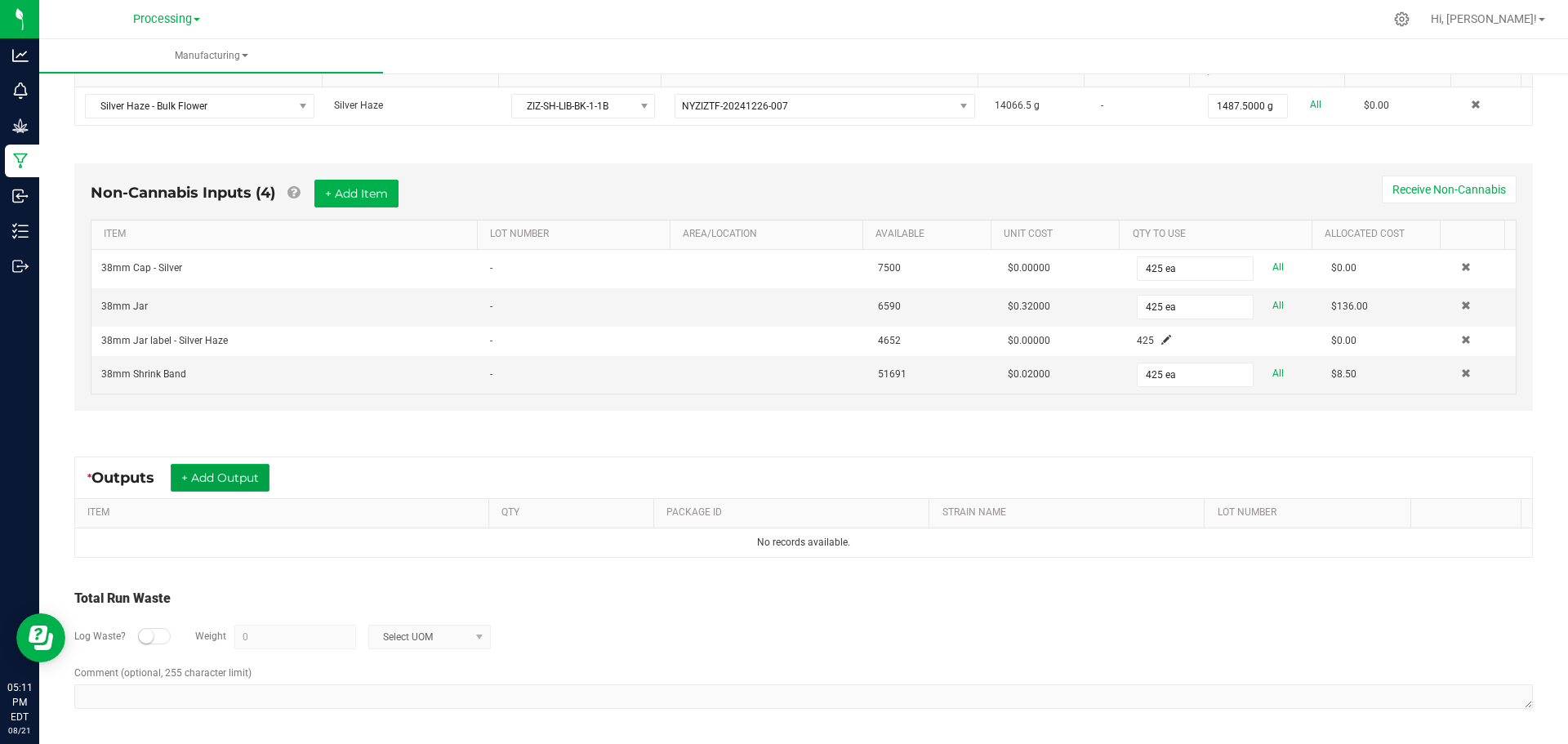
click at [226, 483] on button "+ Add Output" at bounding box center [220, 478] width 99 height 28
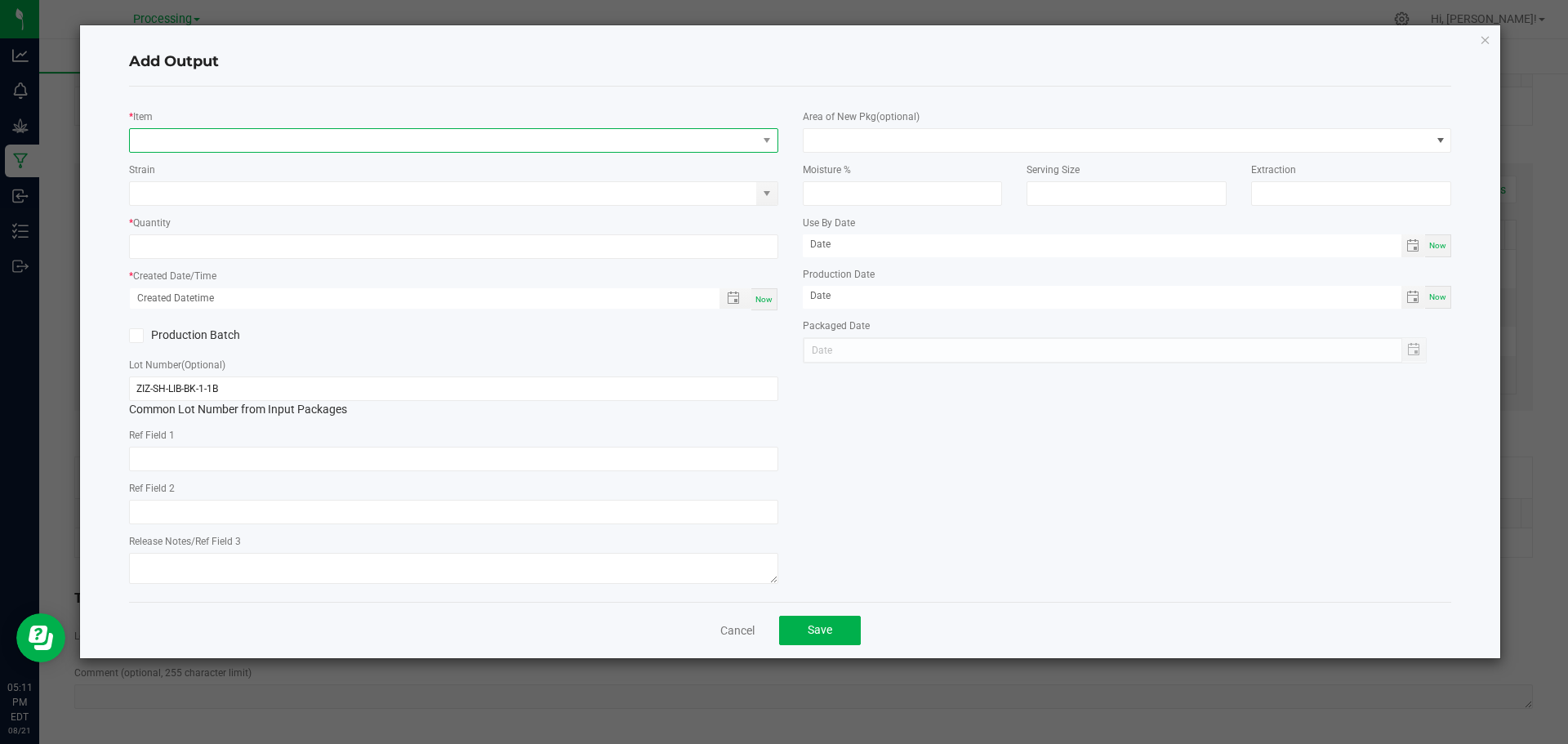
click at [687, 145] on span "NO DATA FOUND" at bounding box center [444, 141] width 627 height 23
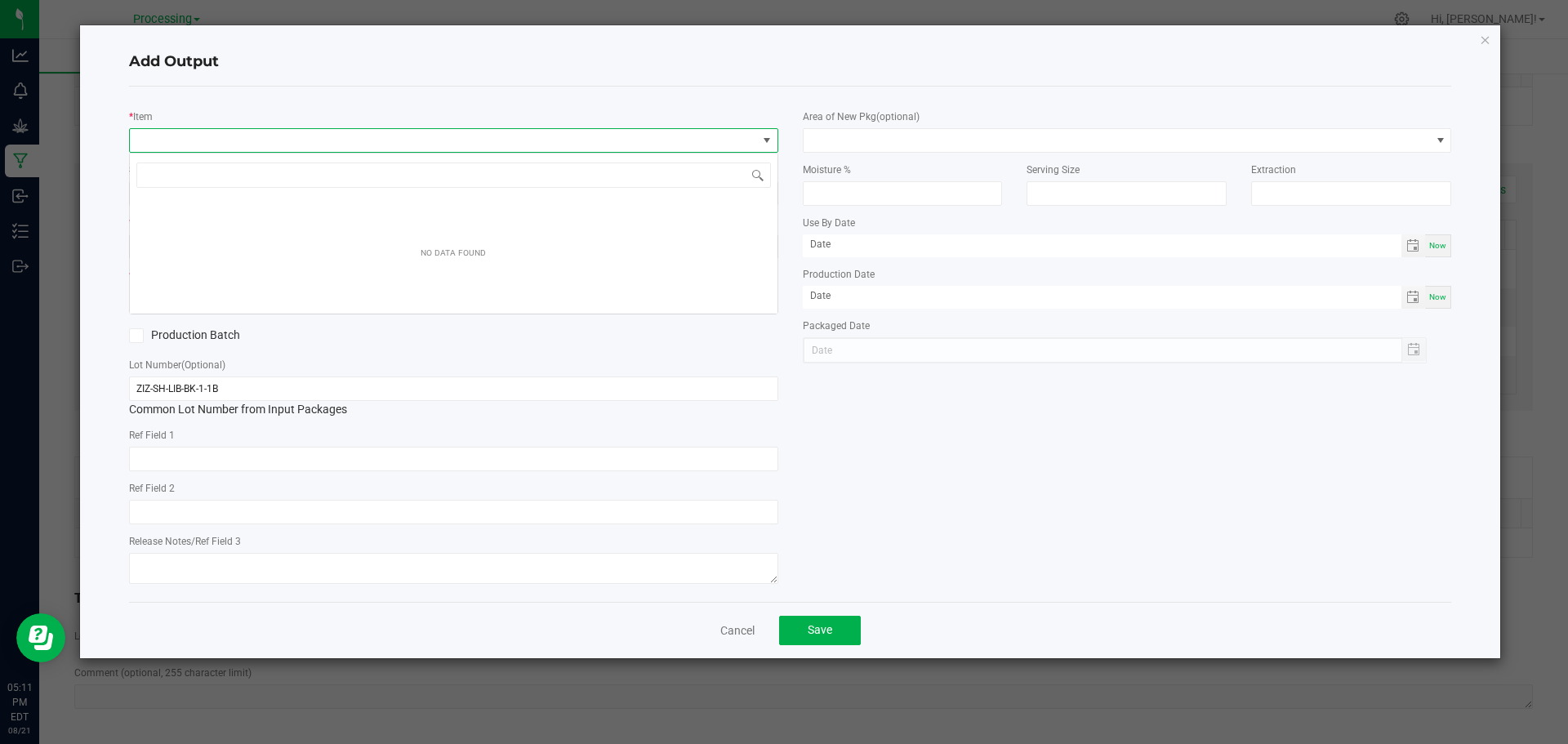
scroll to position [24, 650]
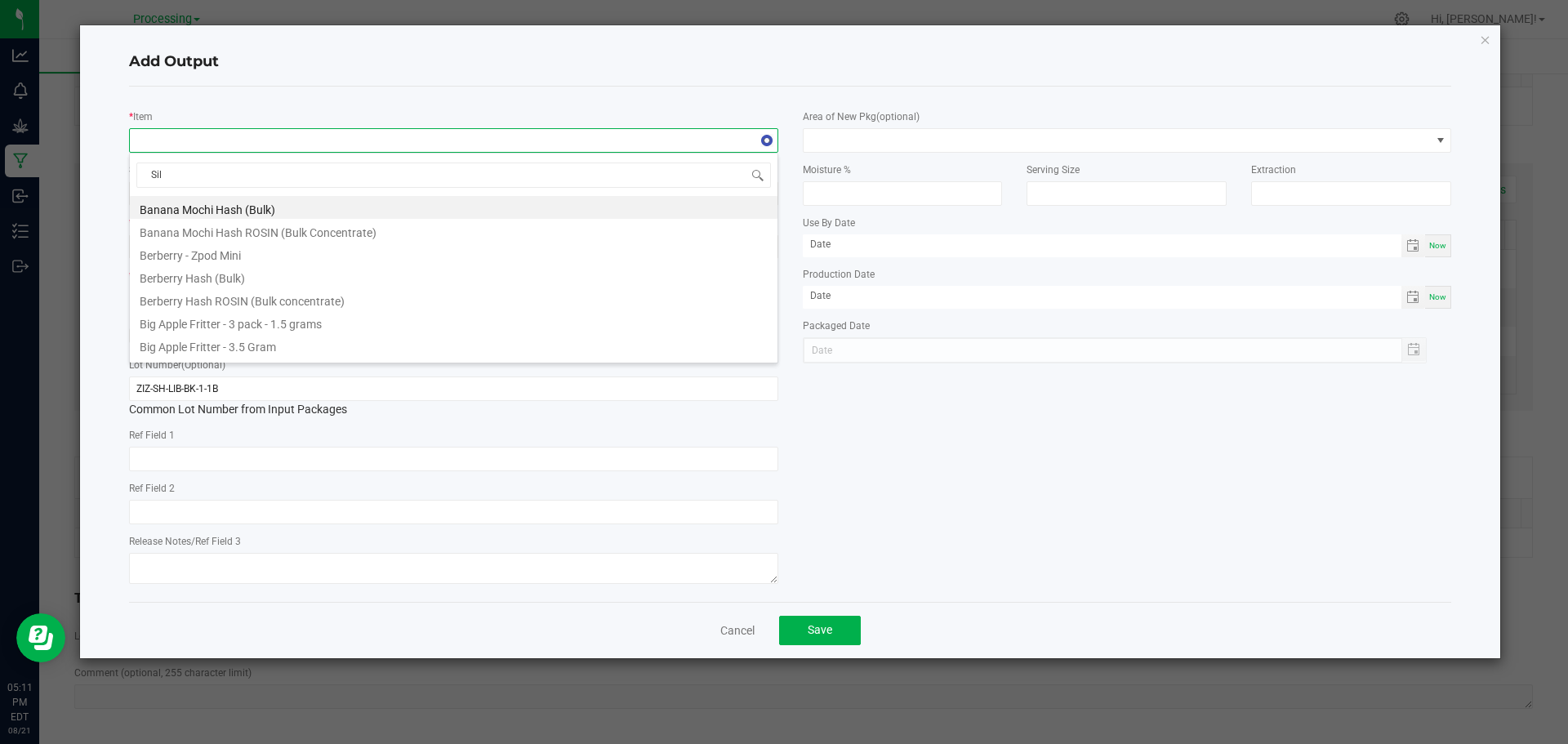
type input "Silv"
click at [267, 286] on li "Silver Haze - 3.5 grams" at bounding box center [453, 277] width 648 height 23
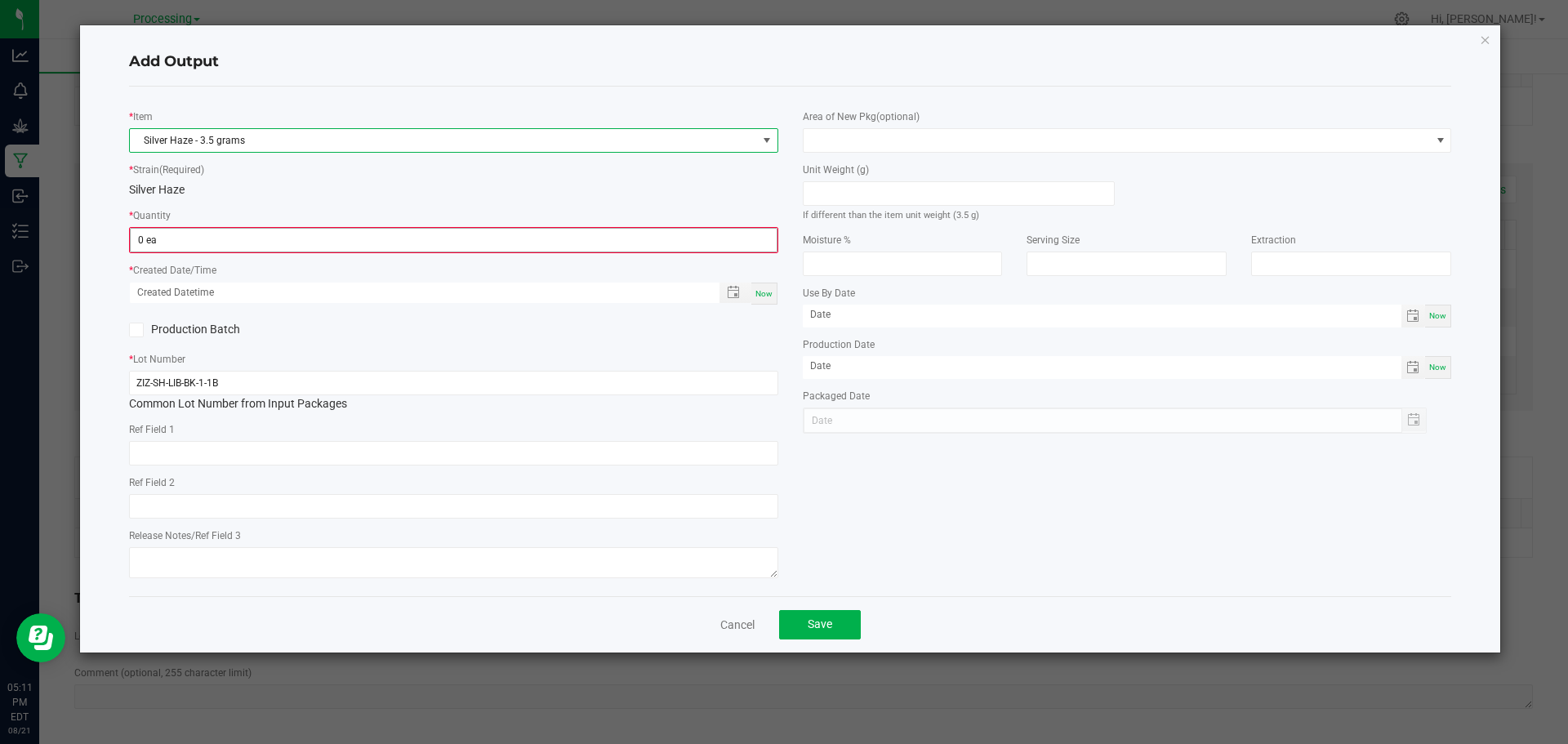
click at [345, 244] on input "0 ea" at bounding box center [453, 241] width 646 height 23
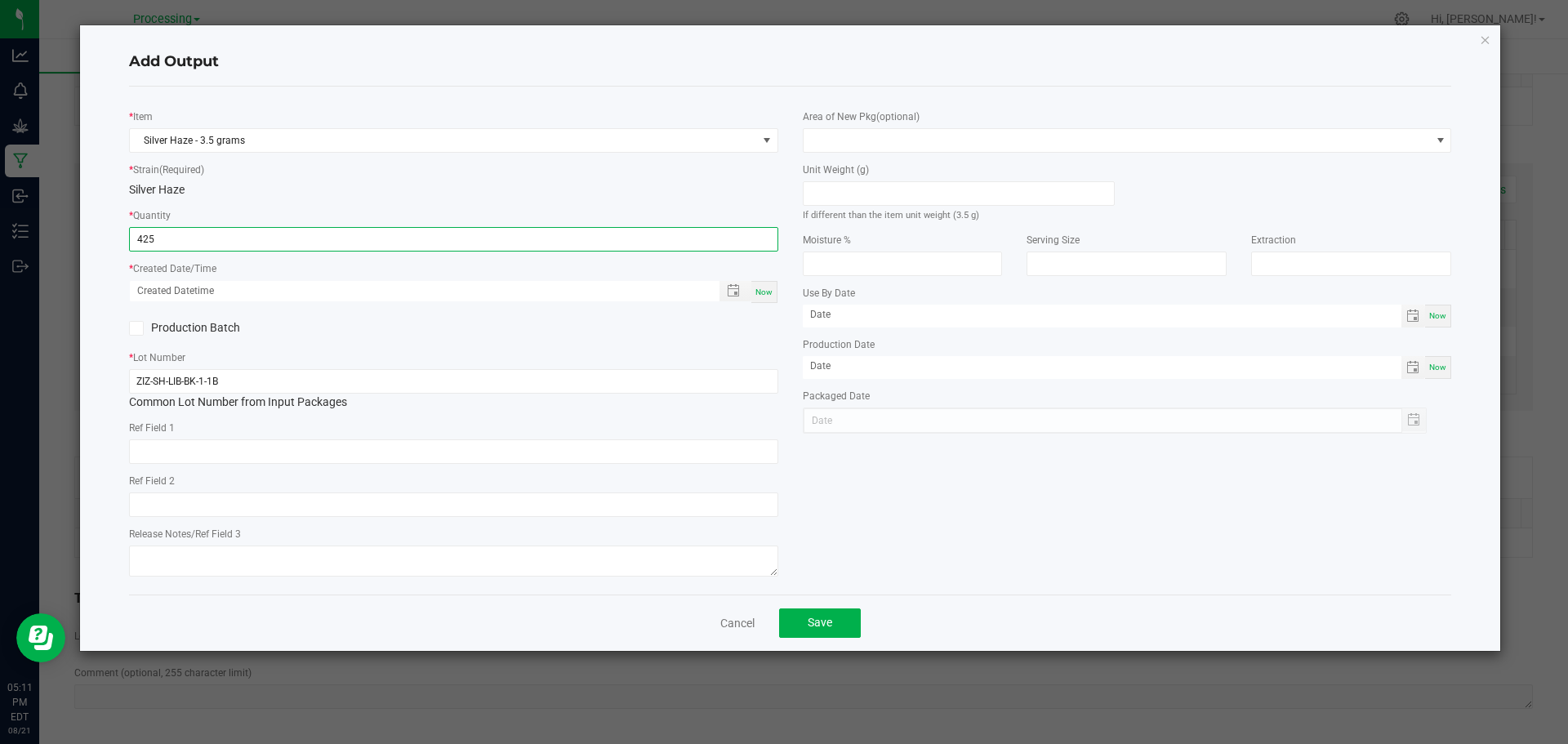
type input "425 ea"
click at [767, 298] on div "Now" at bounding box center [764, 291] width 26 height 22
type input "[DATE] 5:11 PM"
type input "[DATE]"
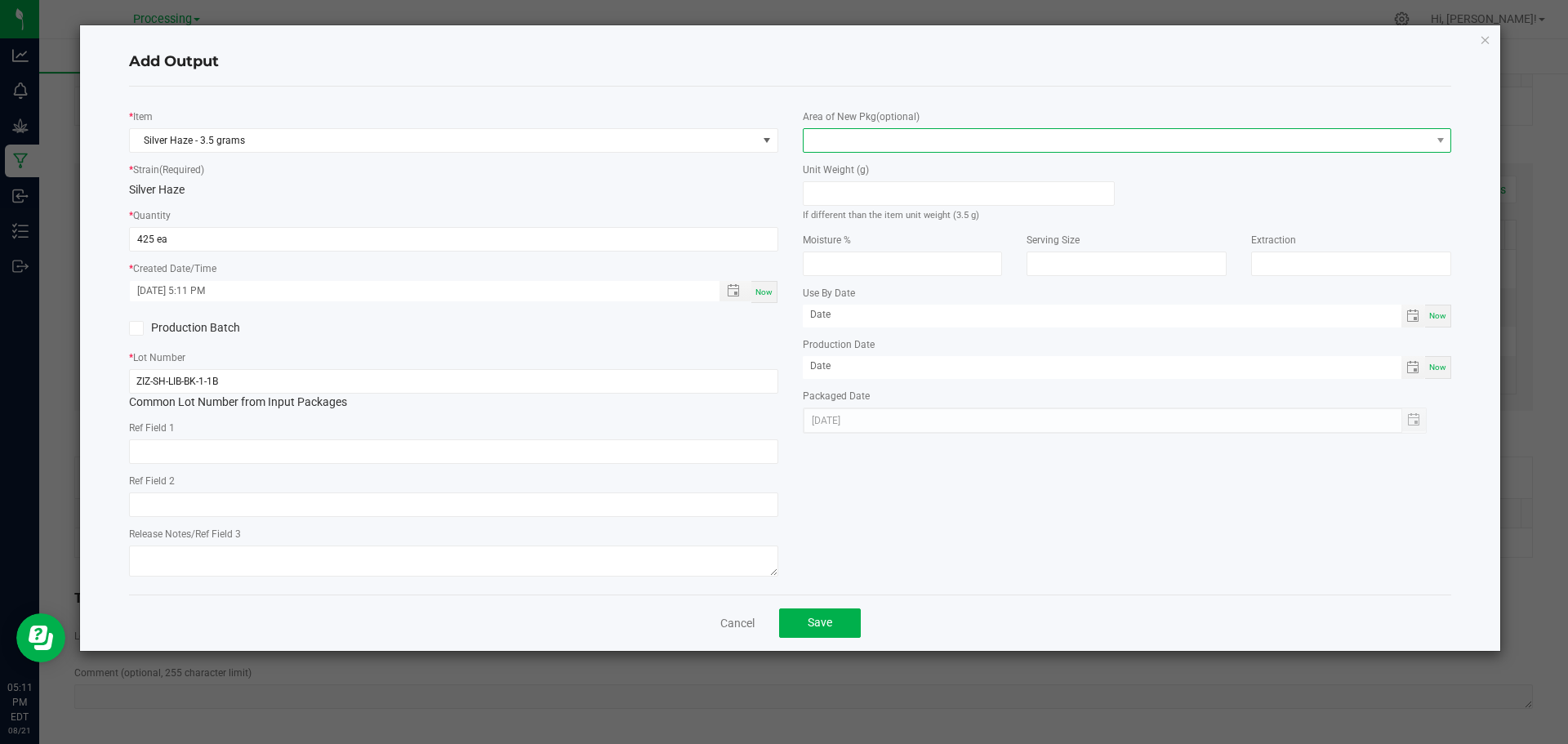
click at [1002, 150] on span at bounding box center [1118, 141] width 627 height 23
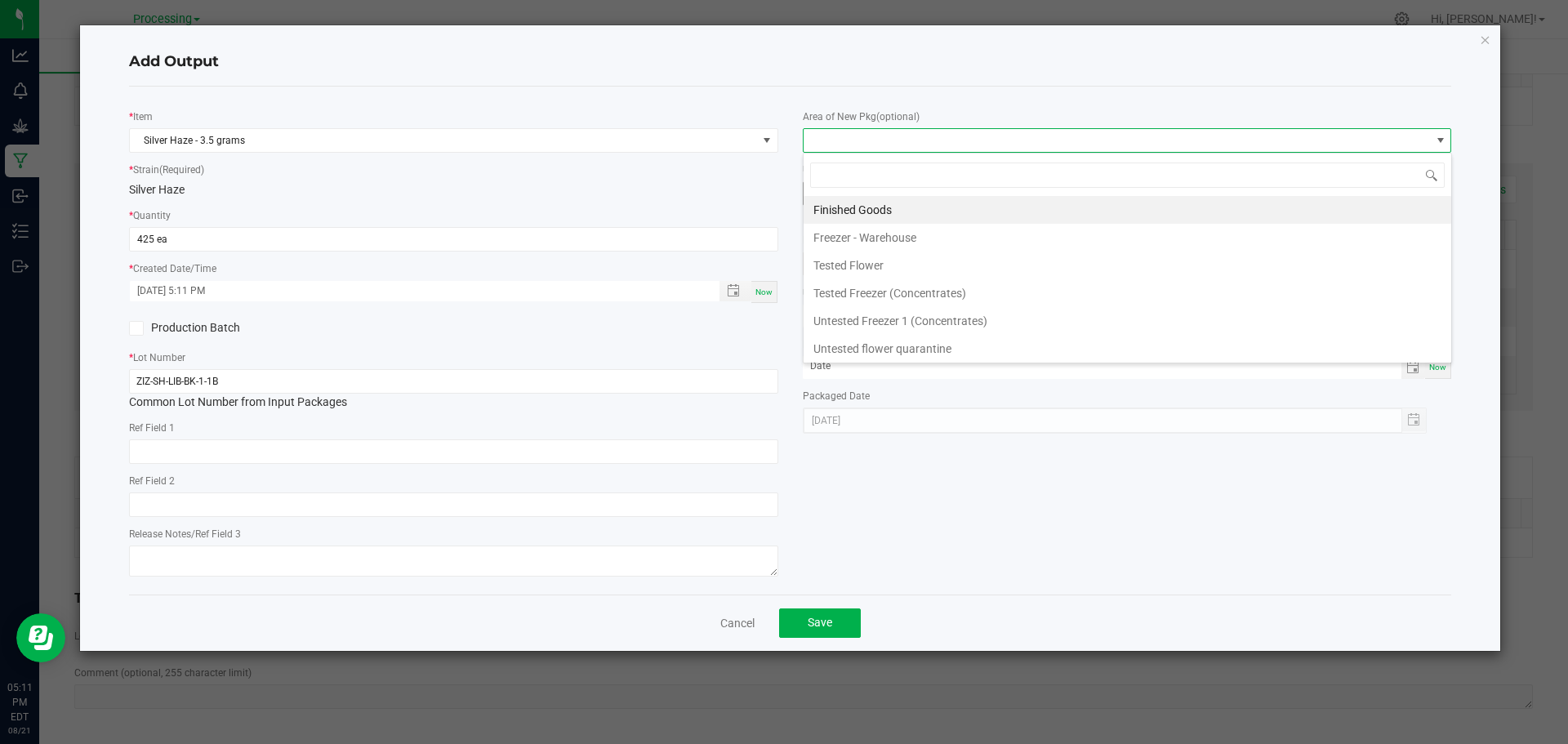
click at [899, 212] on li "Finished Goods" at bounding box center [1127, 210] width 648 height 28
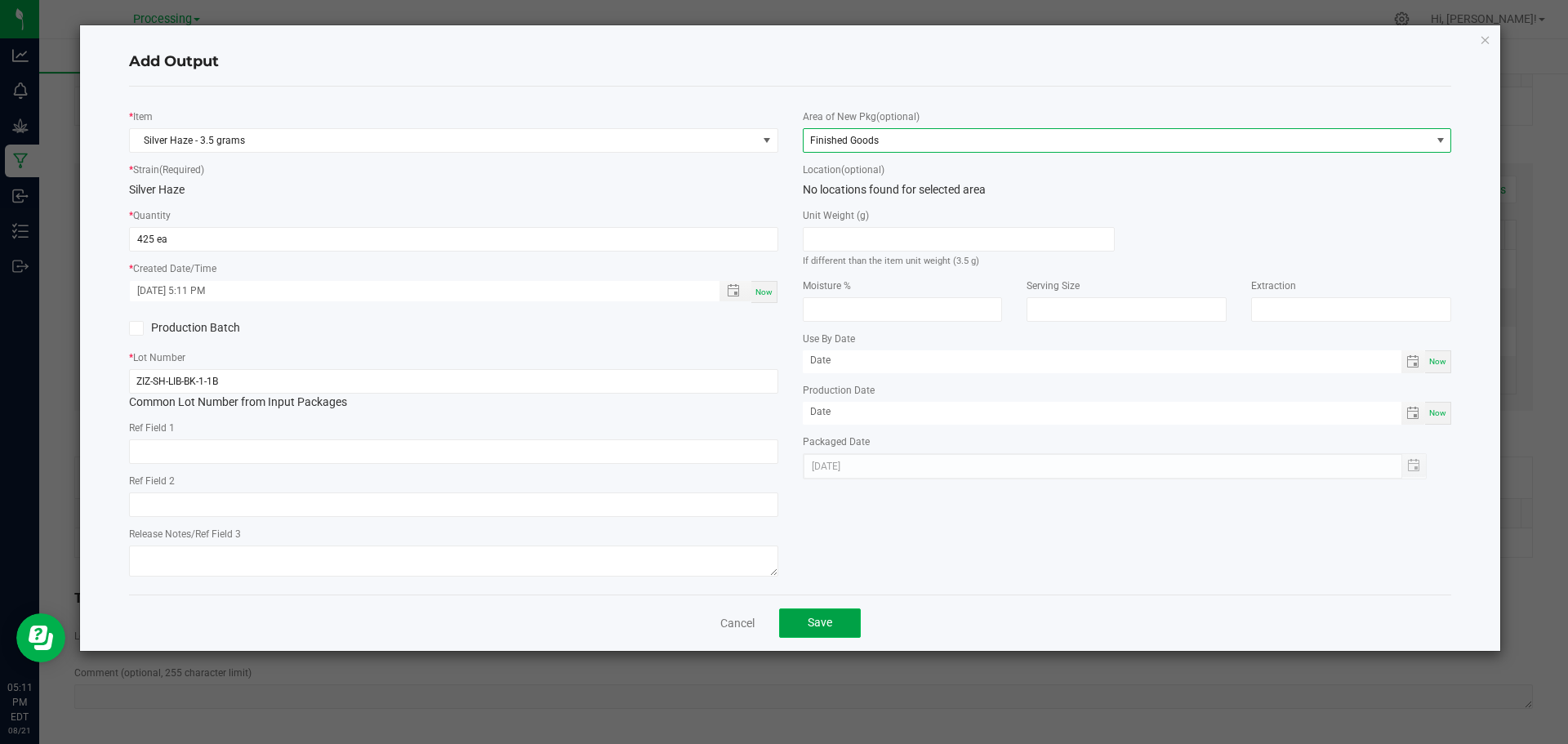
click at [837, 628] on button "Save" at bounding box center [819, 624] width 82 height 29
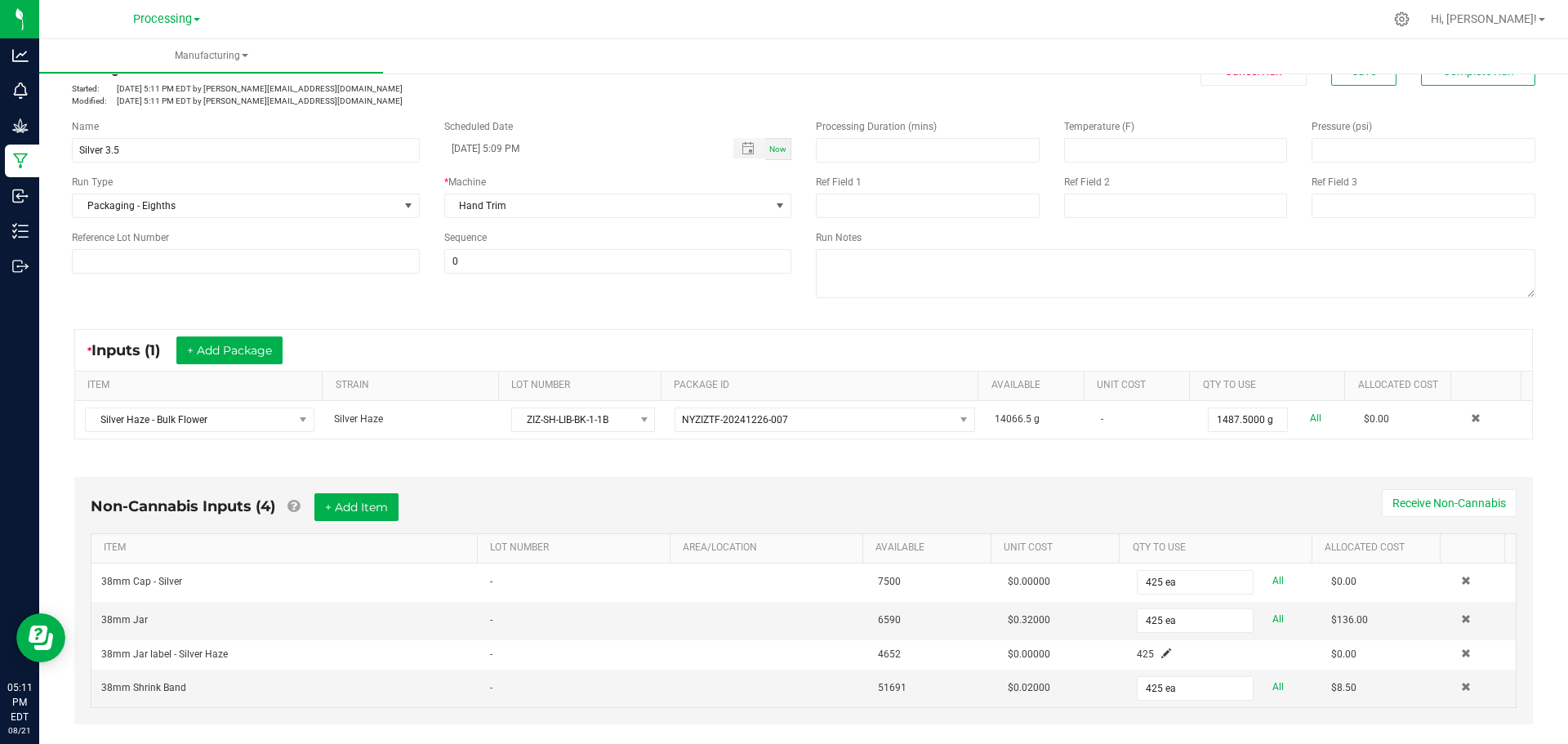
scroll to position [0, 0]
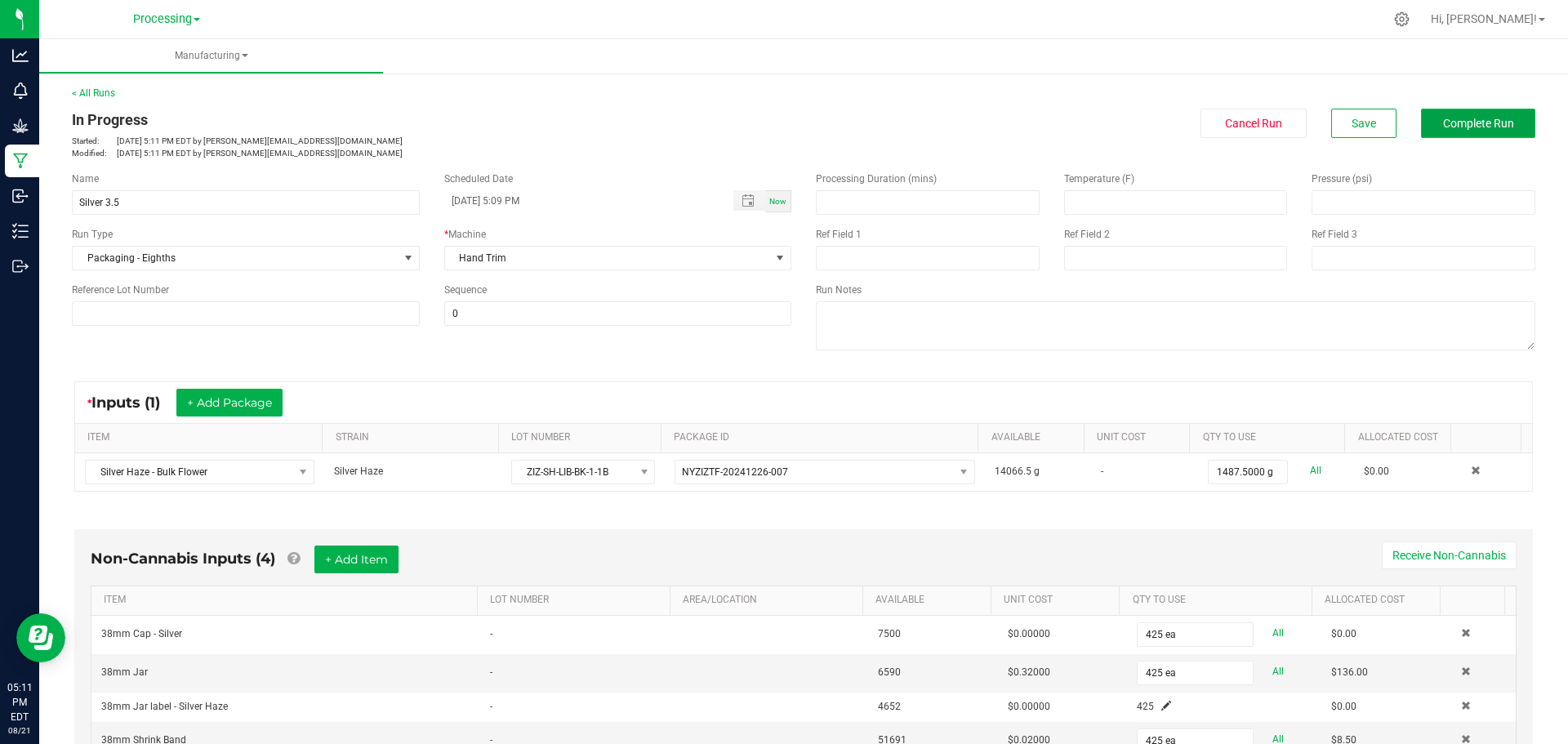
click at [1476, 131] on button "Complete Run" at bounding box center [1479, 123] width 115 height 29
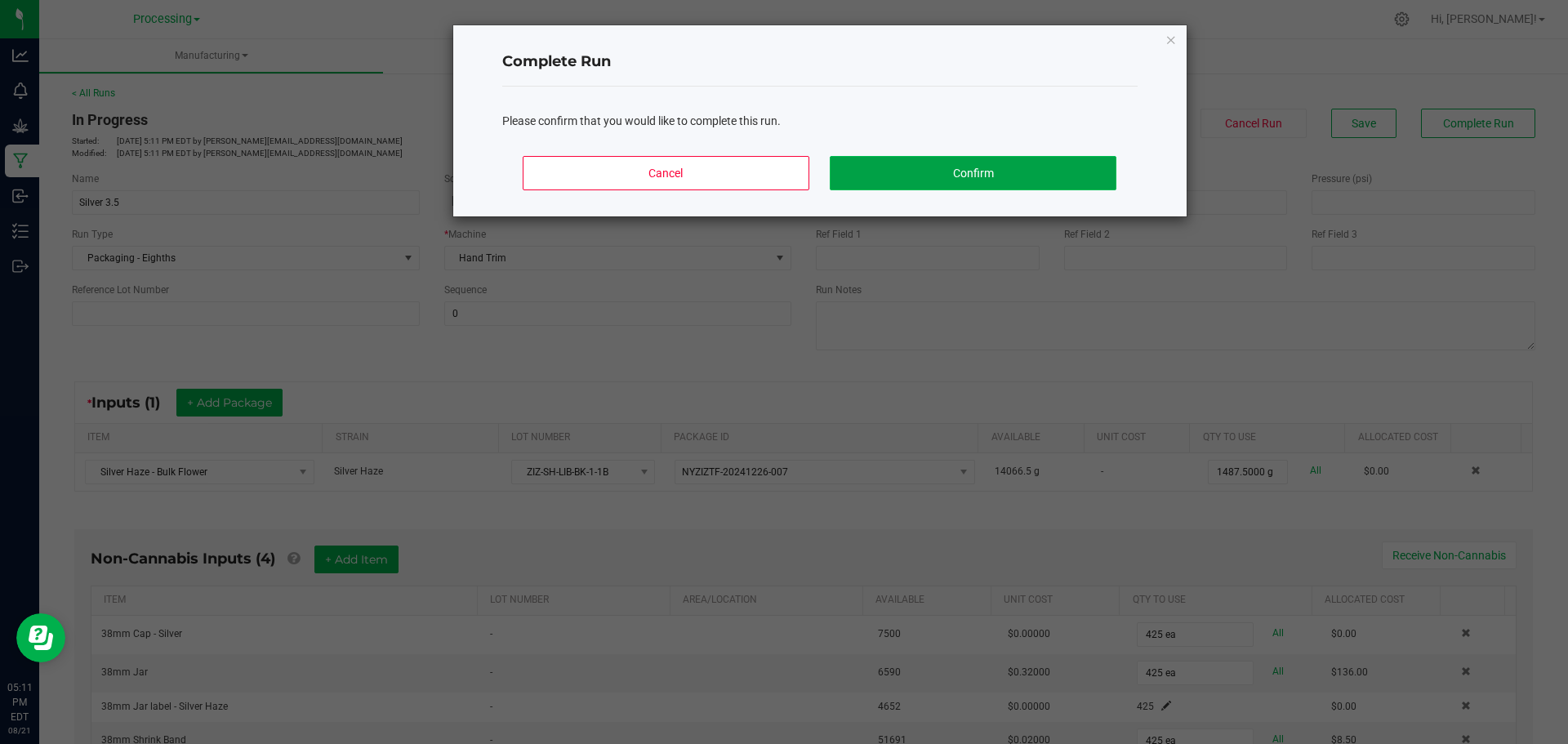
click at [1070, 167] on button "Confirm" at bounding box center [973, 173] width 285 height 34
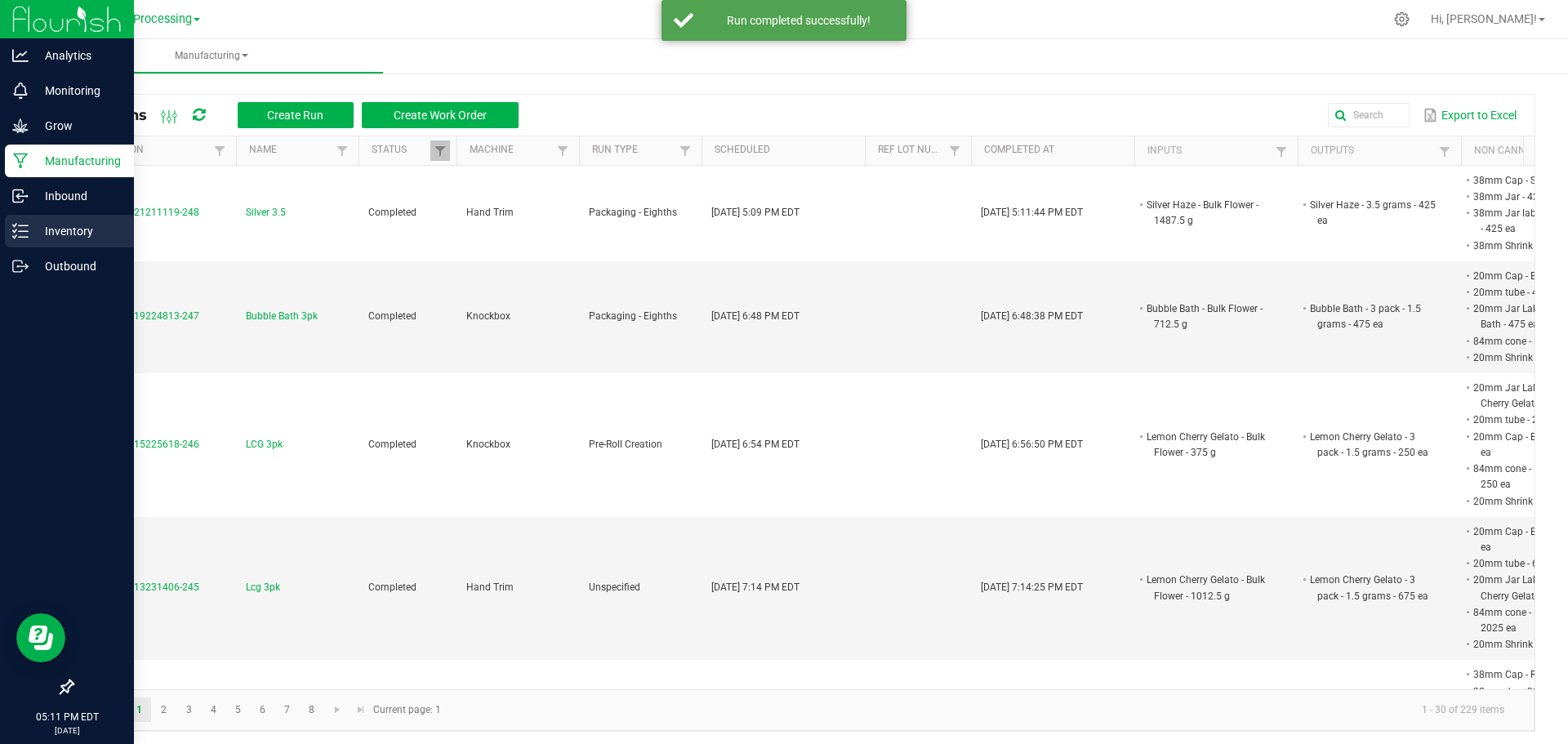
click at [83, 235] on p "Inventory" at bounding box center [77, 231] width 98 height 19
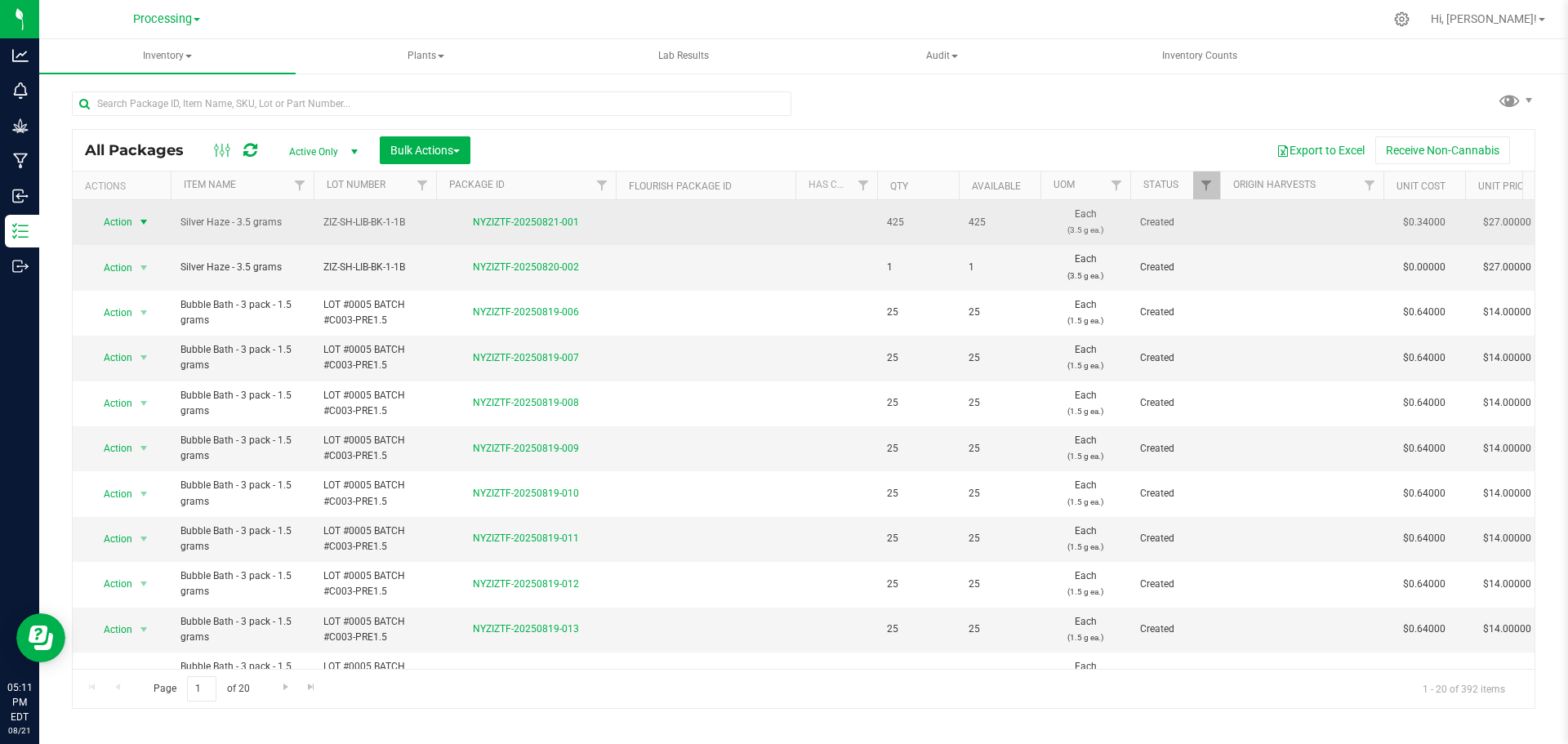
click at [142, 223] on span "select" at bounding box center [143, 221] width 13 height 13
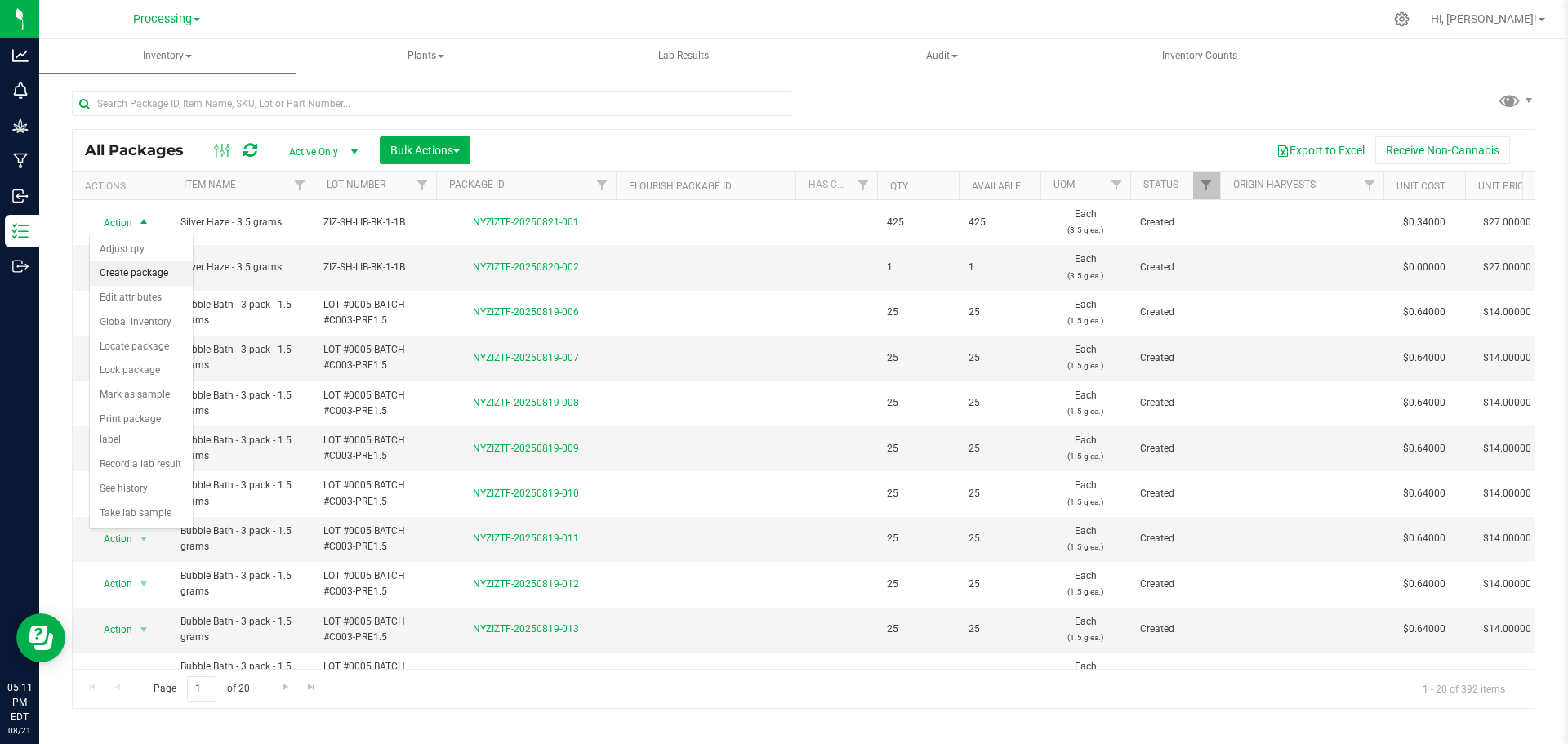
click at [156, 274] on li "Create package" at bounding box center [142, 273] width 103 height 24
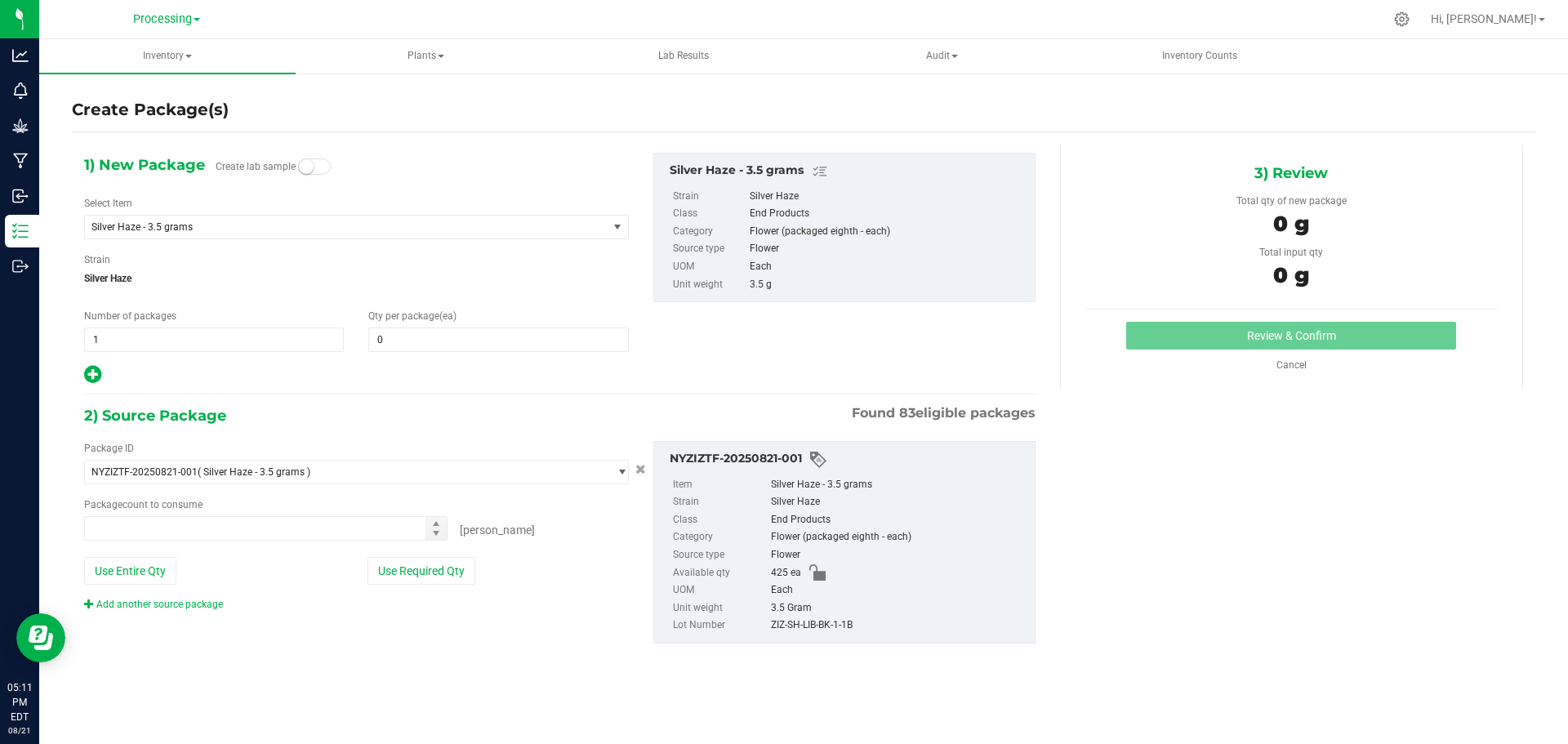
type input "0 ea"
click at [162, 342] on span "1 1" at bounding box center [214, 339] width 259 height 24
type input "17"
click at [405, 337] on span "0 0" at bounding box center [497, 339] width 259 height 24
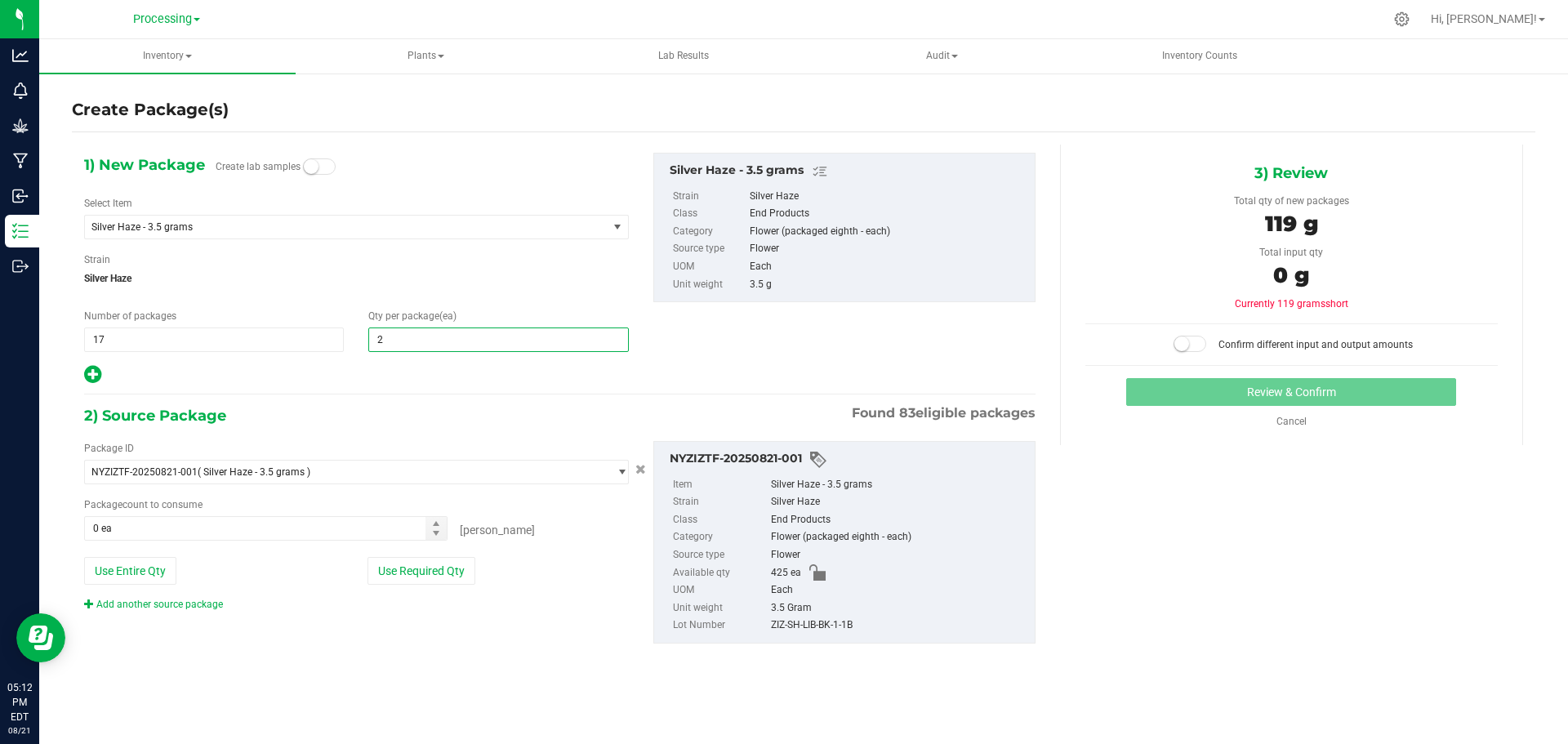
type input "25"
click at [369, 555] on div "Package ID NYZIZTF-20250821-001 ( Silver Haze - 3.5 grams ) NYZIZMF-20240207-02…" at bounding box center [356, 526] width 569 height 171
click at [405, 567] on button "Use Required Qty" at bounding box center [421, 571] width 108 height 28
type input "425 ea"
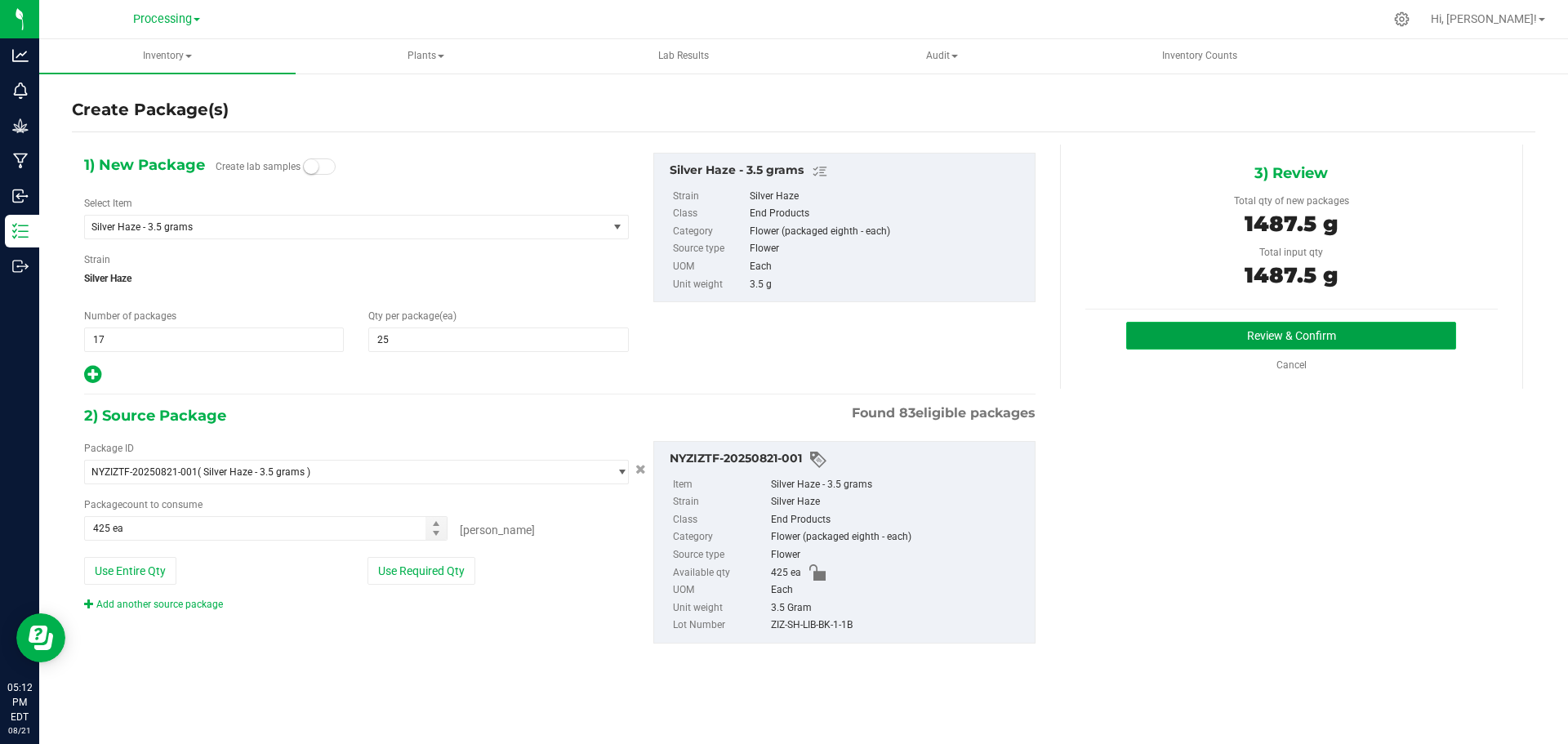
click at [1235, 331] on button "Review & Confirm" at bounding box center [1291, 335] width 330 height 28
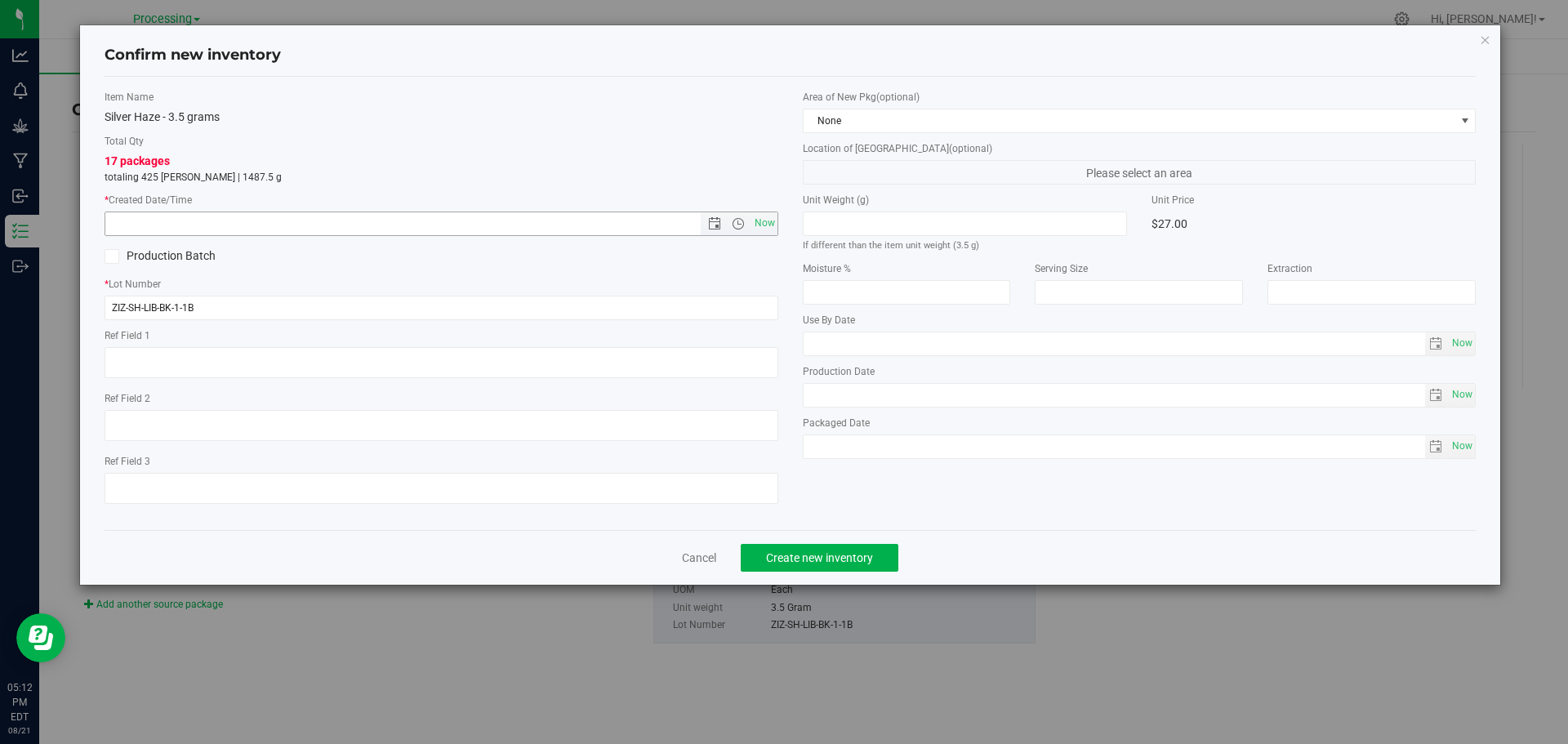
drag, startPoint x: 769, startPoint y: 224, endPoint x: 828, endPoint y: 207, distance: 61.4
click at [770, 223] on span "Now" at bounding box center [764, 223] width 28 height 23
type input "[DATE] 5:12 PM"
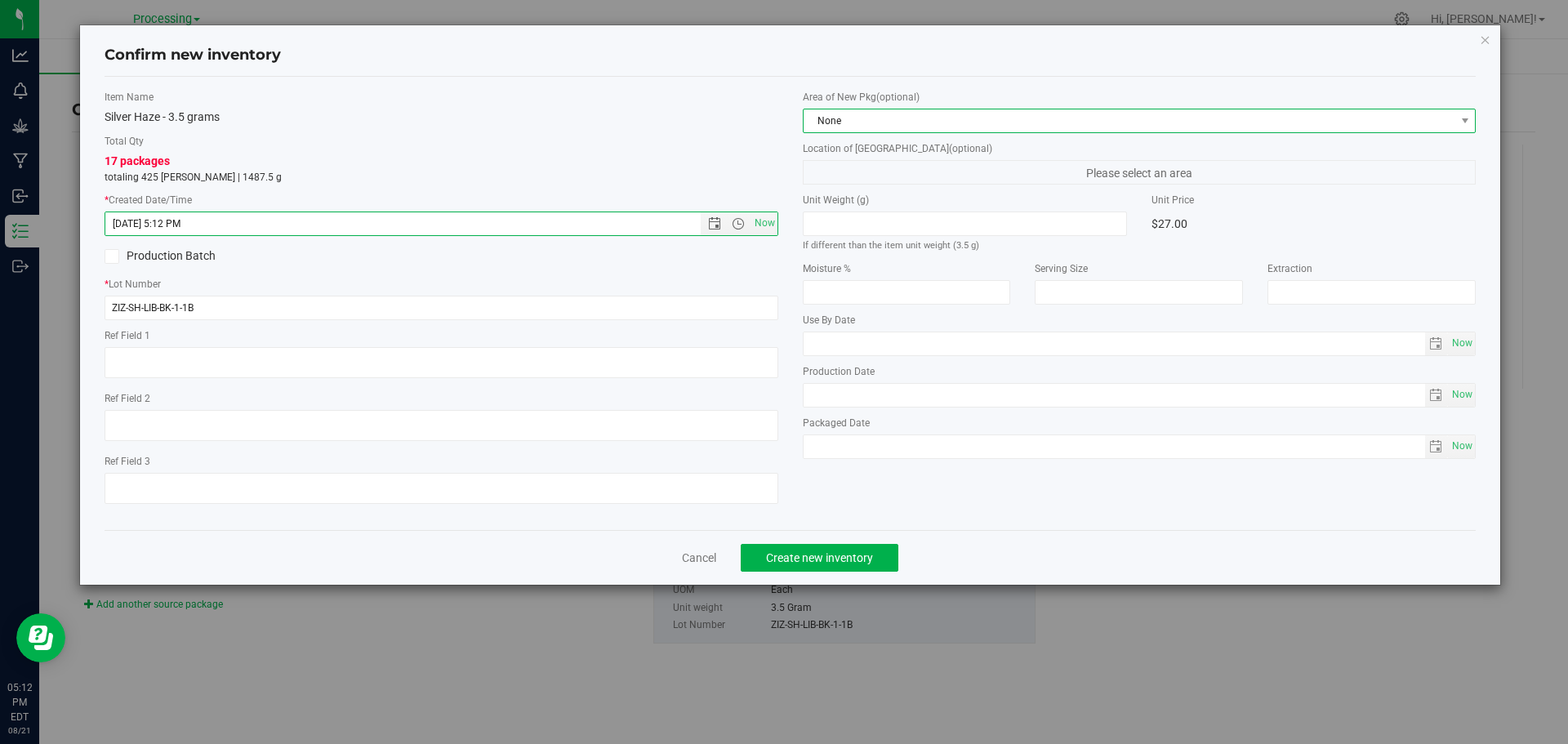
click at [1077, 124] on span "None" at bounding box center [1129, 121] width 651 height 23
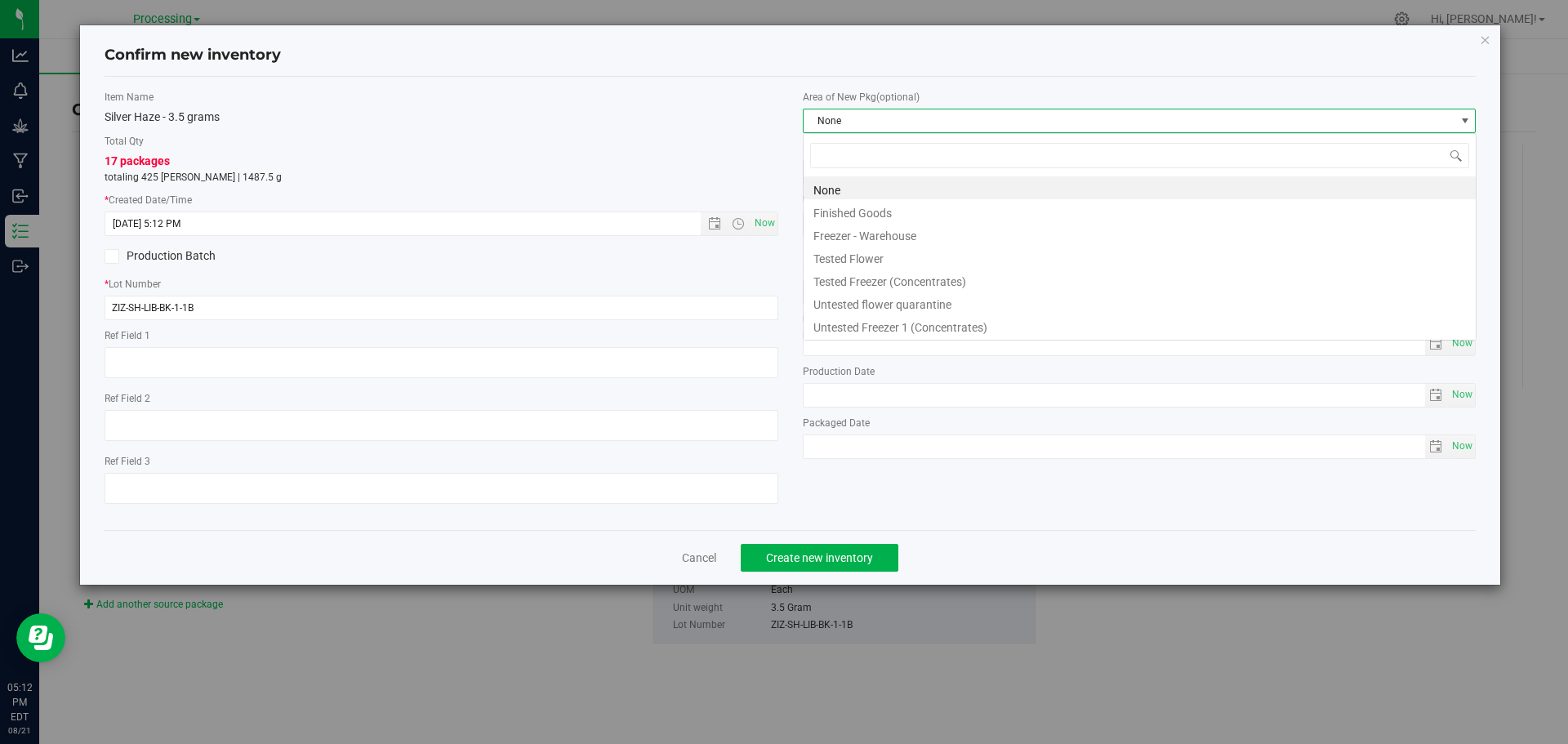
scroll to position [24, 674]
click at [886, 218] on li "Finished Goods" at bounding box center [1140, 211] width 672 height 23
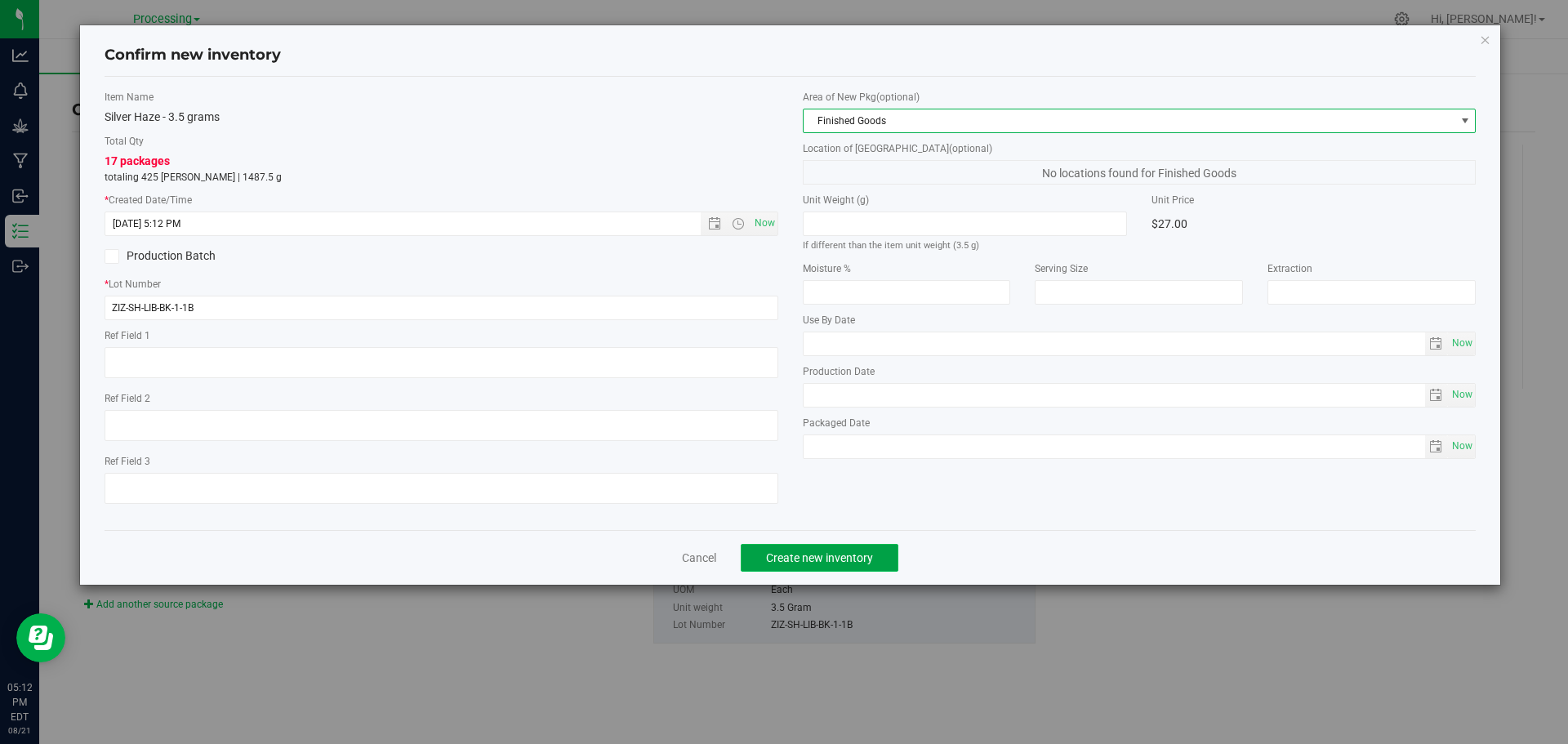
click at [876, 558] on button "Create new inventory" at bounding box center [819, 558] width 157 height 28
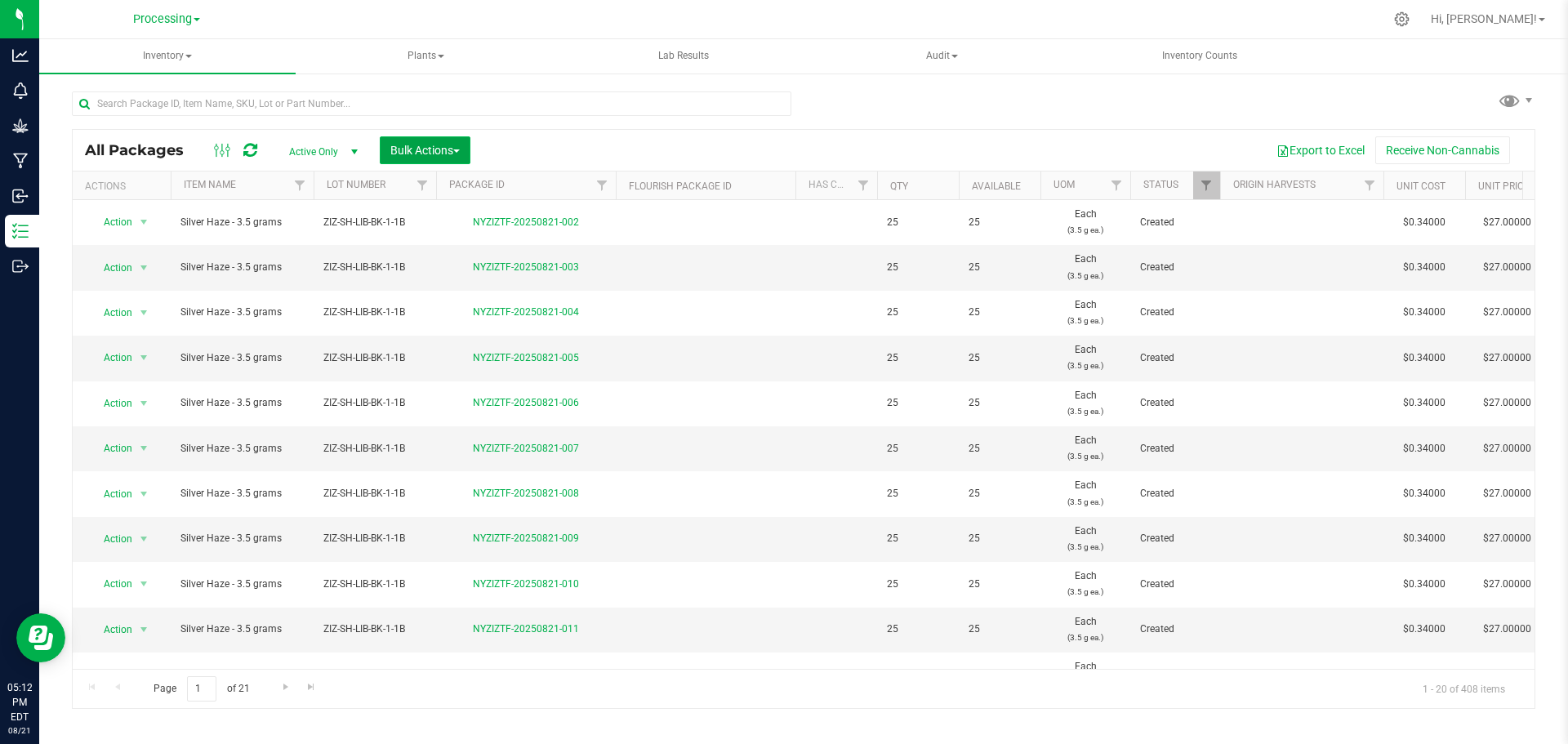
click at [441, 150] on span "Bulk Actions" at bounding box center [424, 150] width 69 height 13
click at [468, 342] on span "Print package labels" at bounding box center [438, 337] width 98 height 13
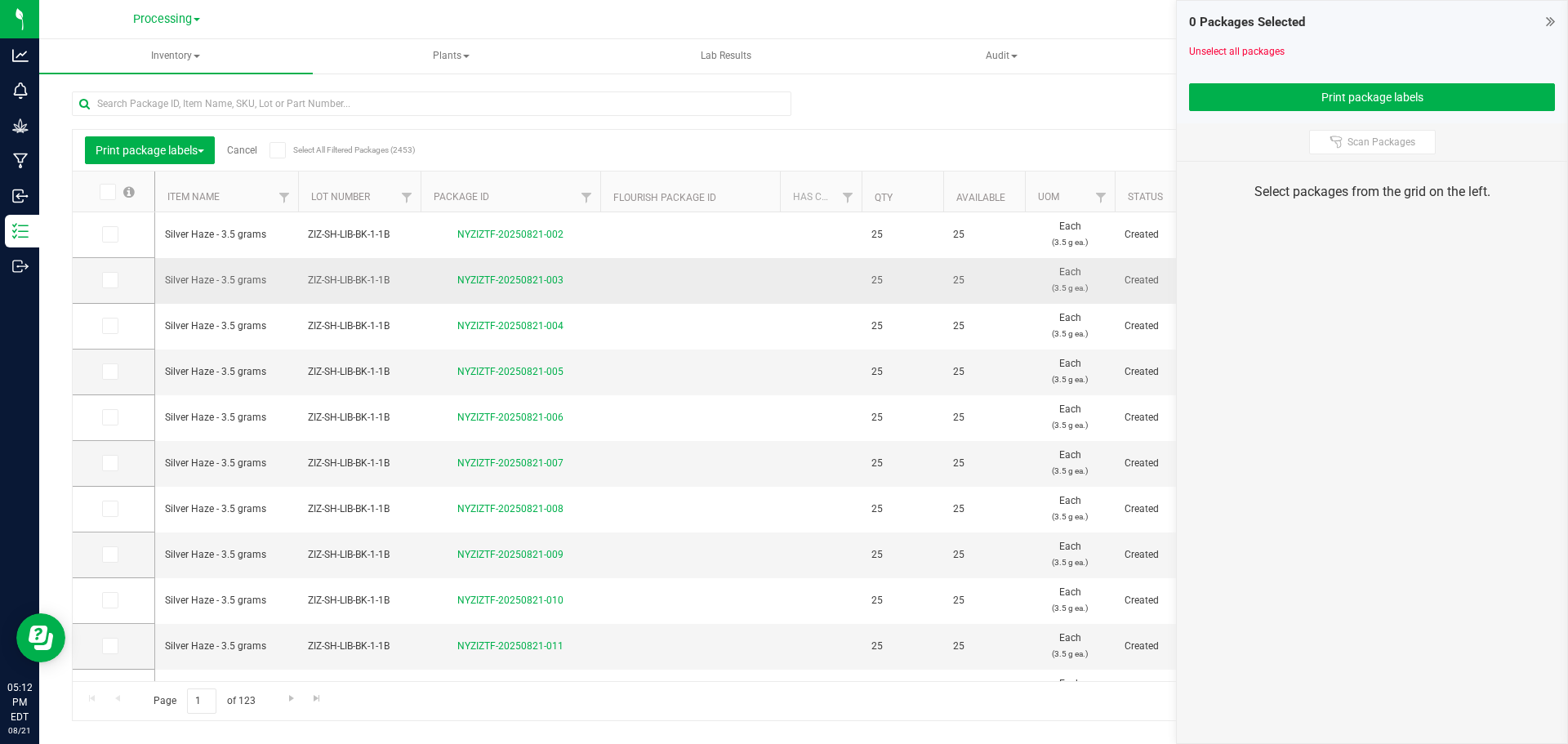
drag, startPoint x: 104, startPoint y: 196, endPoint x: 237, endPoint y: 272, distance: 153.2
click at [104, 192] on icon at bounding box center [106, 192] width 11 height 0
click at [0, 0] on input "checkbox" at bounding box center [0, 0] width 0 height 0
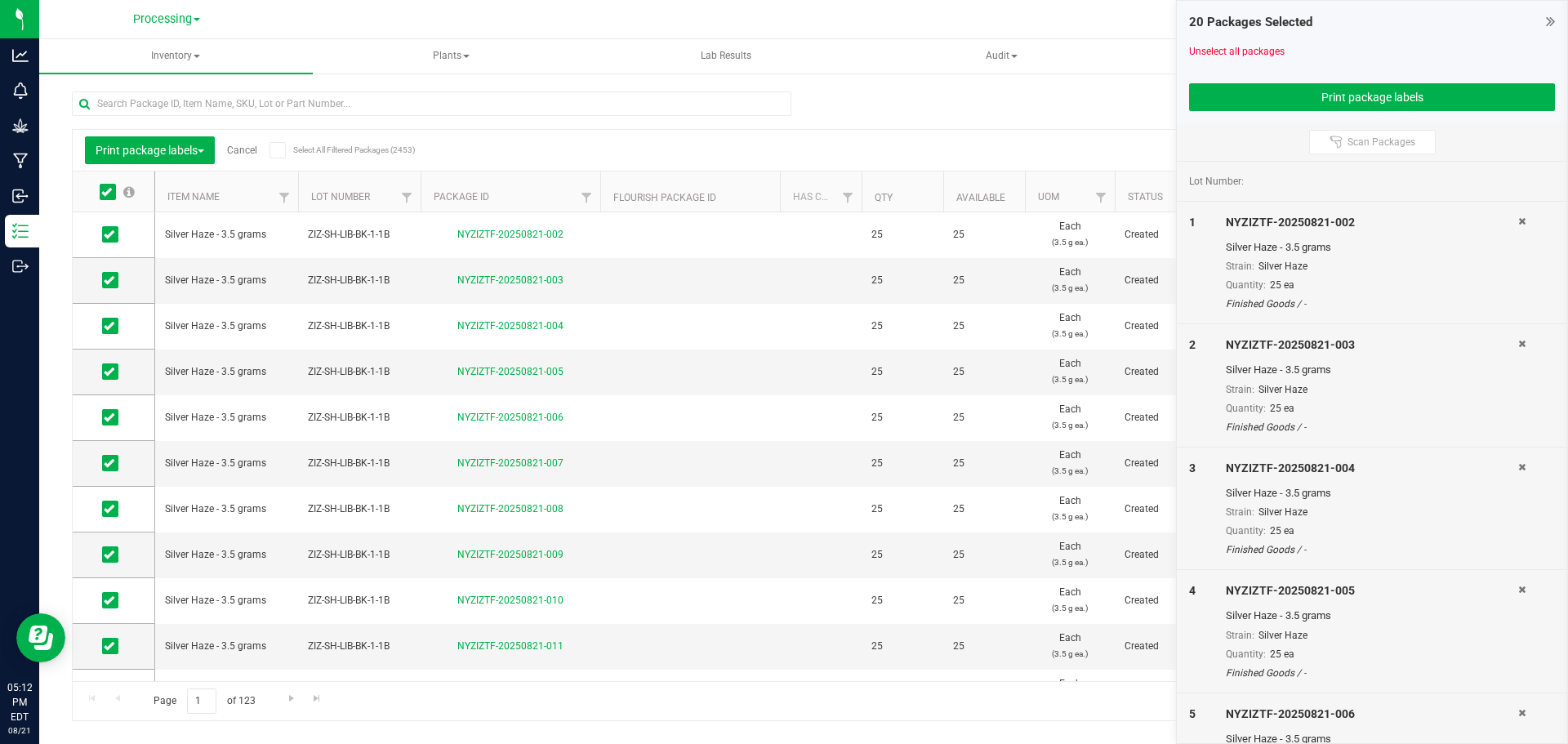
scroll to position [445, 0]
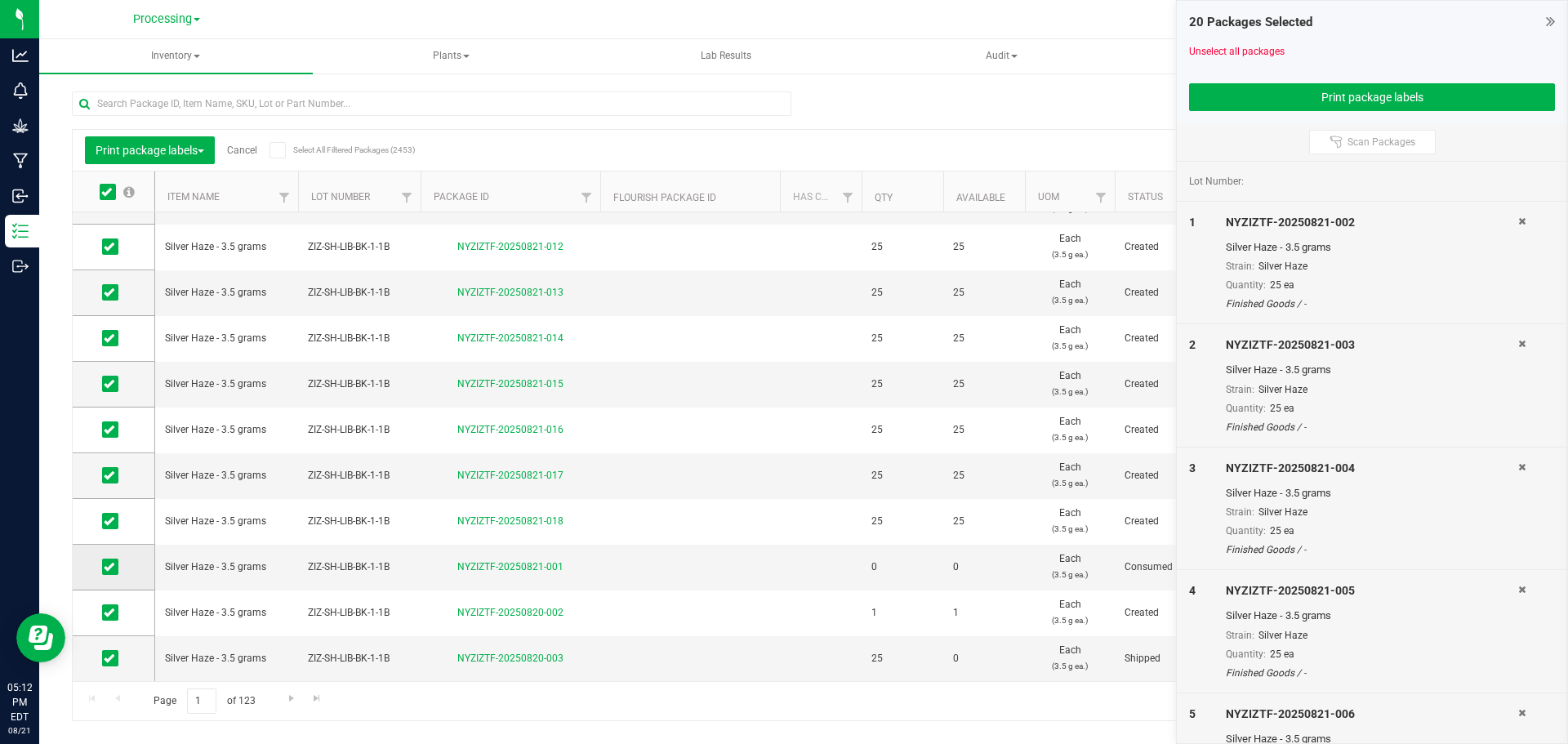
click at [113, 567] on icon at bounding box center [109, 567] width 11 height 0
click at [0, 0] on input "checkbox" at bounding box center [0, 0] width 0 height 0
click at [109, 613] on icon at bounding box center [109, 613] width 11 height 0
click at [0, 0] on input "checkbox" at bounding box center [0, 0] width 0 height 0
click at [110, 659] on icon at bounding box center [109, 659] width 11 height 0
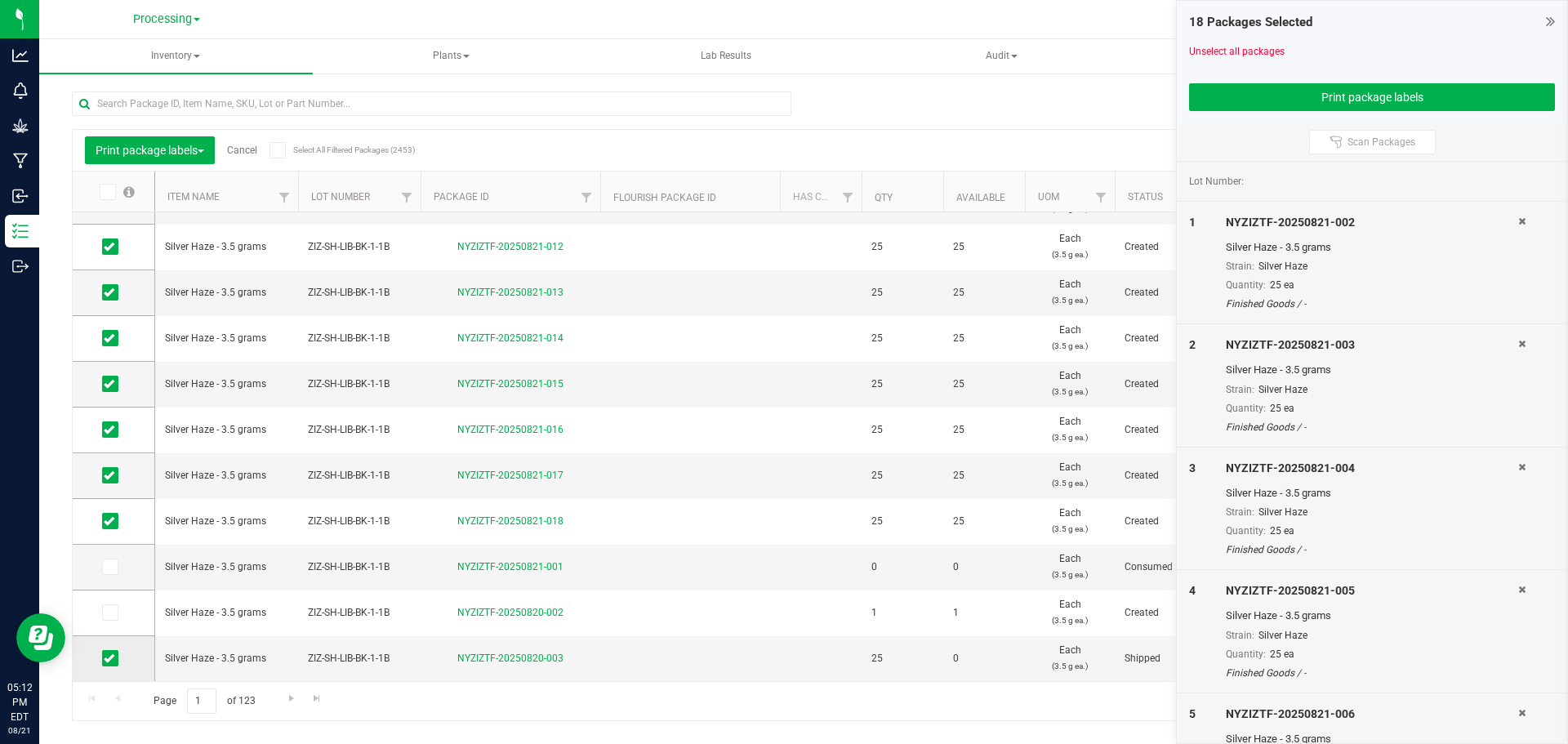
click at [0, 0] on input "checkbox" at bounding box center [0, 0] width 0 height 0
click at [1350, 101] on button "Print package labels" at bounding box center [1372, 97] width 366 height 28
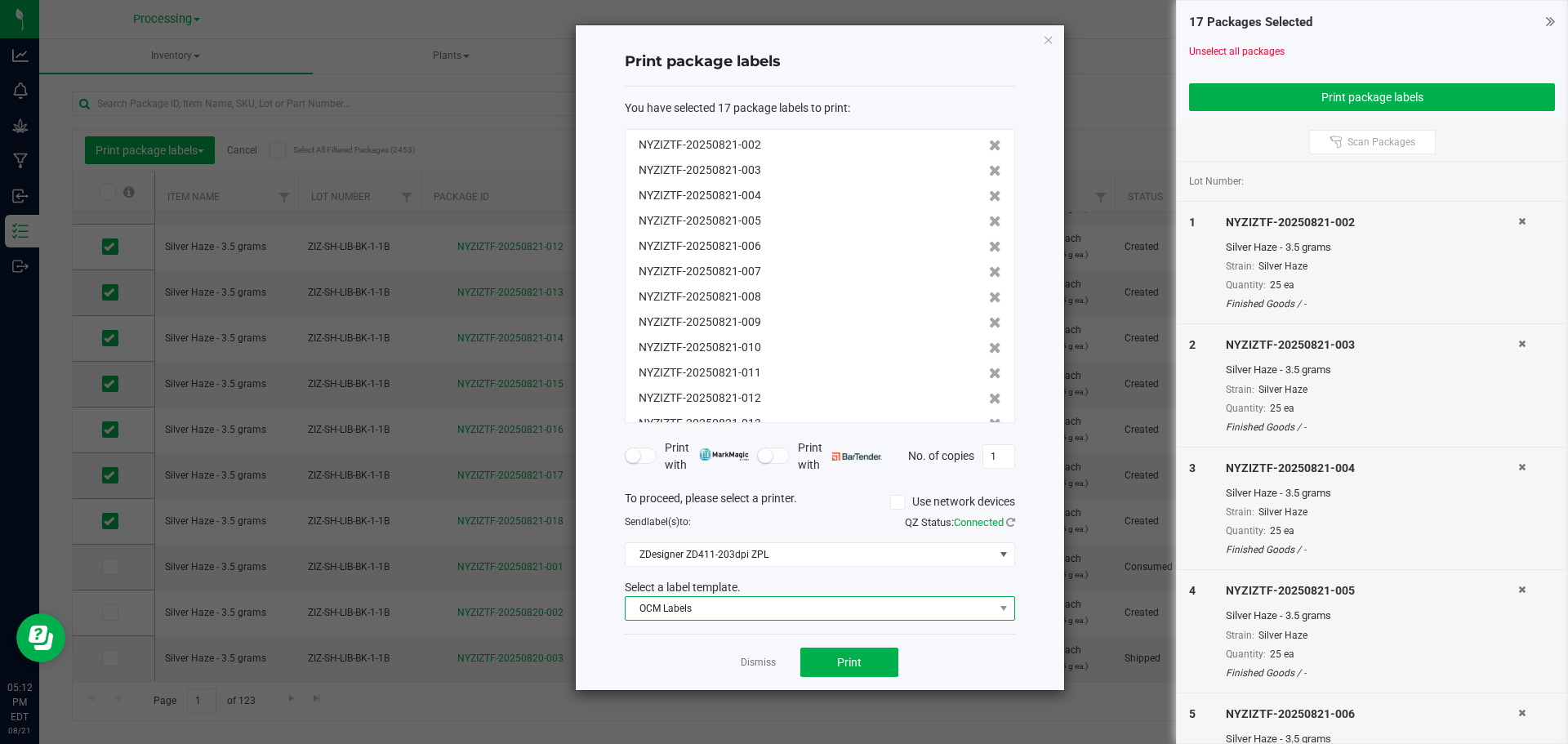
click at [905, 608] on span "OCM Labels" at bounding box center [809, 609] width 368 height 23
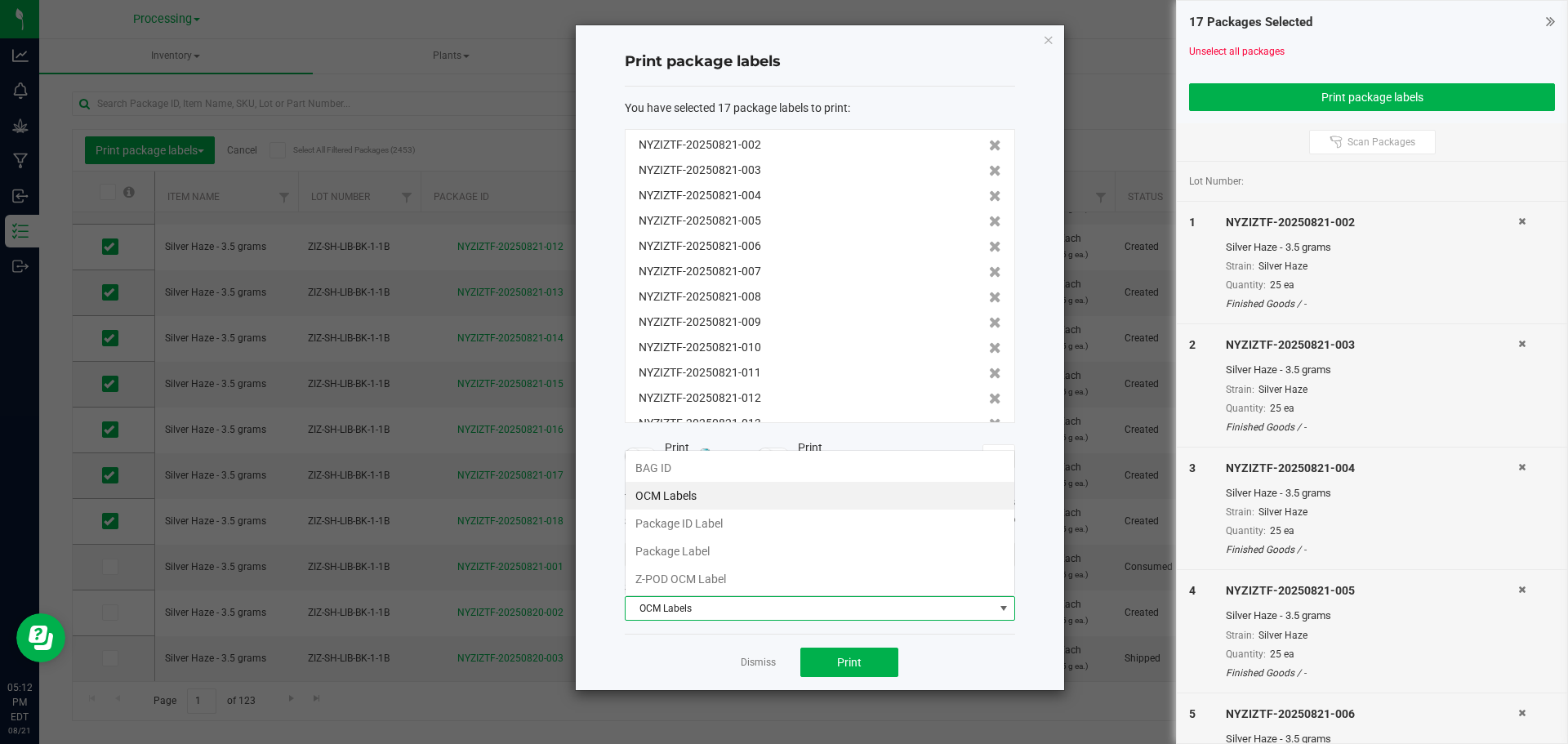
scroll to position [24, 390]
click at [731, 522] on li "Package ID Label" at bounding box center [819, 524] width 388 height 28
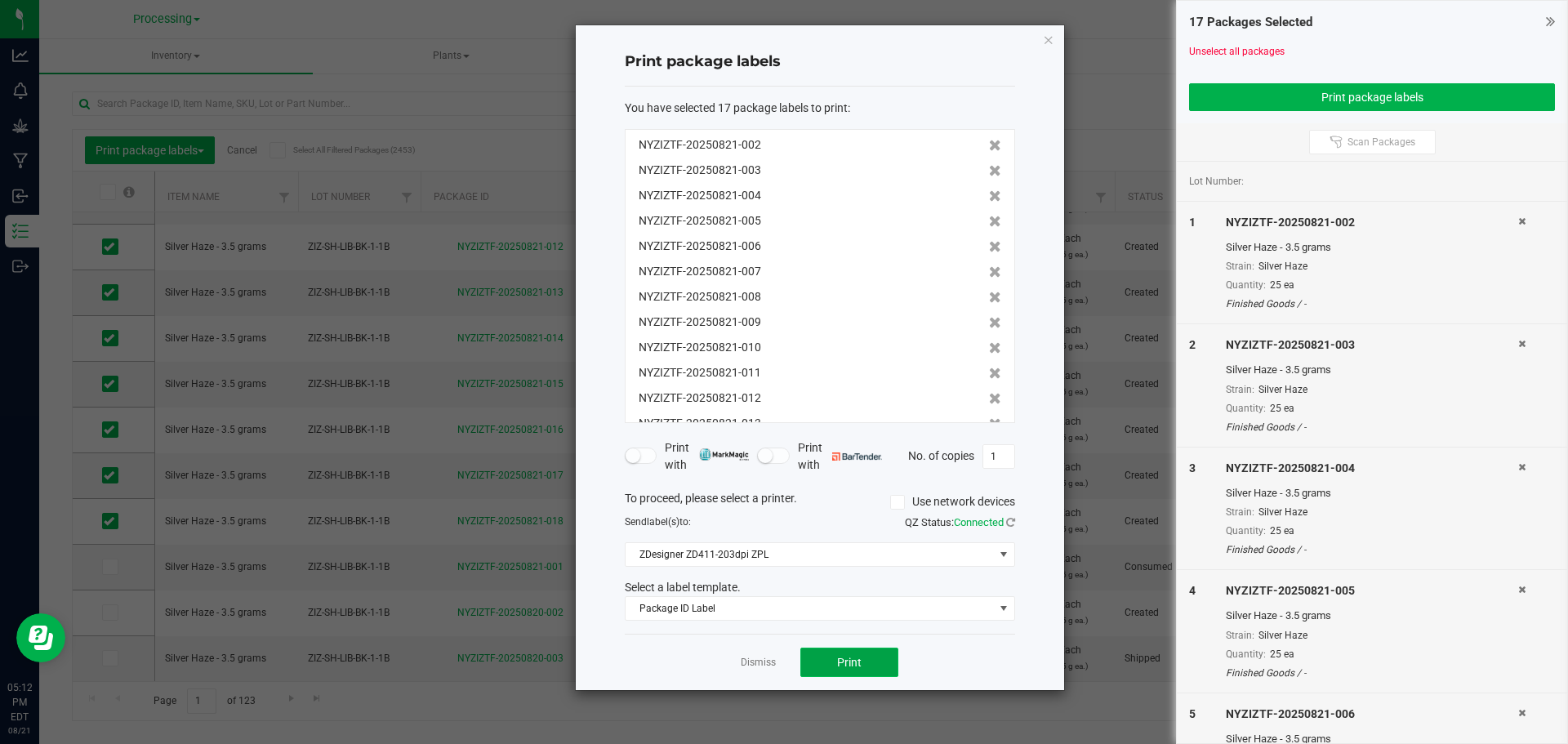
click at [863, 667] on button "Print" at bounding box center [849, 662] width 98 height 29
click at [768, 661] on link "Dismiss" at bounding box center [758, 662] width 35 height 14
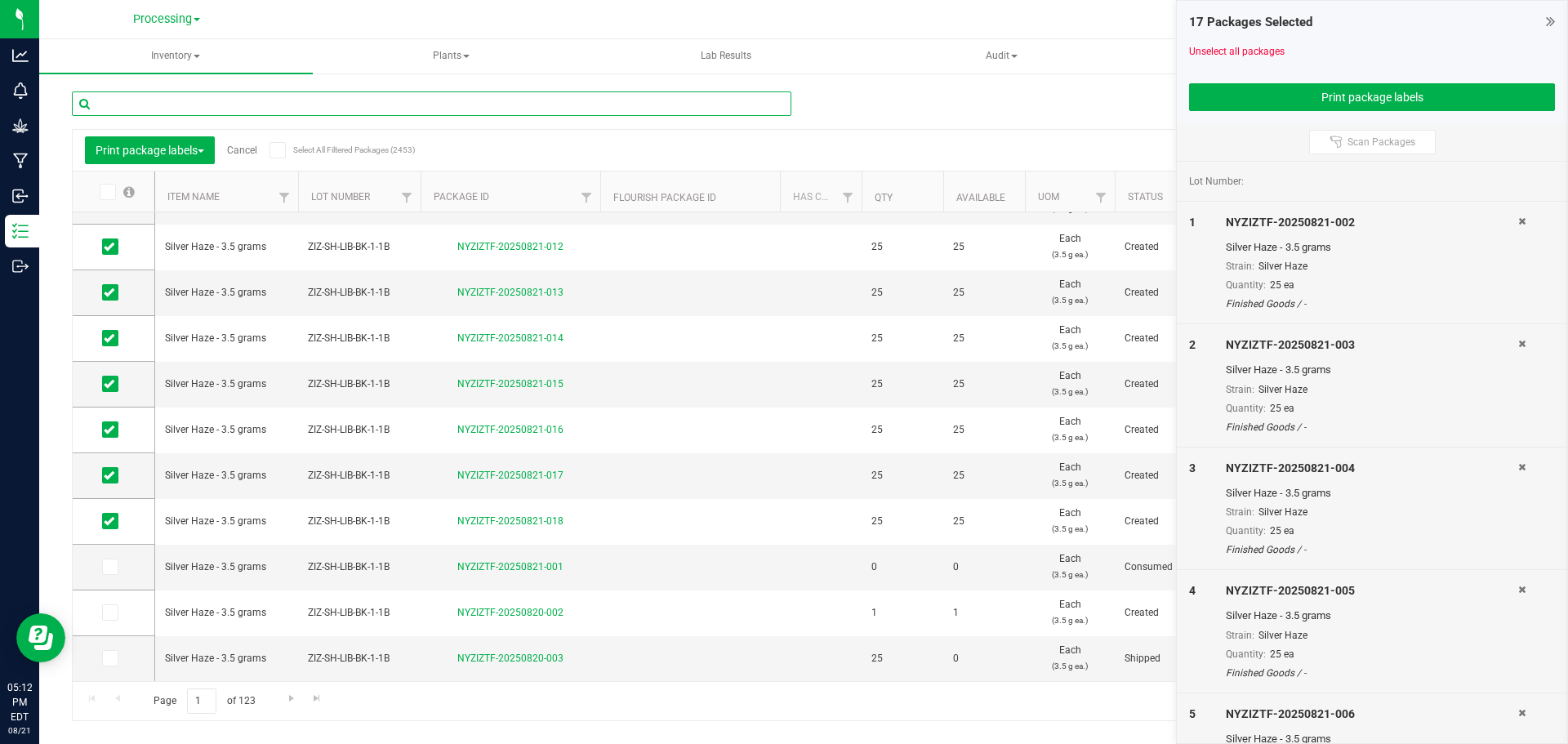
click at [317, 104] on input "text" at bounding box center [431, 103] width 719 height 24
click at [253, 147] on link "Cancel" at bounding box center [242, 151] width 30 height 12
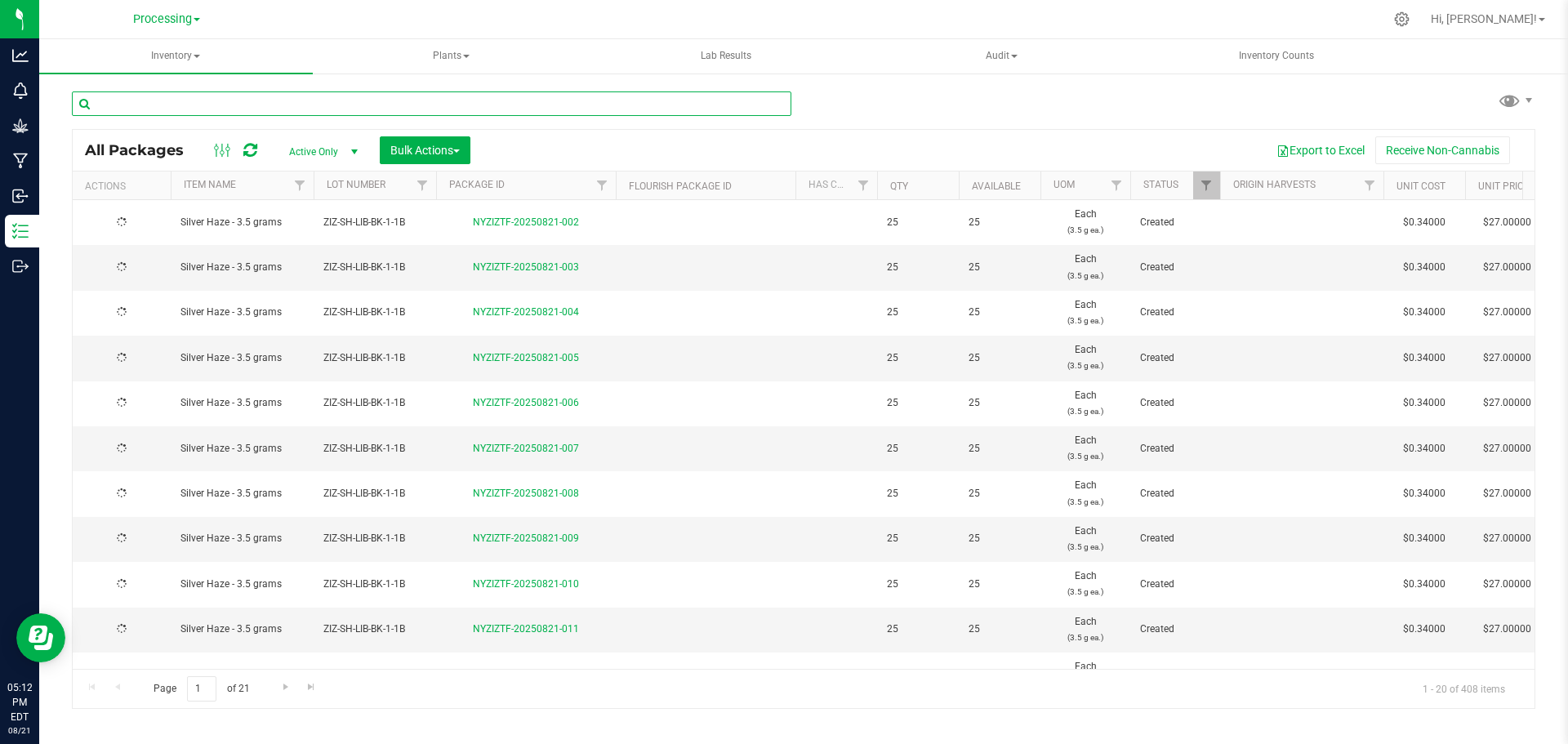
click at [383, 100] on input "text" at bounding box center [431, 103] width 719 height 24
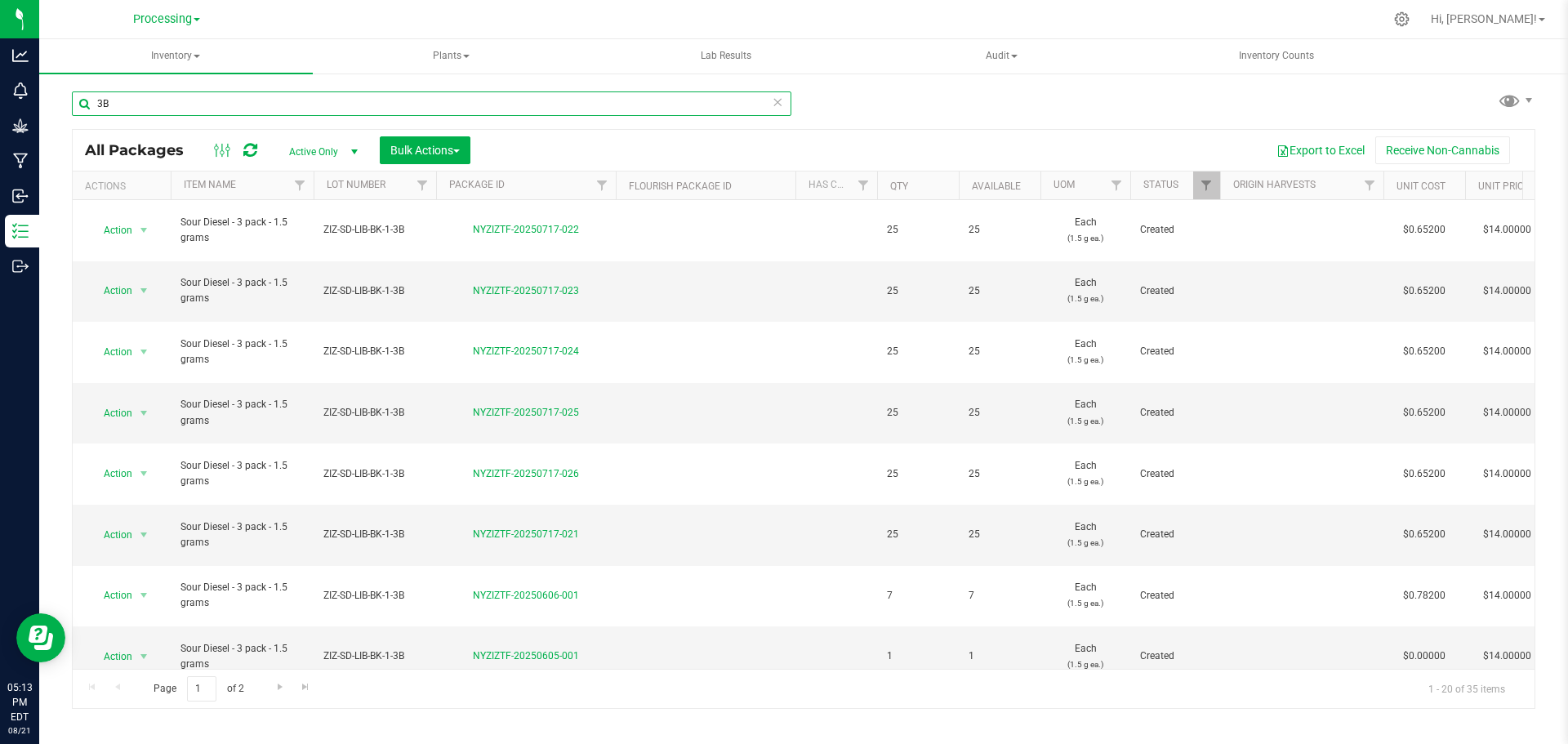
scroll to position [163, 0]
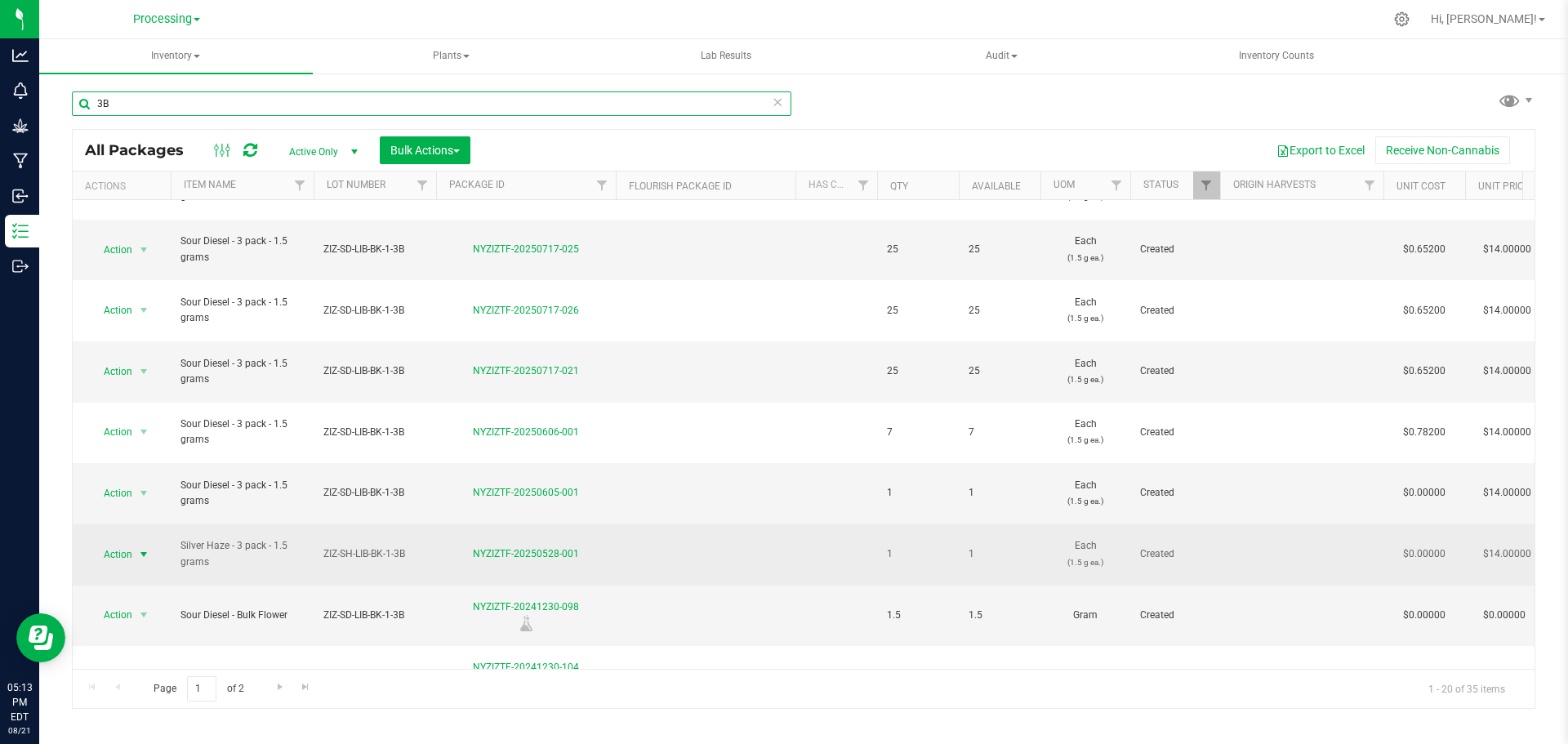
type input "3B"
click at [120, 543] on span "Action" at bounding box center [111, 555] width 44 height 23
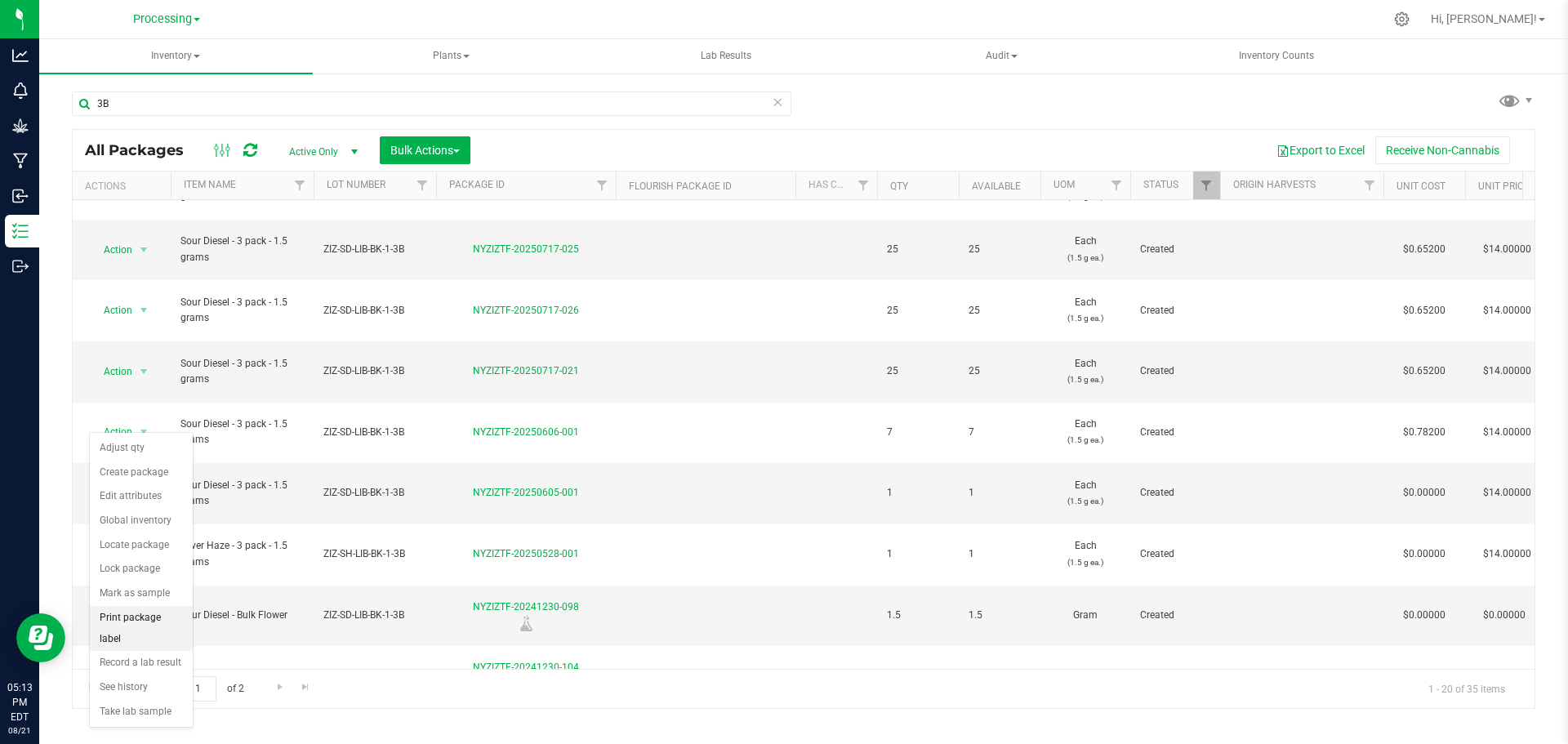
click at [155, 620] on li "Print package label" at bounding box center [142, 628] width 103 height 45
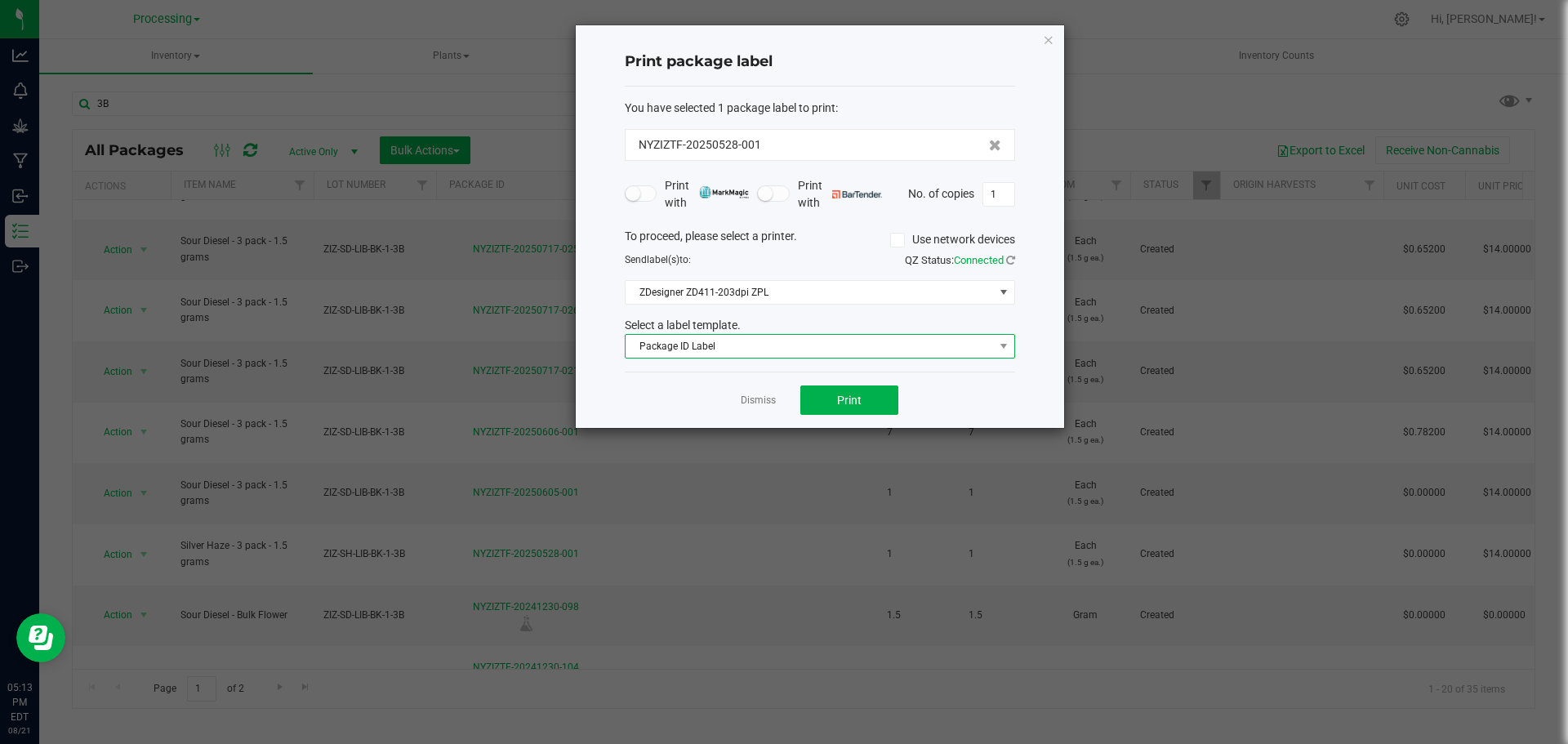
click at [865, 357] on span "Package ID Label" at bounding box center [809, 347] width 368 height 23
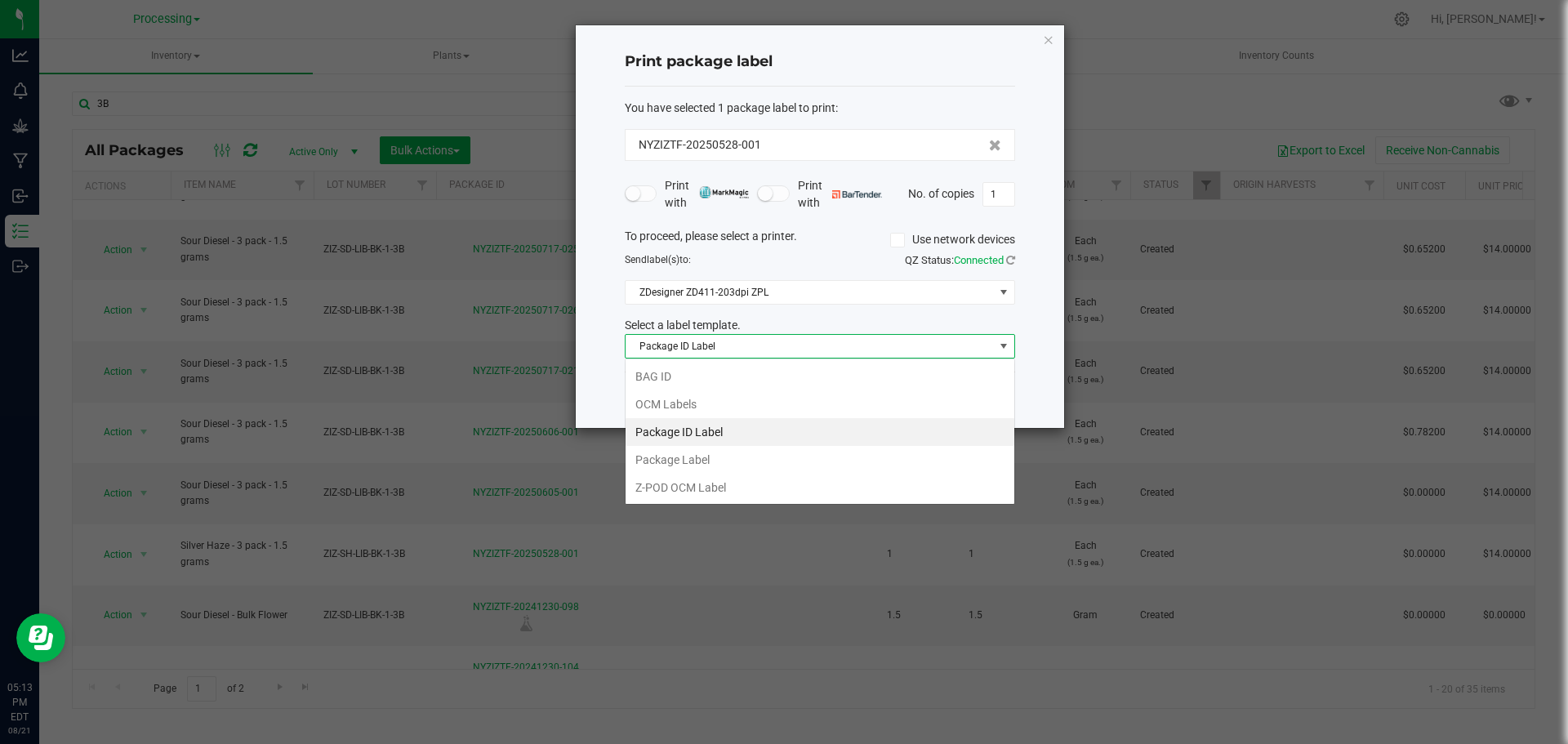
scroll to position [24, 390]
click at [636, 398] on li "OCM Labels" at bounding box center [819, 404] width 388 height 28
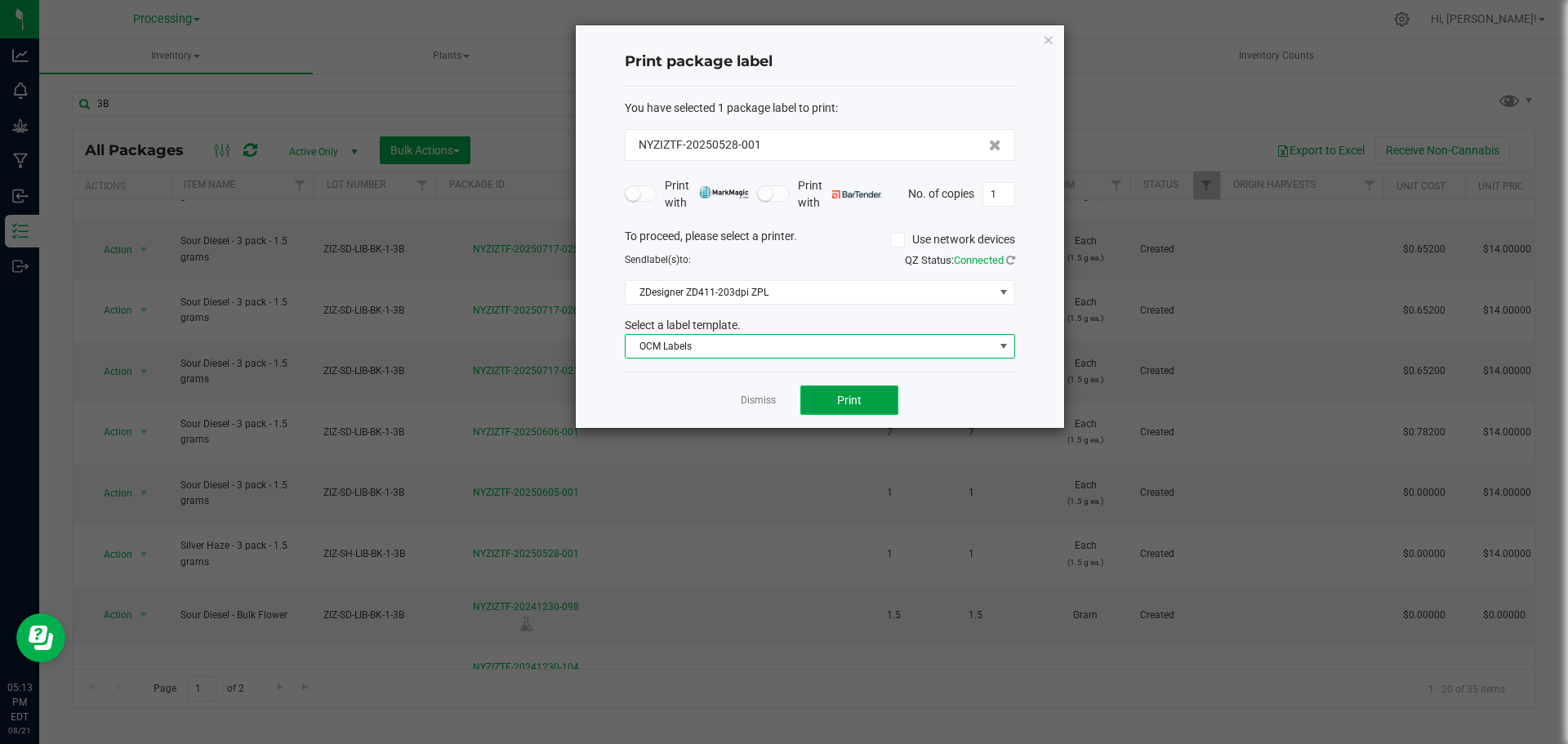
click at [848, 398] on span "Print" at bounding box center [849, 399] width 24 height 13
click at [762, 396] on link "Dismiss" at bounding box center [758, 400] width 35 height 14
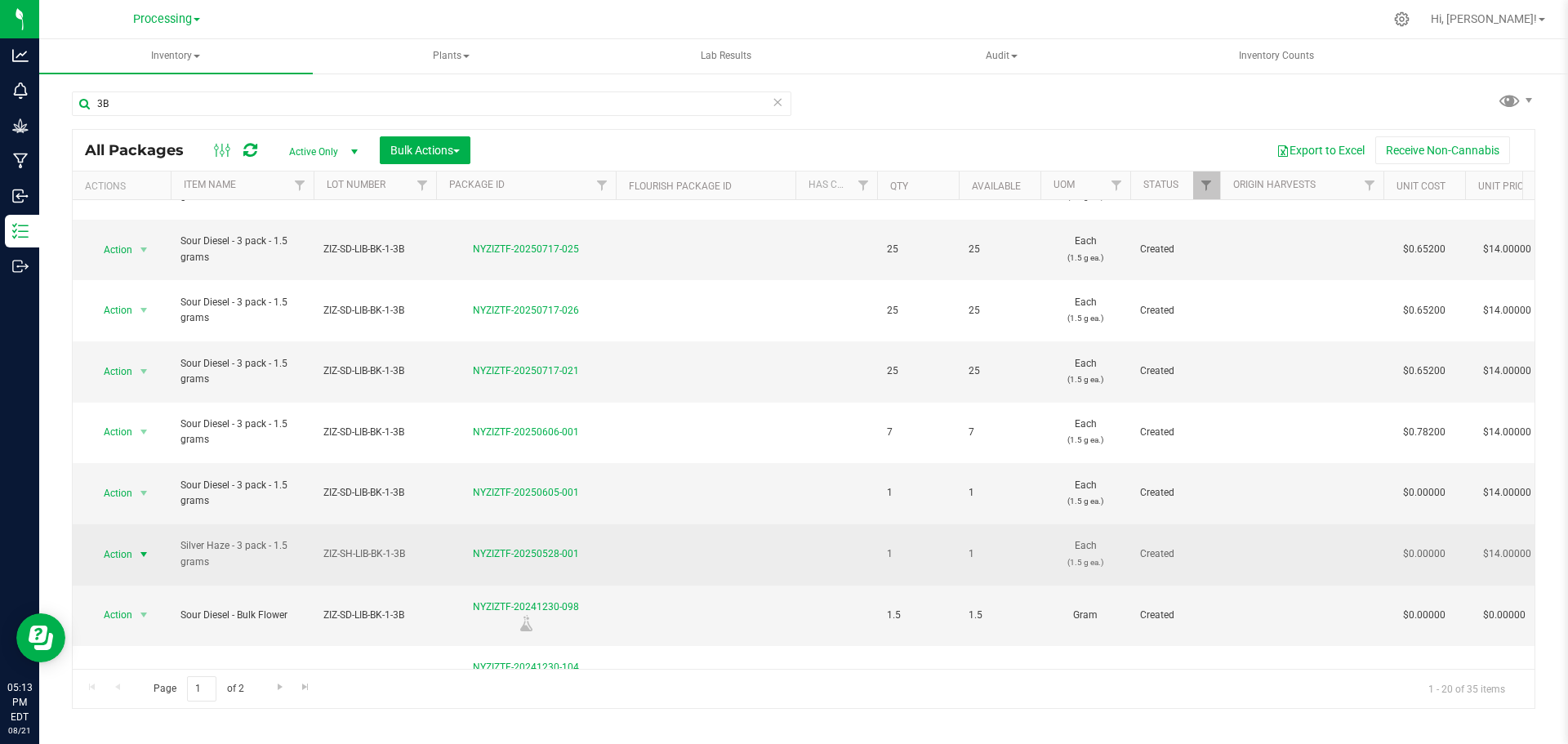
click at [108, 543] on span "Action" at bounding box center [111, 555] width 44 height 23
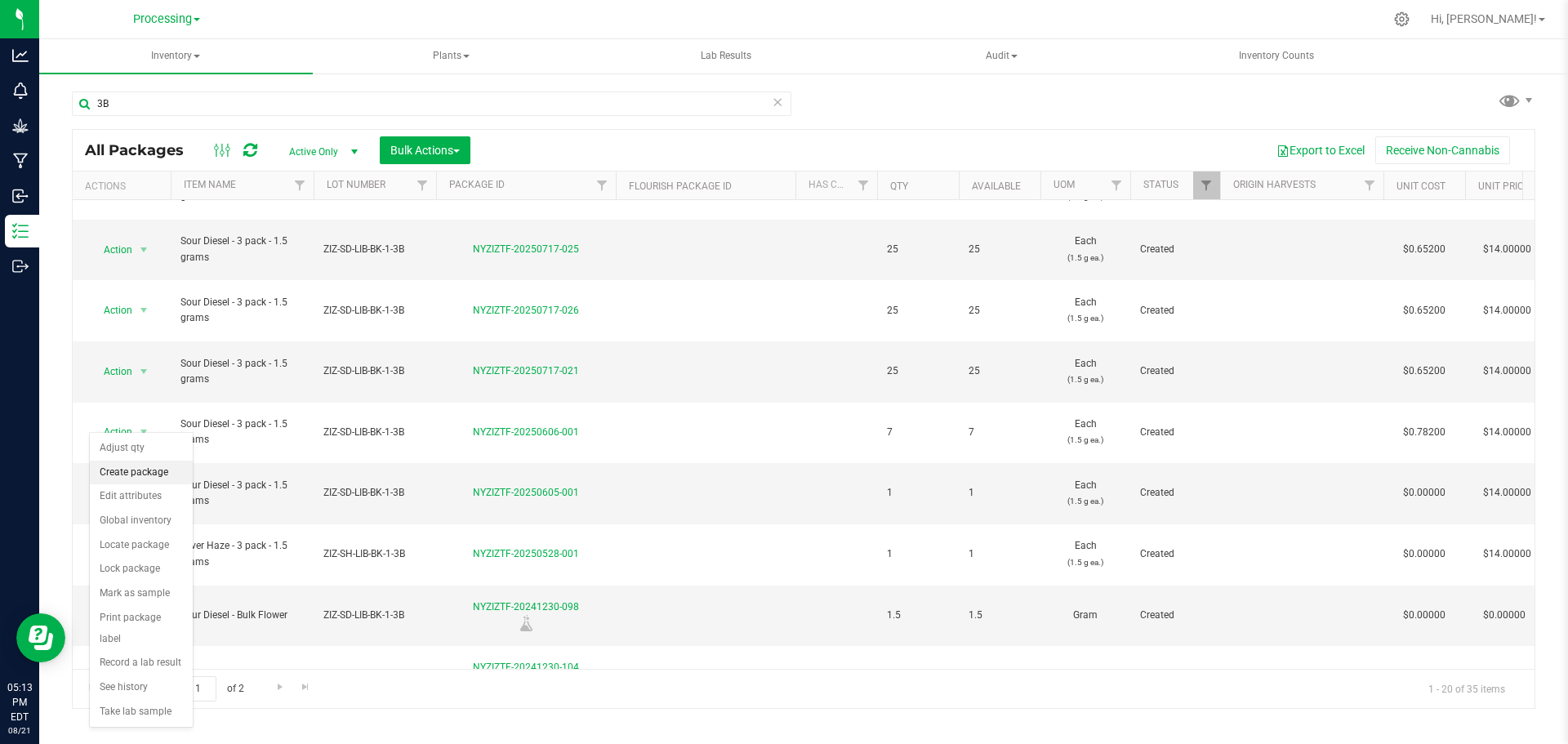
click at [128, 467] on li "Create package" at bounding box center [142, 472] width 103 height 24
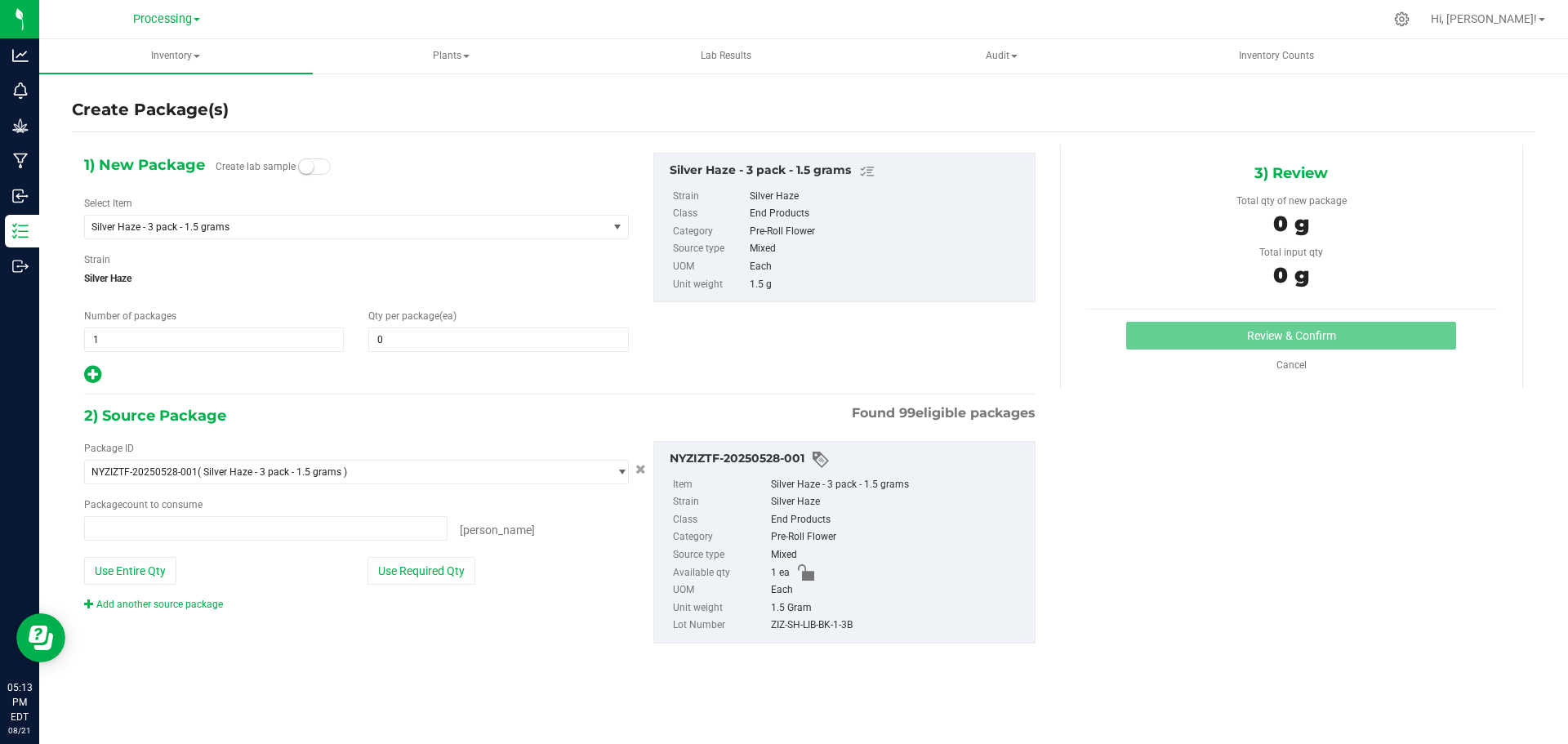
type input "0 ea"
click at [385, 342] on span "0 0" at bounding box center [497, 339] width 259 height 24
type input "1"
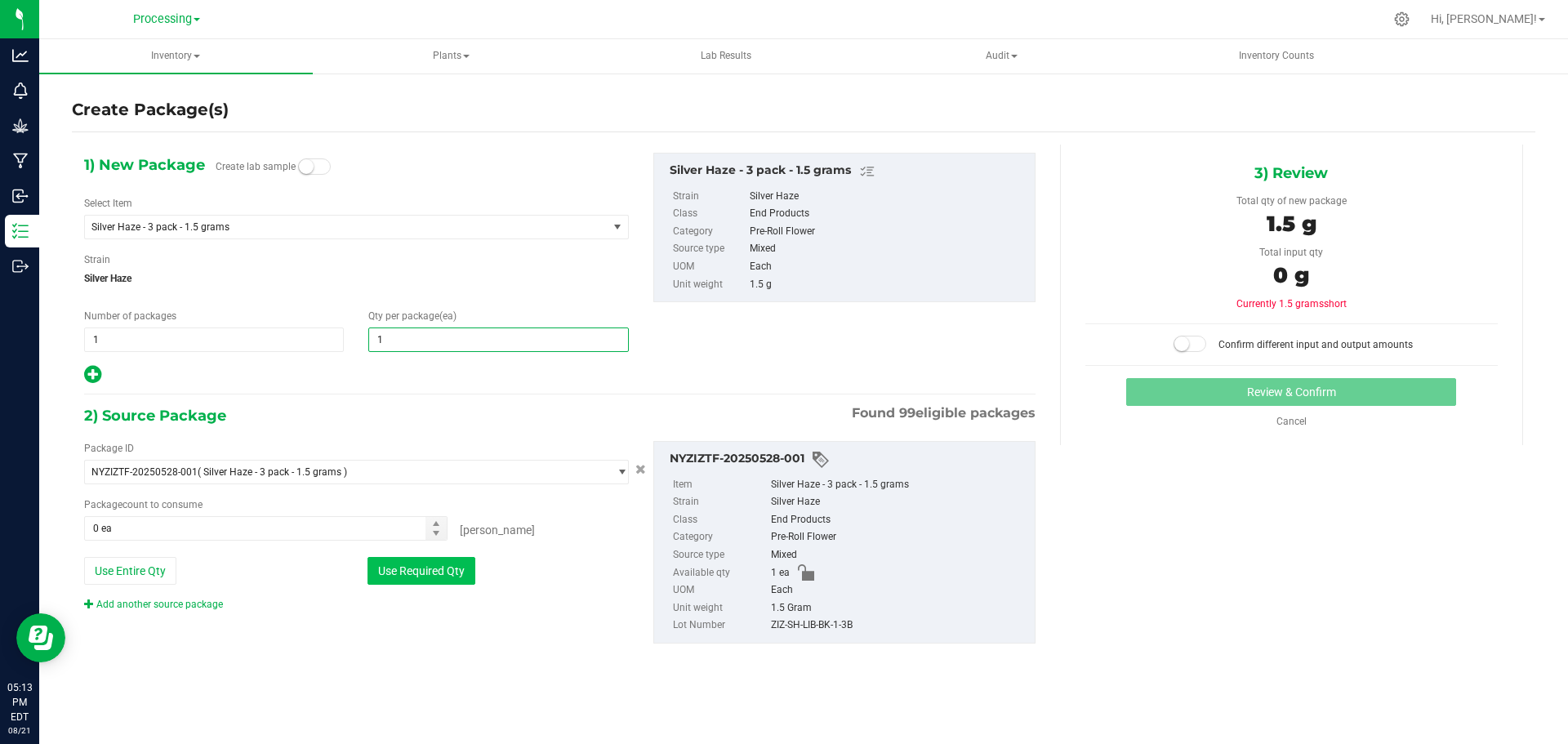
drag, startPoint x: 428, startPoint y: 573, endPoint x: 455, endPoint y: 559, distance: 30.4
click at [429, 572] on button "Use Required Qty" at bounding box center [421, 571] width 108 height 28
type input "1"
type input "1 ea"
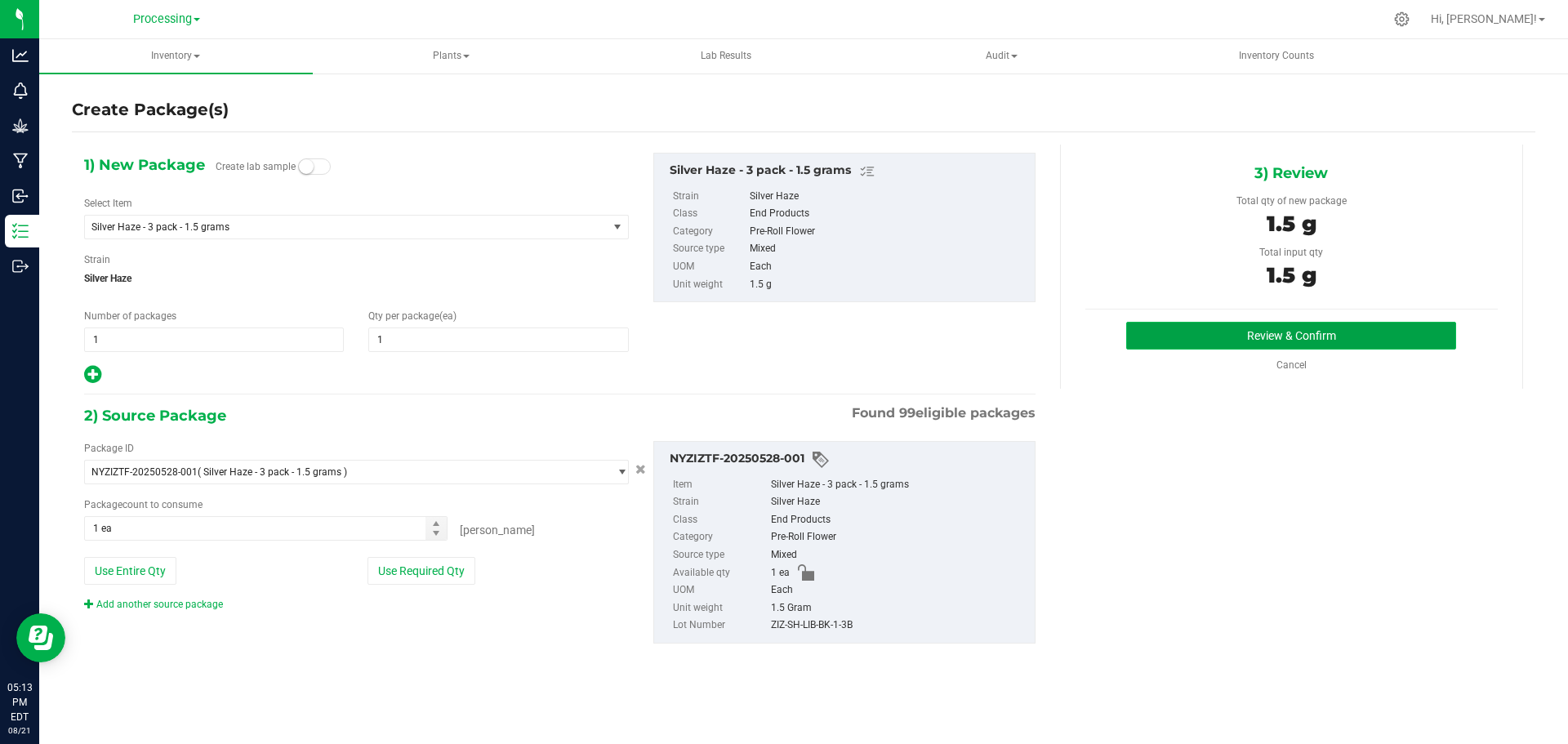
click at [1411, 332] on button "Review & Confirm" at bounding box center [1291, 335] width 330 height 28
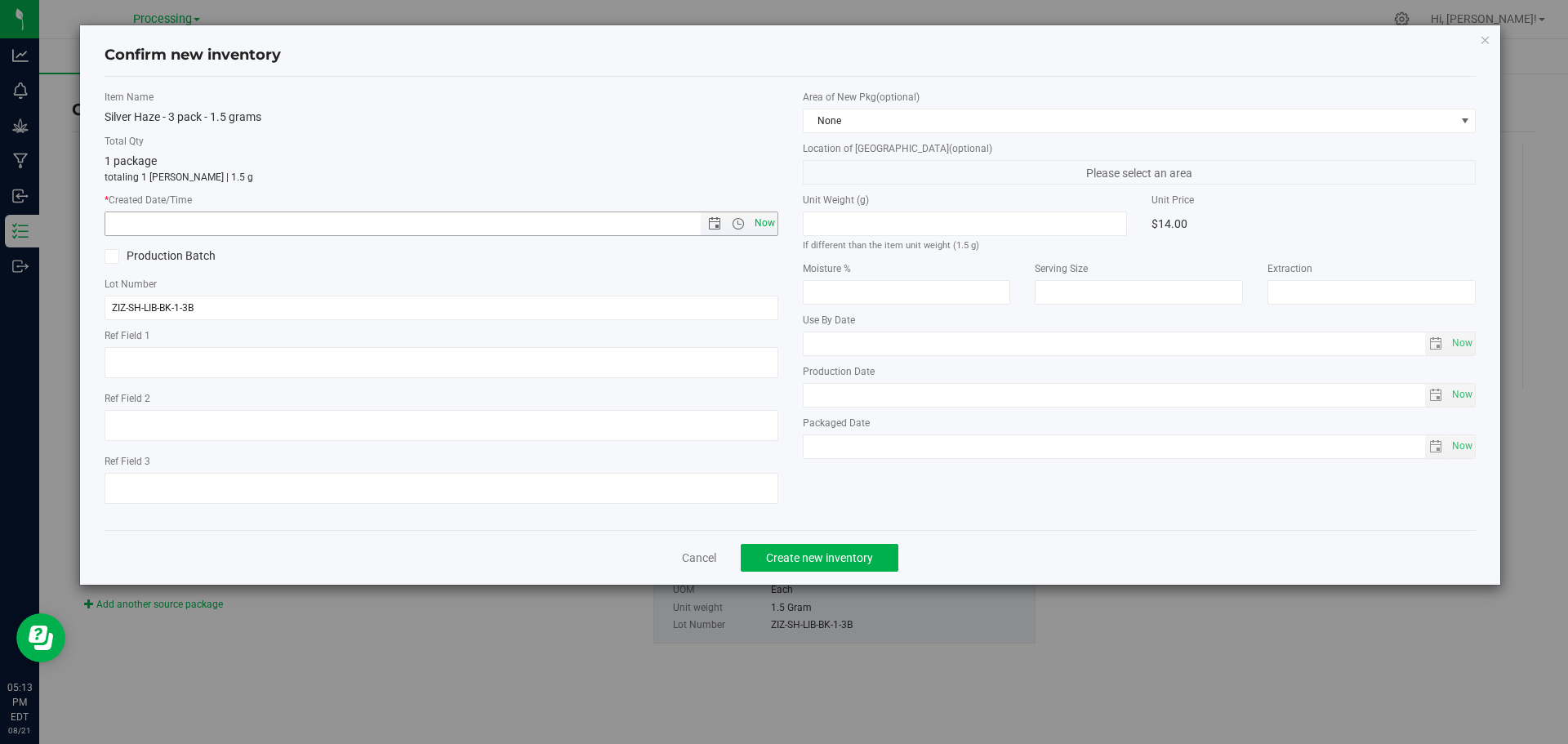
click at [767, 229] on span "Now" at bounding box center [764, 223] width 28 height 23
type input "[DATE] 5:13 PM"
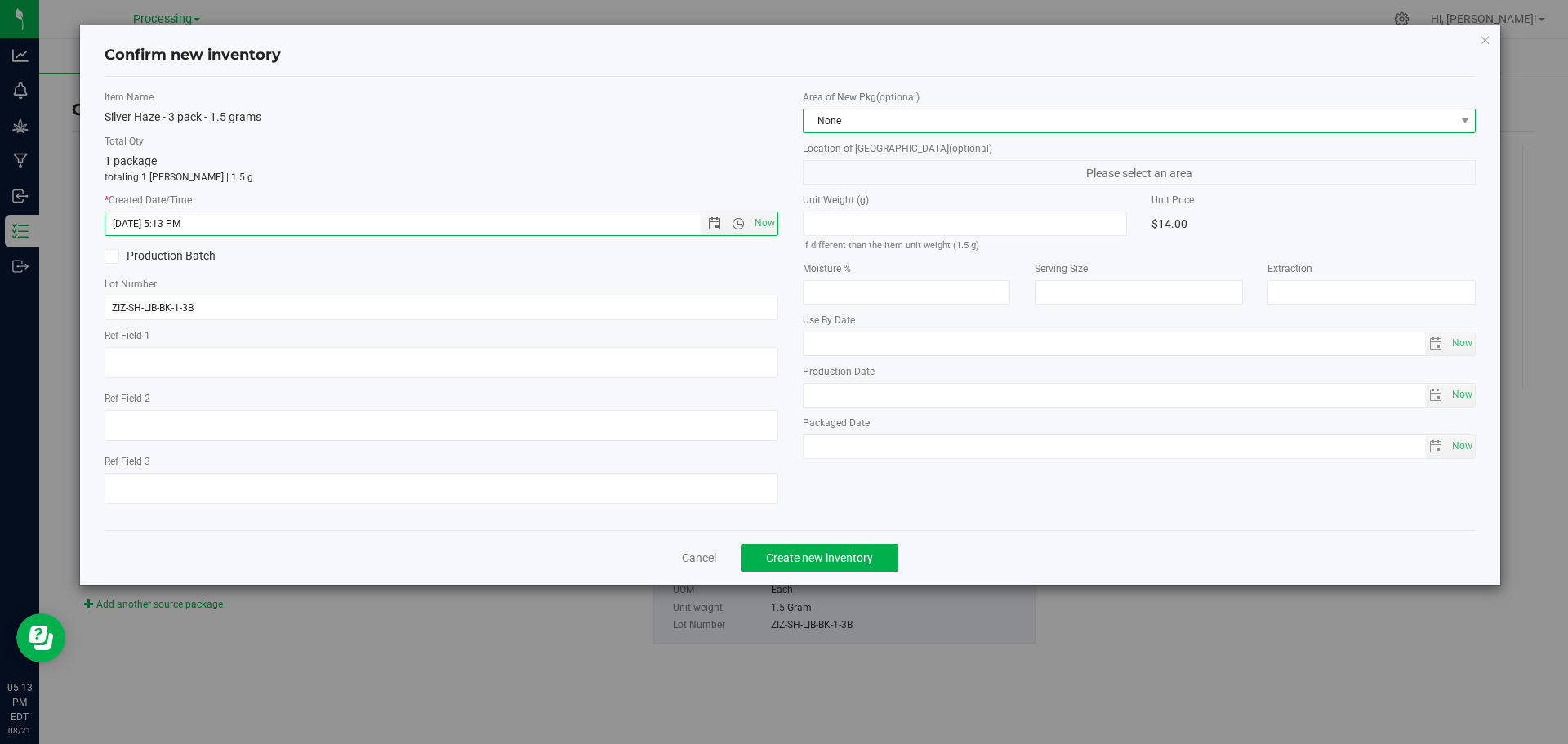
click at [1003, 127] on span "None" at bounding box center [1129, 121] width 651 height 23
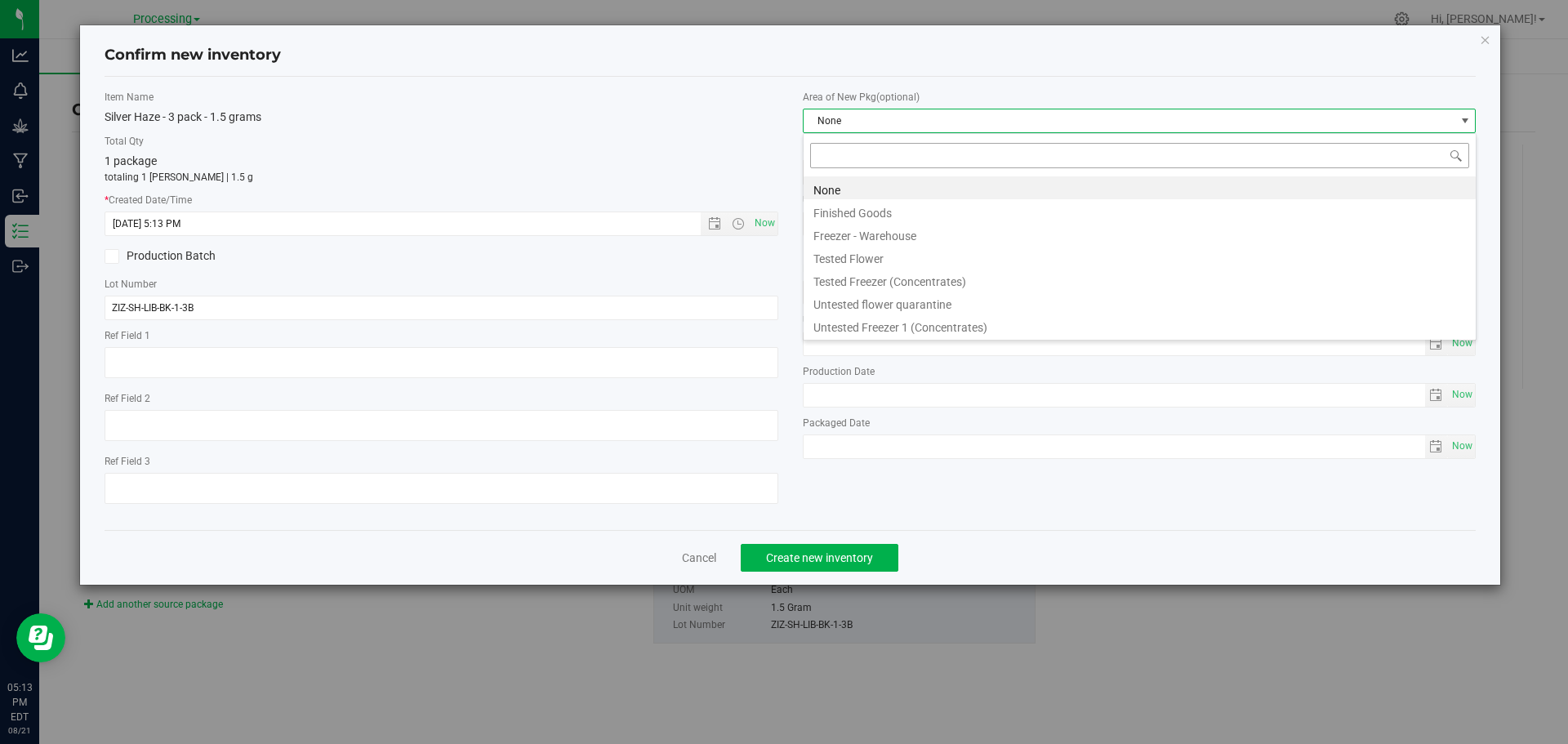
scroll to position [24, 674]
click at [848, 217] on li "Finished Goods" at bounding box center [1140, 211] width 672 height 23
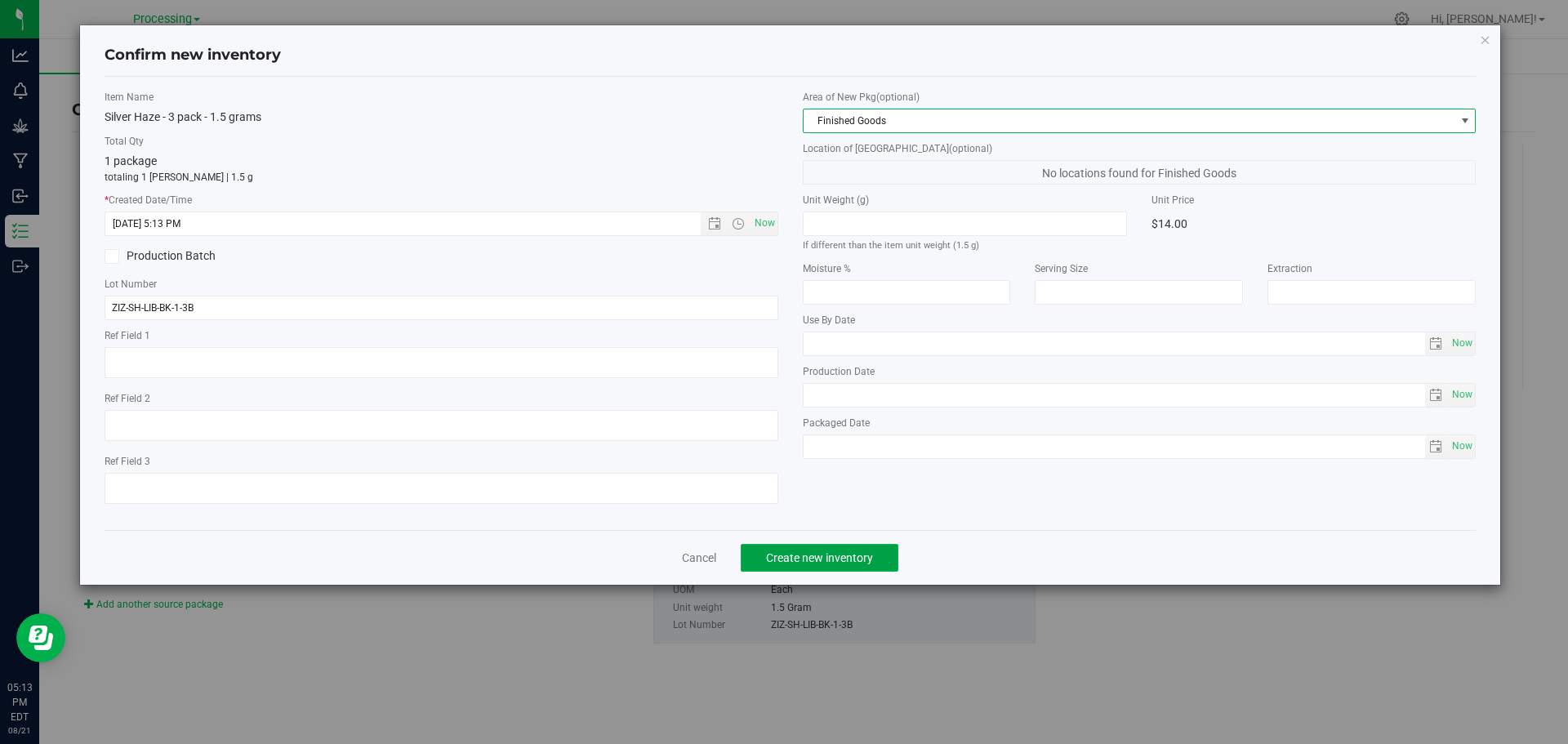
click at [875, 551] on button "Create new inventory" at bounding box center [819, 558] width 157 height 28
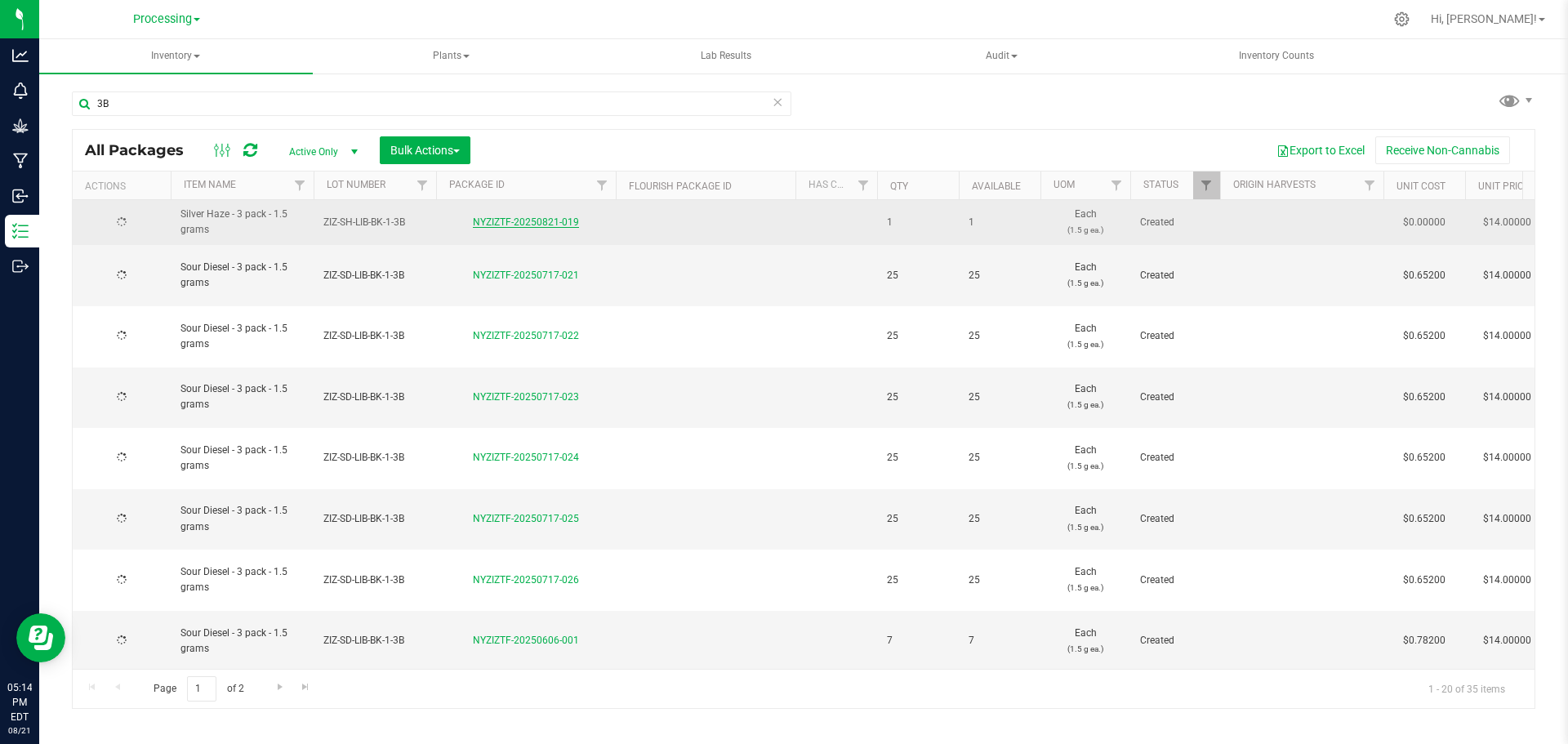
click at [536, 224] on link "NYZIZTF-20250821-019" at bounding box center [525, 222] width 106 height 12
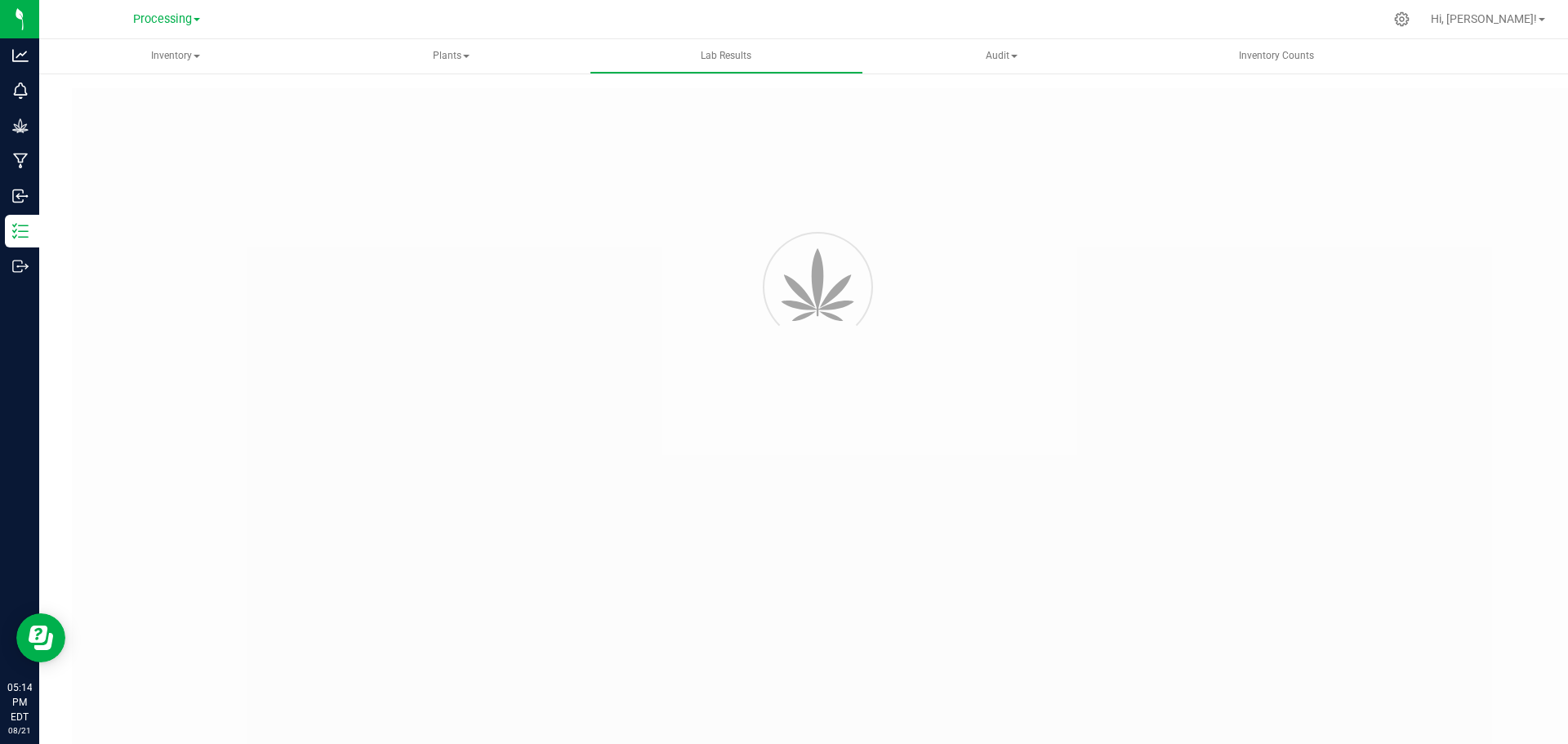
type input "NYZIZTF-20241226-010"
type input "AL41231008-007"
type input "NYZIZTF-20241226-010"
type input "[DATE] 12:30 PM"
type input "[DATE]"
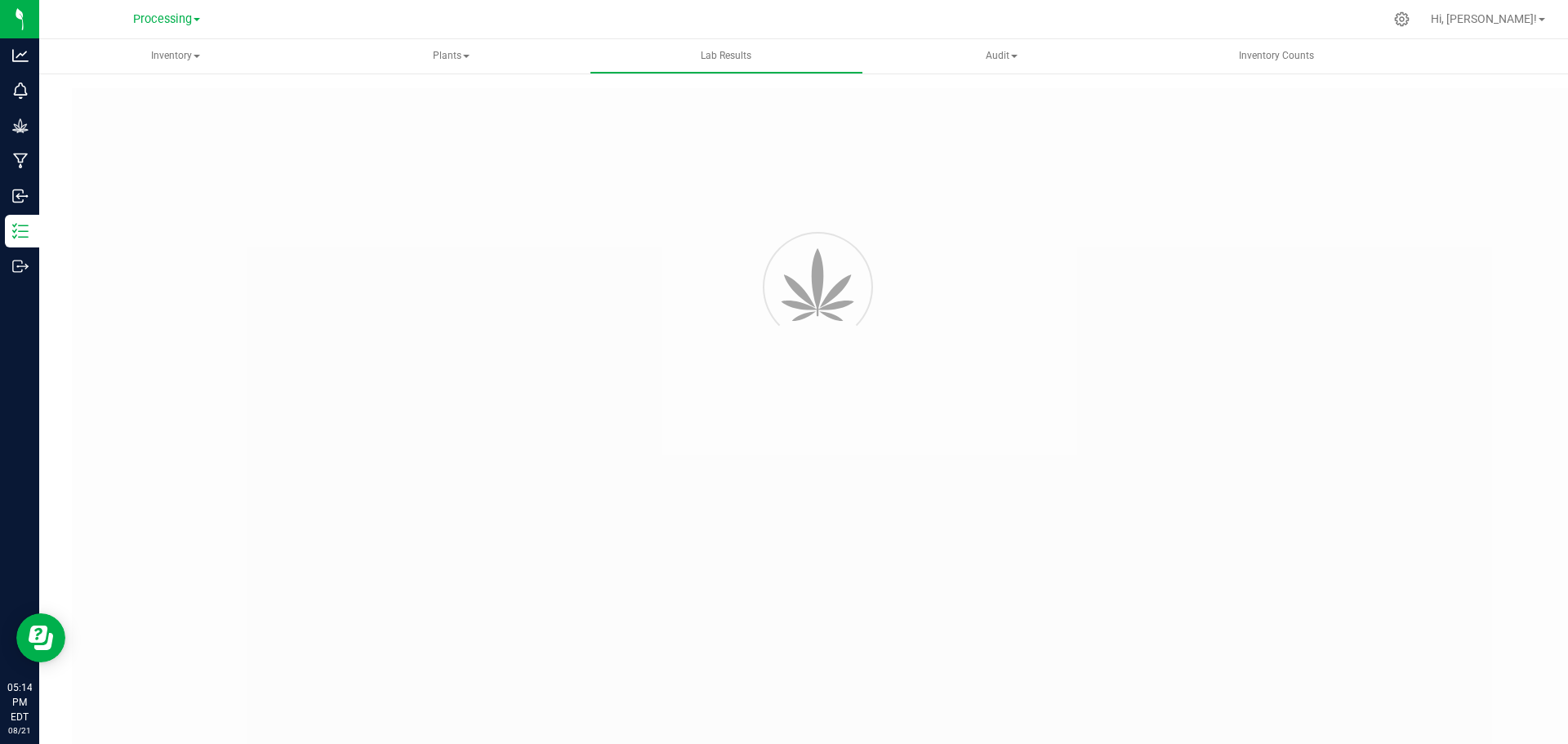
type input "[URL][DOMAIN_NAME]"
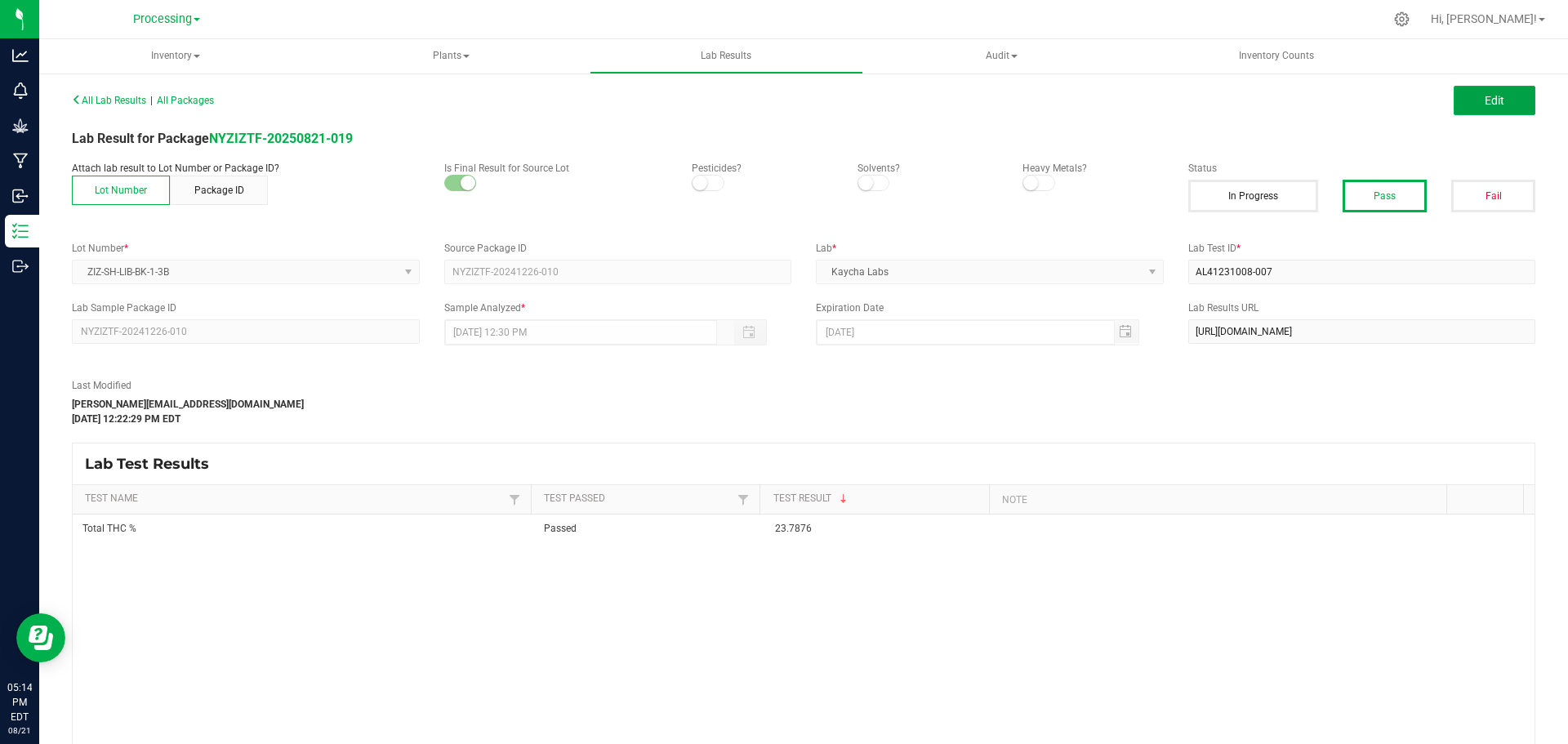
click at [1469, 106] on button "Edit" at bounding box center [1494, 100] width 82 height 29
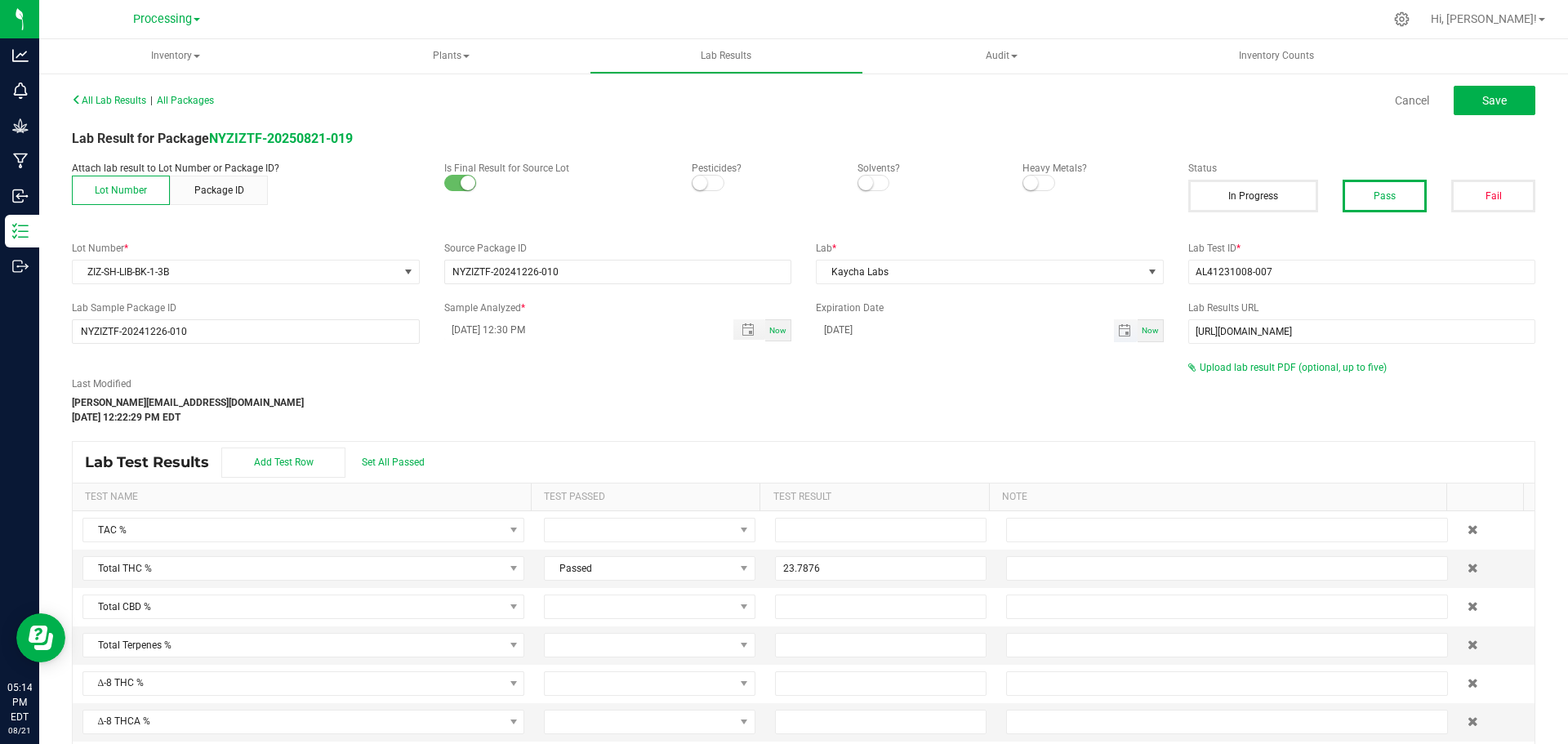
click at [949, 329] on input "[DATE]" at bounding box center [964, 329] width 298 height 20
click at [934, 327] on input "[DATE]" at bounding box center [964, 329] width 298 height 20
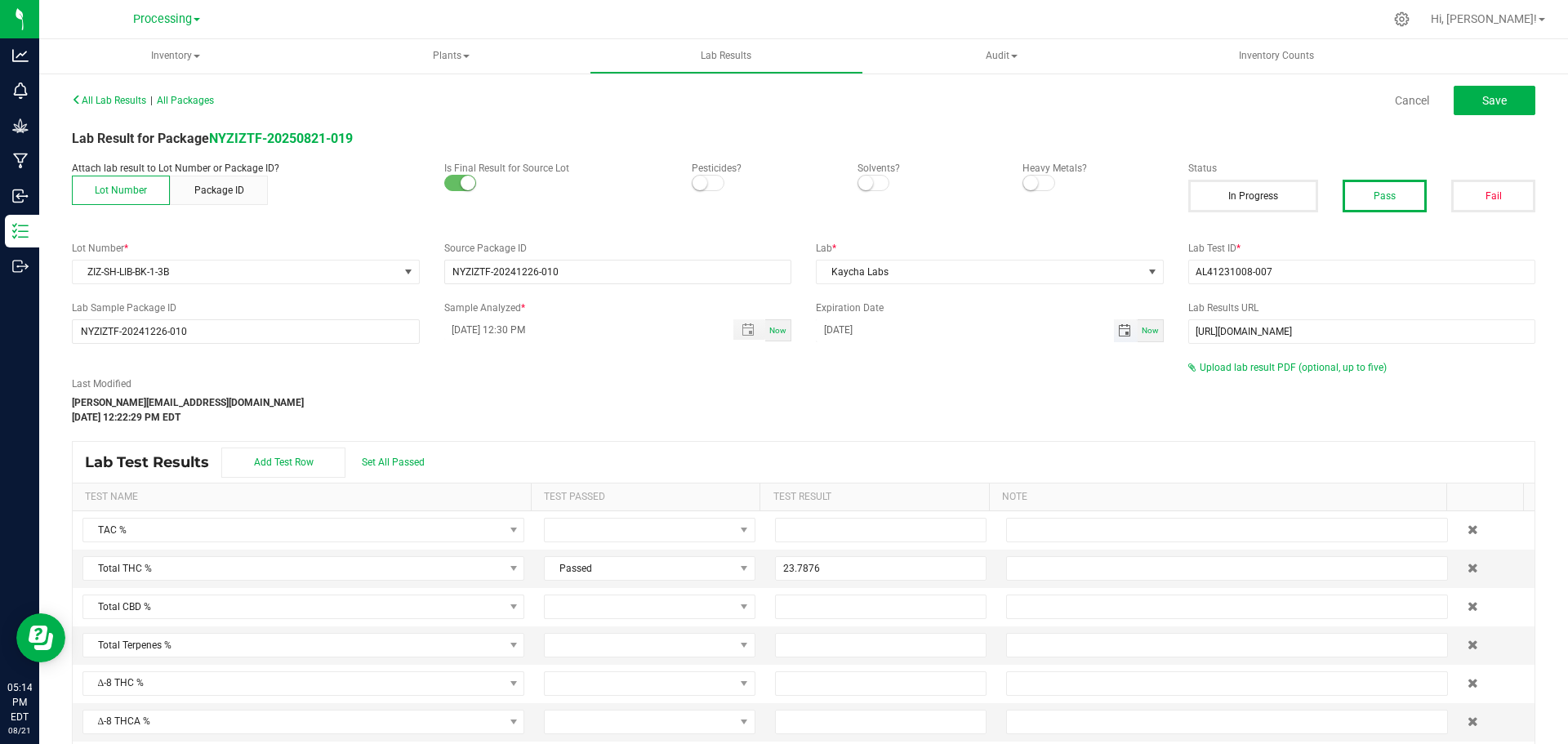
click at [933, 327] on input "[DATE]" at bounding box center [964, 329] width 298 height 20
drag, startPoint x: 922, startPoint y: 326, endPoint x: 789, endPoint y: 317, distance: 133.3
click at [789, 317] on div "Lab Sample Package ID NYZIZTF-20241226-010 Sample Analyzed * [DATE] 12:30 PM No…" at bounding box center [803, 322] width 1488 height 44
type input "[DATE]"
click at [967, 392] on div "Last Modified [PERSON_NAME][EMAIL_ADDRESS][DOMAIN_NAME] [DATE] 12:22:29 PM EDT" at bounding box center [617, 401] width 1117 height 49
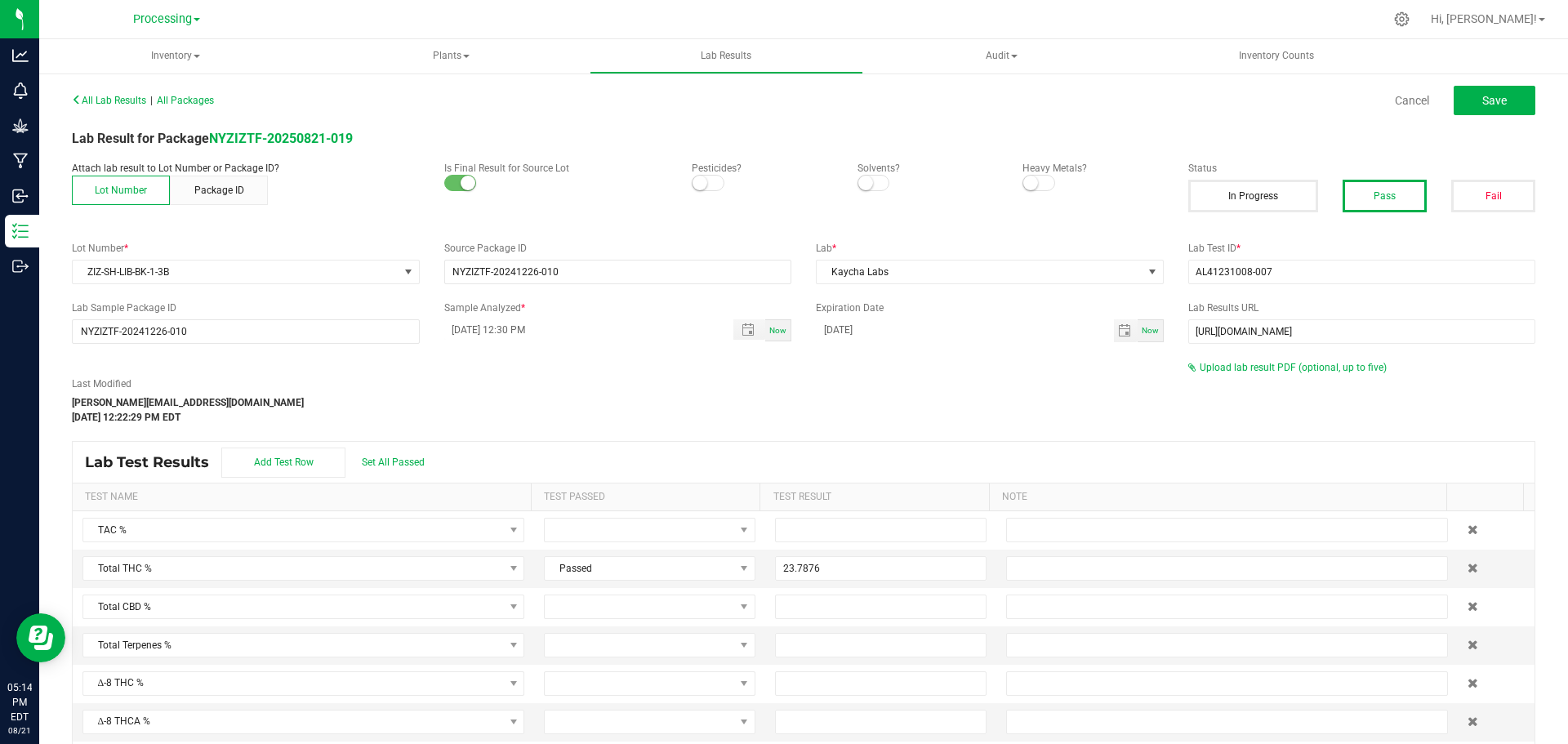
click at [1499, 123] on div "All Lab Results | All Packages Cancel Save Lab Result for Package NYZIZTF-20250…" at bounding box center [803, 457] width 1463 height 738
click at [1499, 98] on button "Save" at bounding box center [1494, 100] width 82 height 29
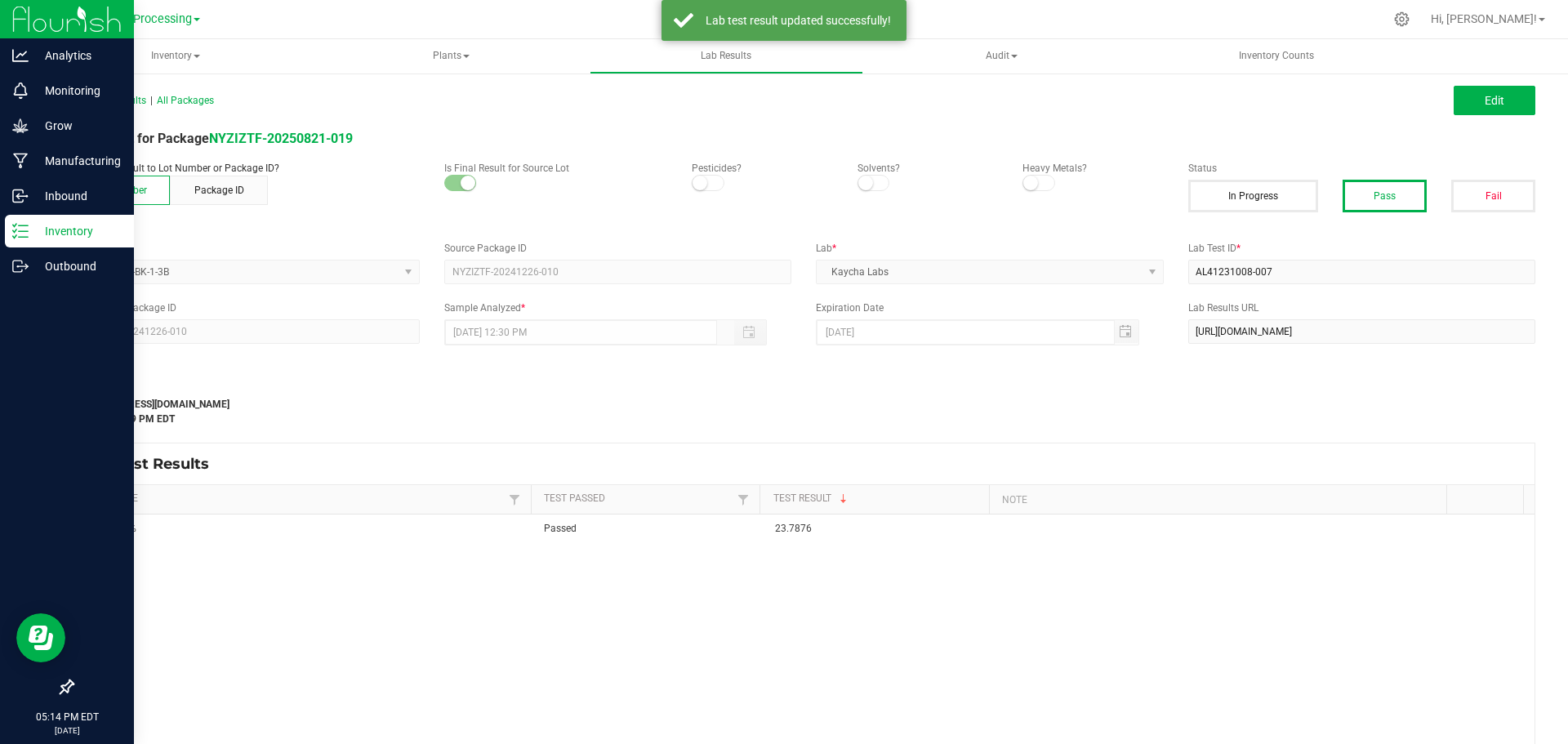
click at [93, 223] on p "Inventory" at bounding box center [77, 231] width 98 height 19
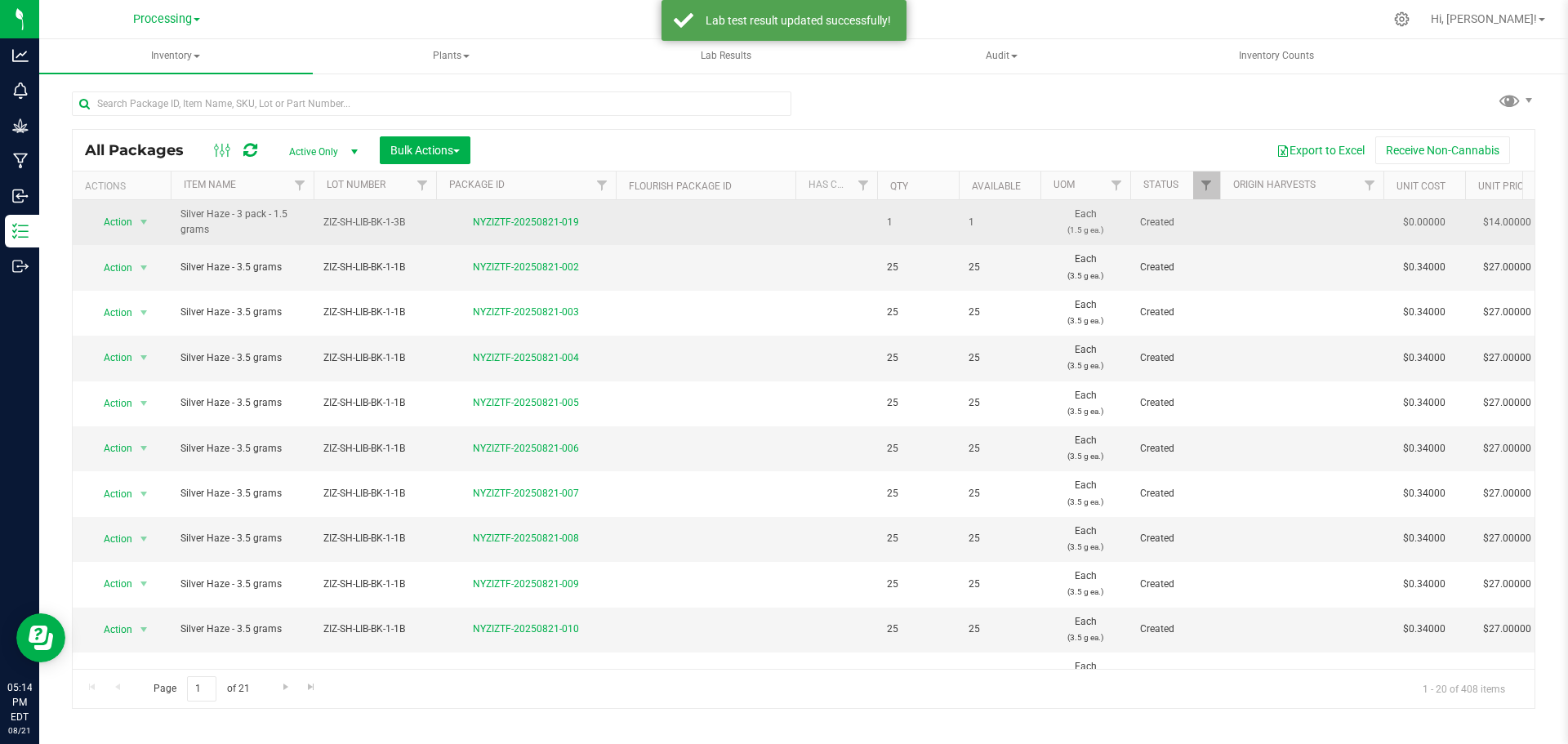
click at [122, 220] on span "Action" at bounding box center [111, 222] width 44 height 23
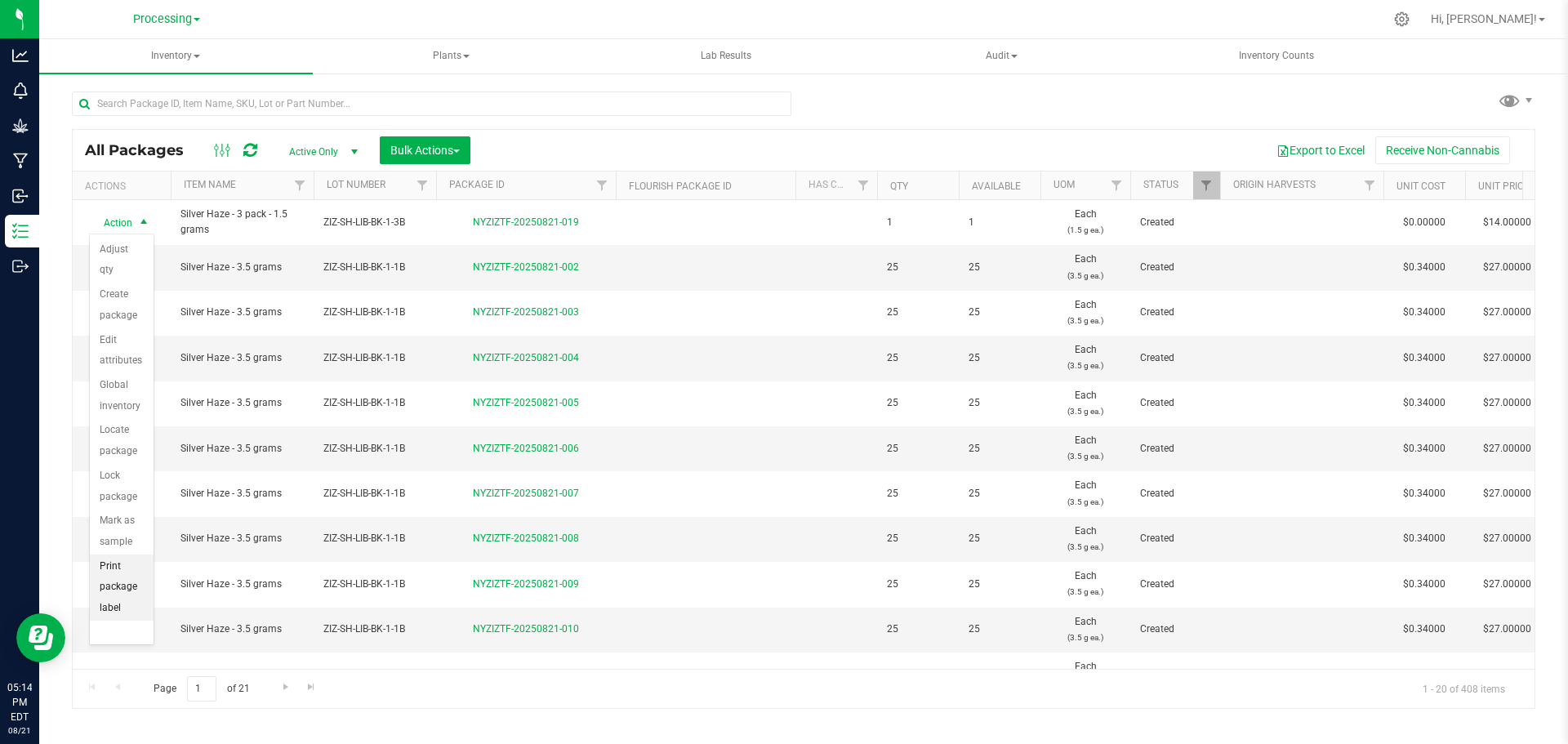
click at [119, 588] on li "Print package label" at bounding box center [122, 588] width 64 height 66
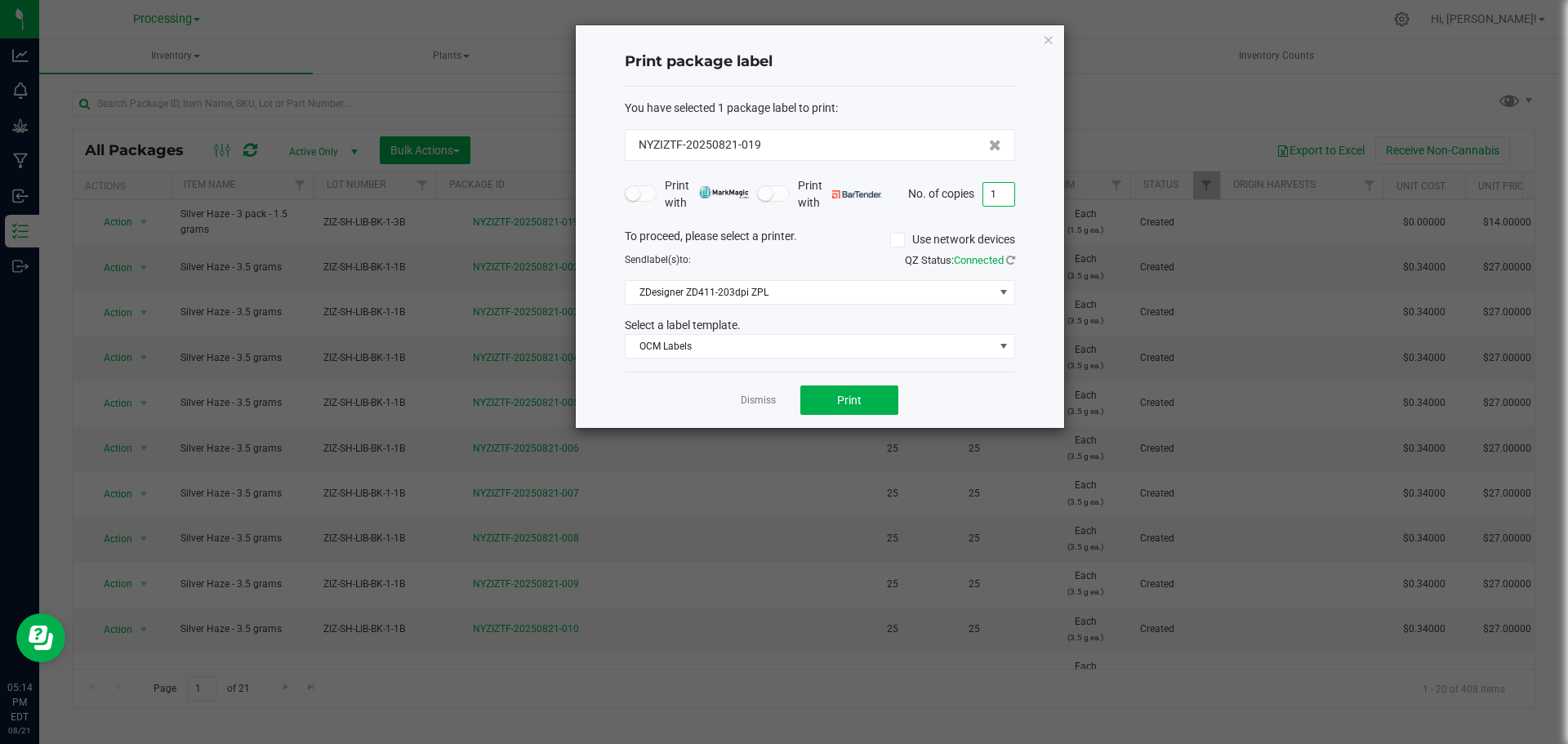
click at [1003, 200] on input "1" at bounding box center [999, 194] width 31 height 23
type input "120"
click at [824, 390] on button "Print" at bounding box center [849, 400] width 98 height 29
